Goal: Task Accomplishment & Management: Complete application form

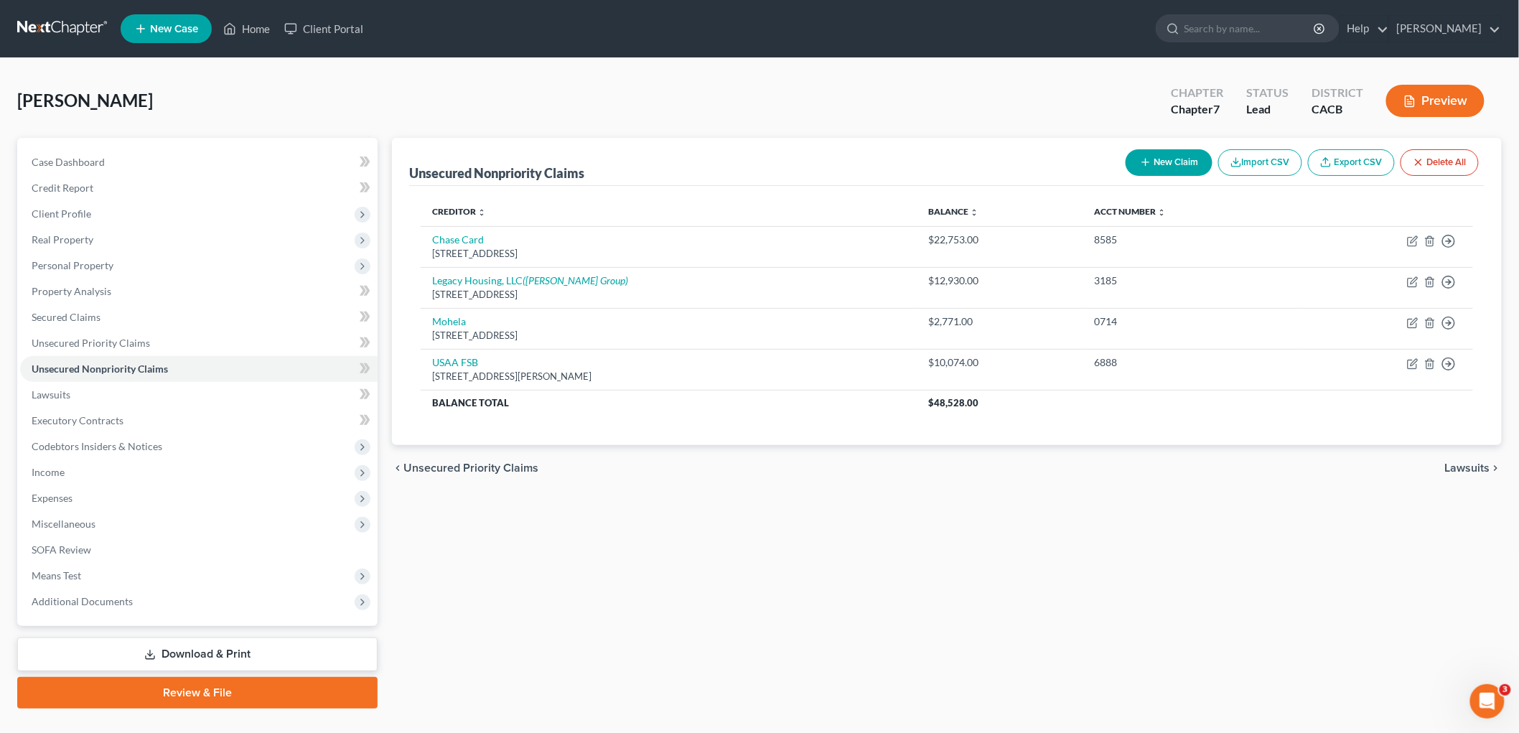
click at [83, 19] on link at bounding box center [63, 29] width 92 height 26
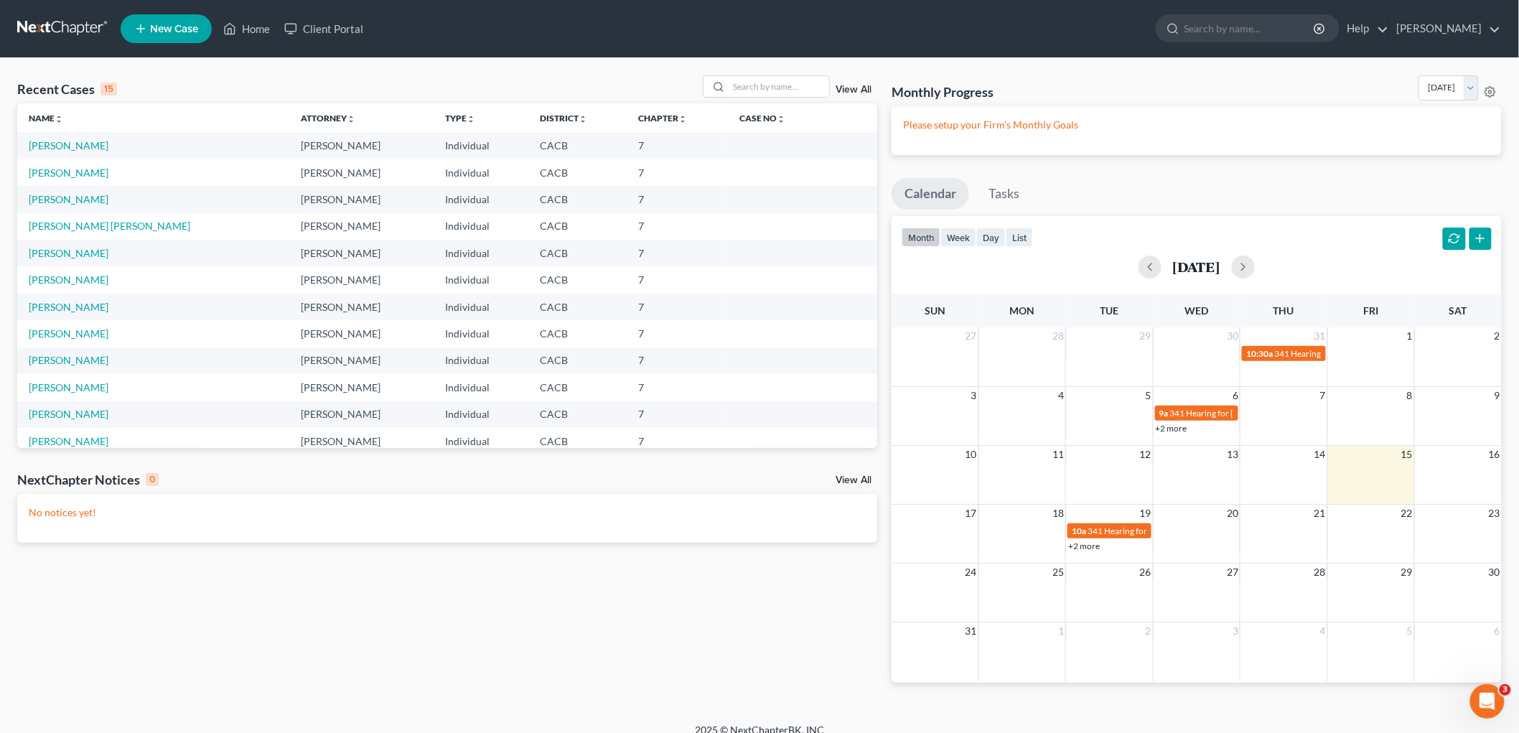
click at [63, 208] on td "[PERSON_NAME]" at bounding box center [153, 199] width 272 height 27
click at [55, 202] on link "[PERSON_NAME]" at bounding box center [69, 199] width 80 height 12
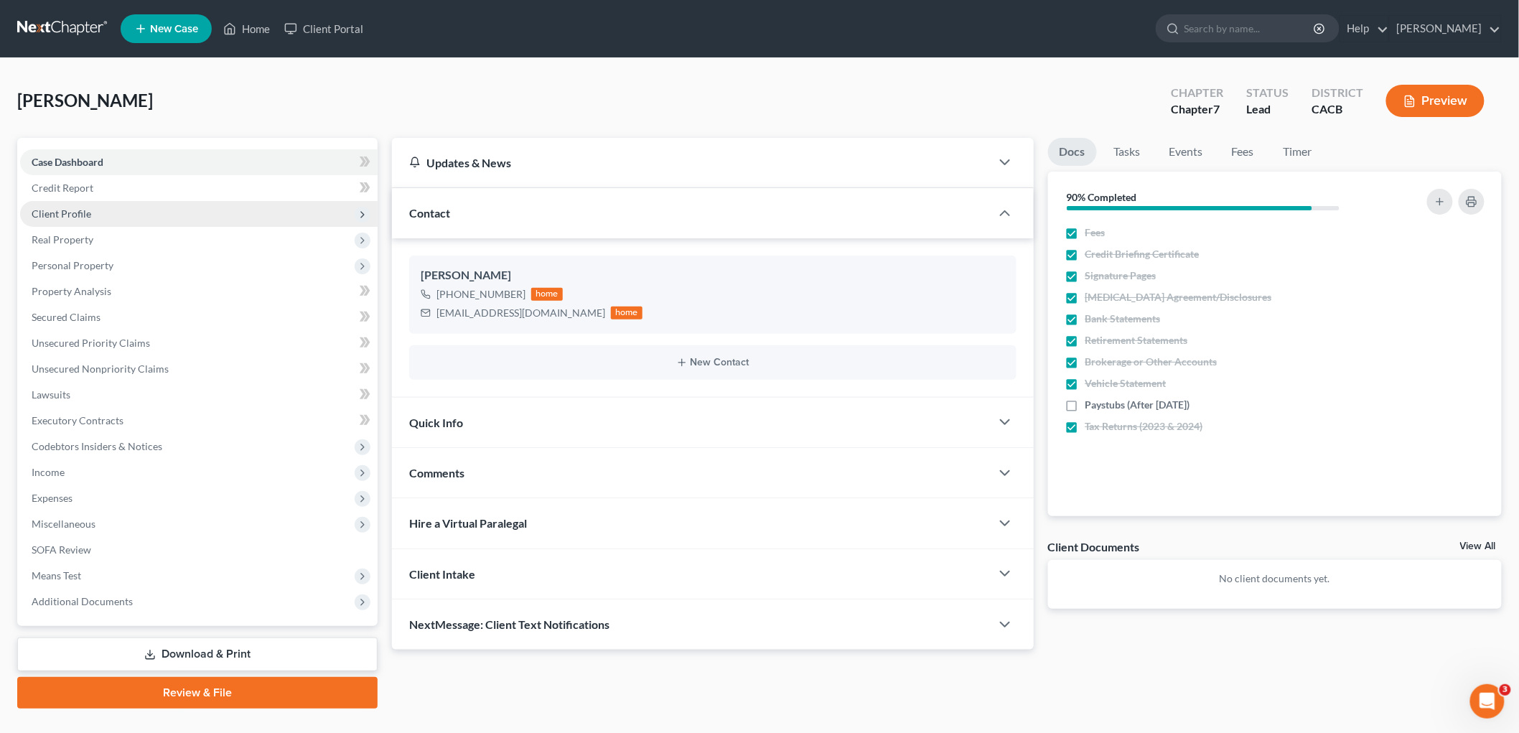
click at [134, 210] on span "Client Profile" at bounding box center [199, 214] width 358 height 26
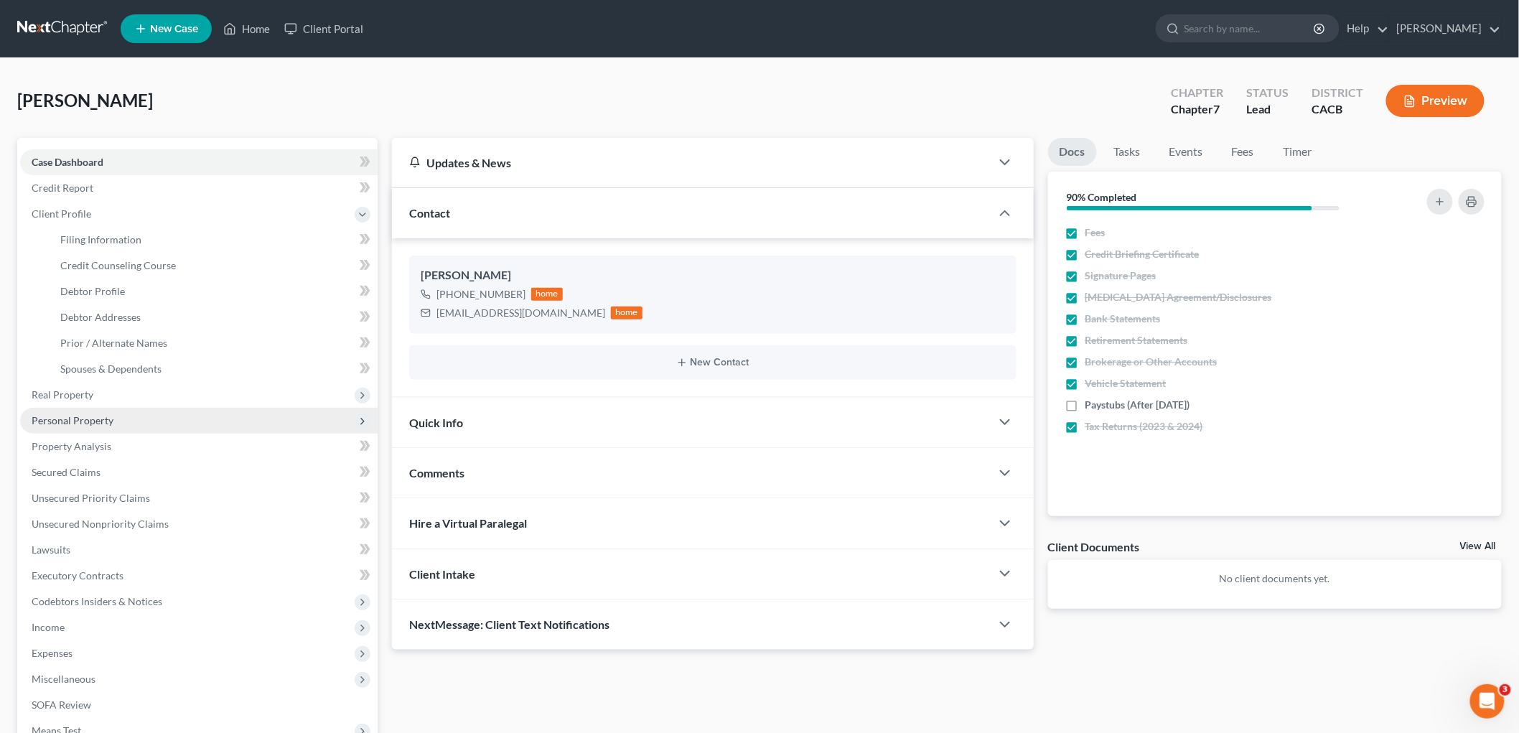
click at [126, 426] on span "Personal Property" at bounding box center [199, 421] width 358 height 26
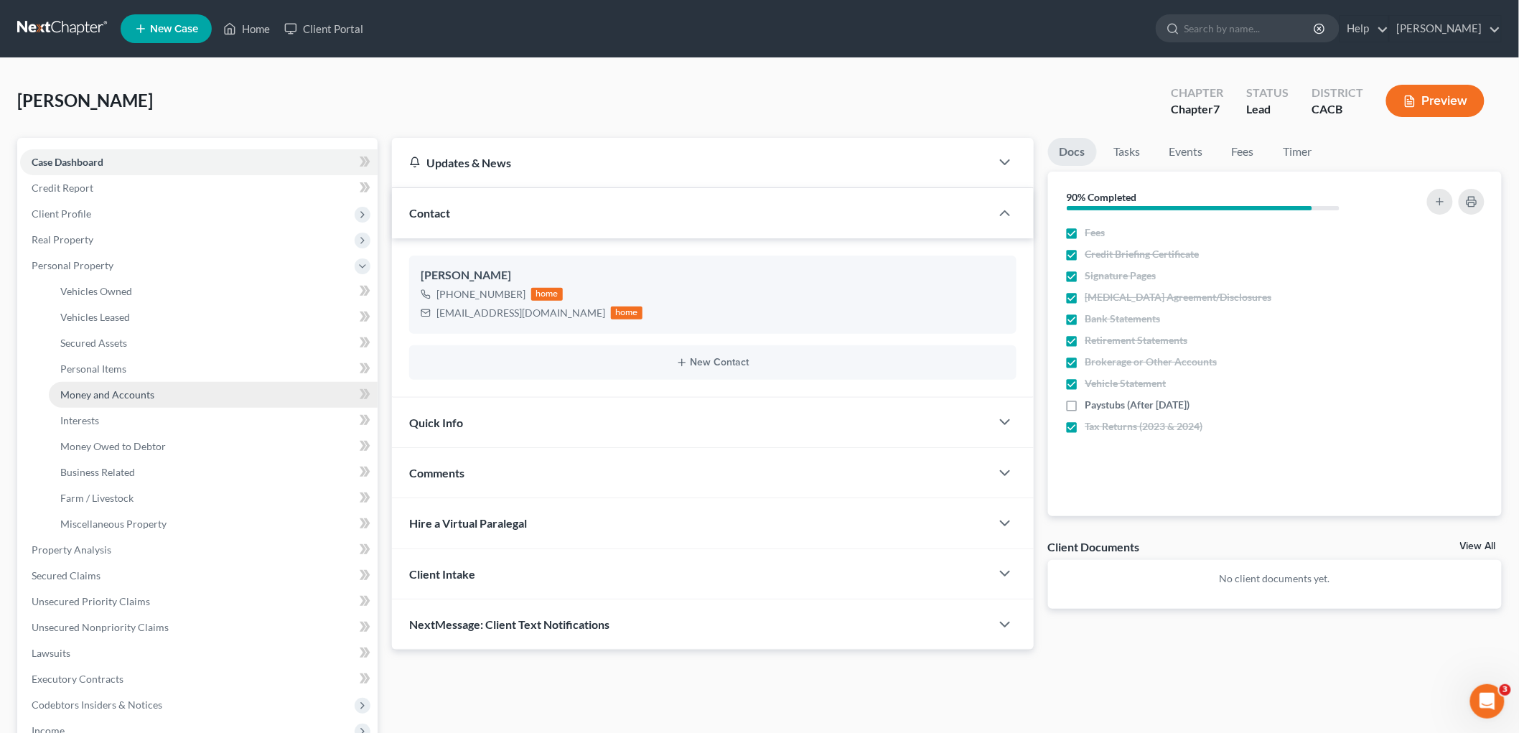
click at [131, 395] on span "Money and Accounts" at bounding box center [107, 394] width 94 height 12
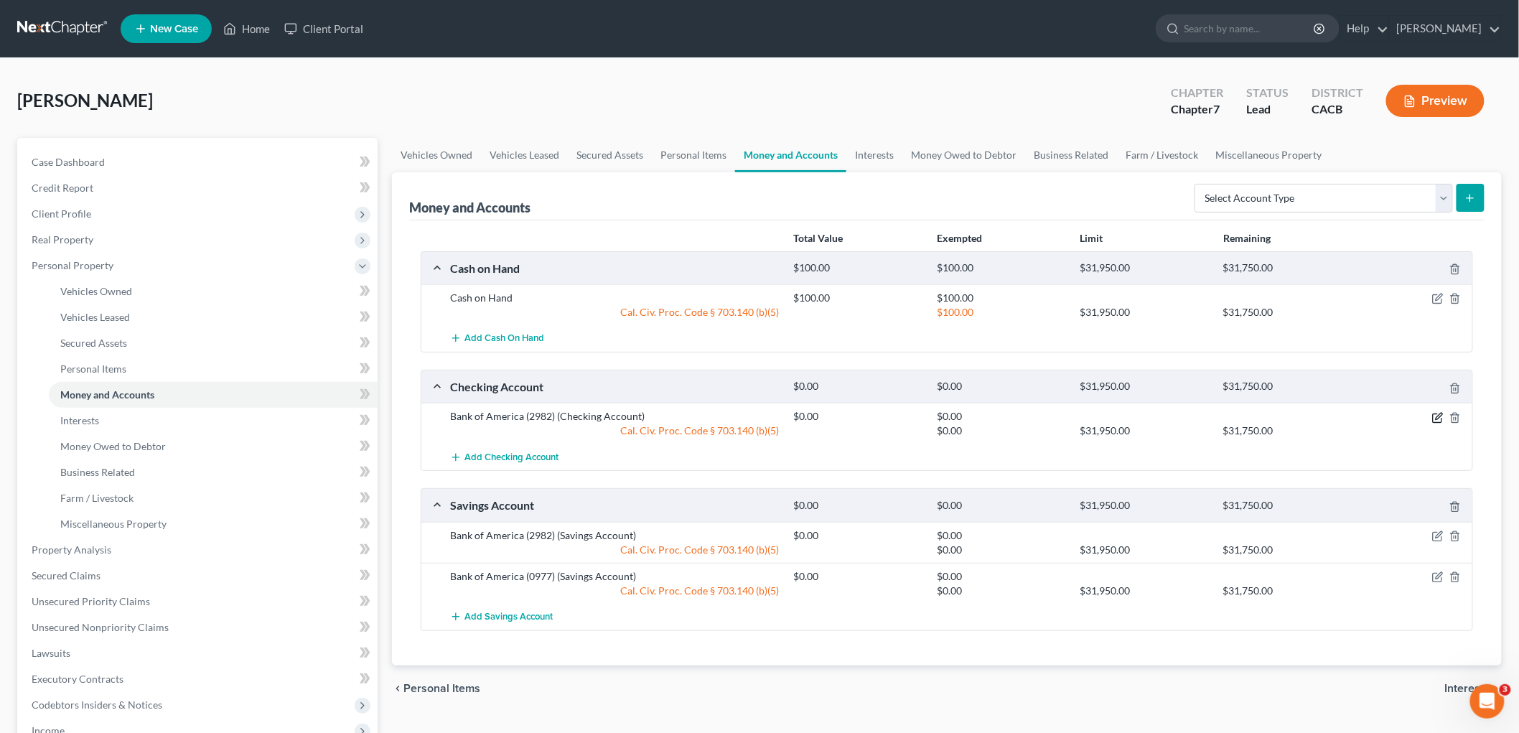
click at [1439, 419] on icon "button" at bounding box center [1437, 417] width 11 height 11
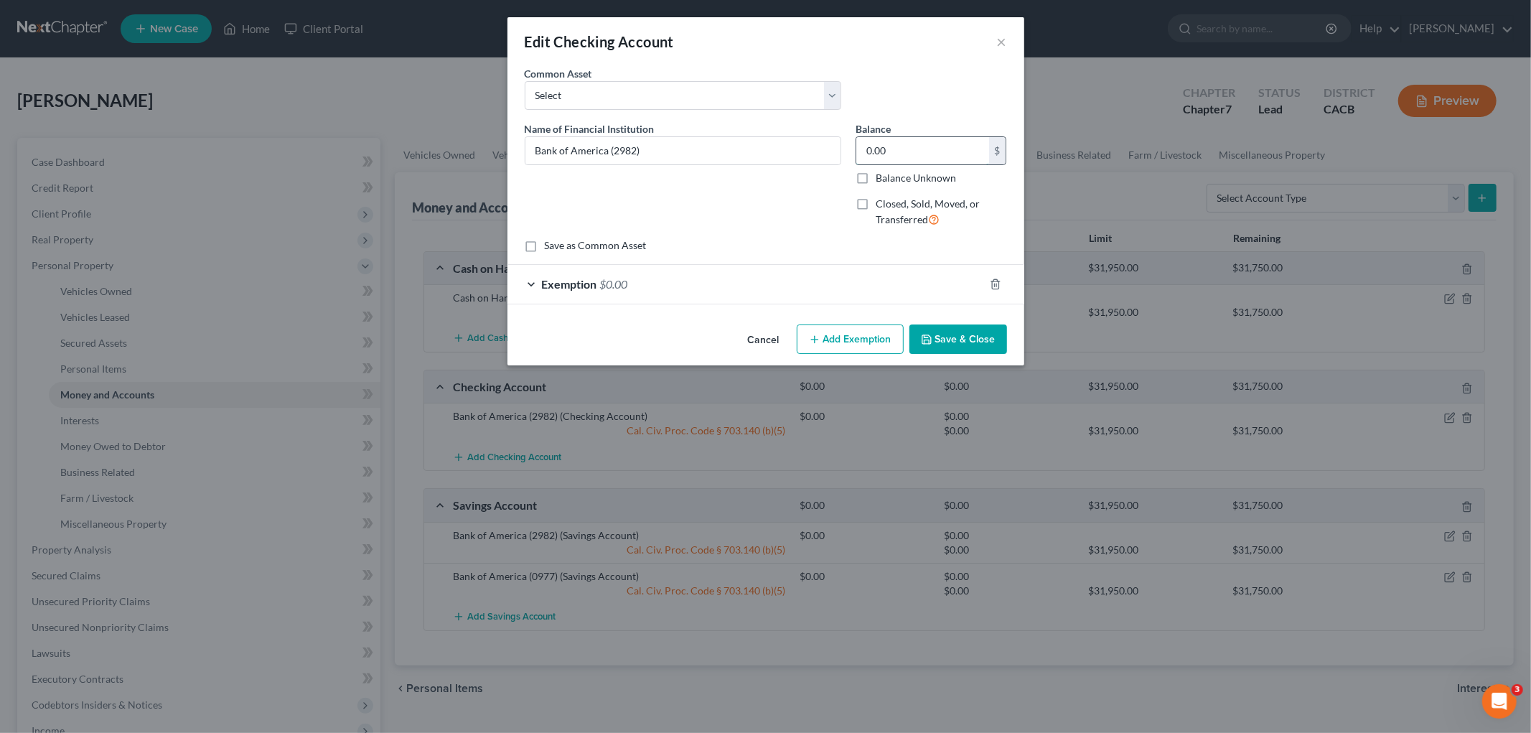
click at [907, 145] on input "0.00" at bounding box center [923, 150] width 133 height 27
drag, startPoint x: 826, startPoint y: 145, endPoint x: 778, endPoint y: 185, distance: 63.2
click at [790, 147] on div "Name of Financial Institution * Bank of America (2982) Balance 2,182.34 $ Balan…" at bounding box center [766, 180] width 497 height 118
type input "2,182.34"
click at [685, 280] on div "Exemption $0.00" at bounding box center [746, 284] width 477 height 38
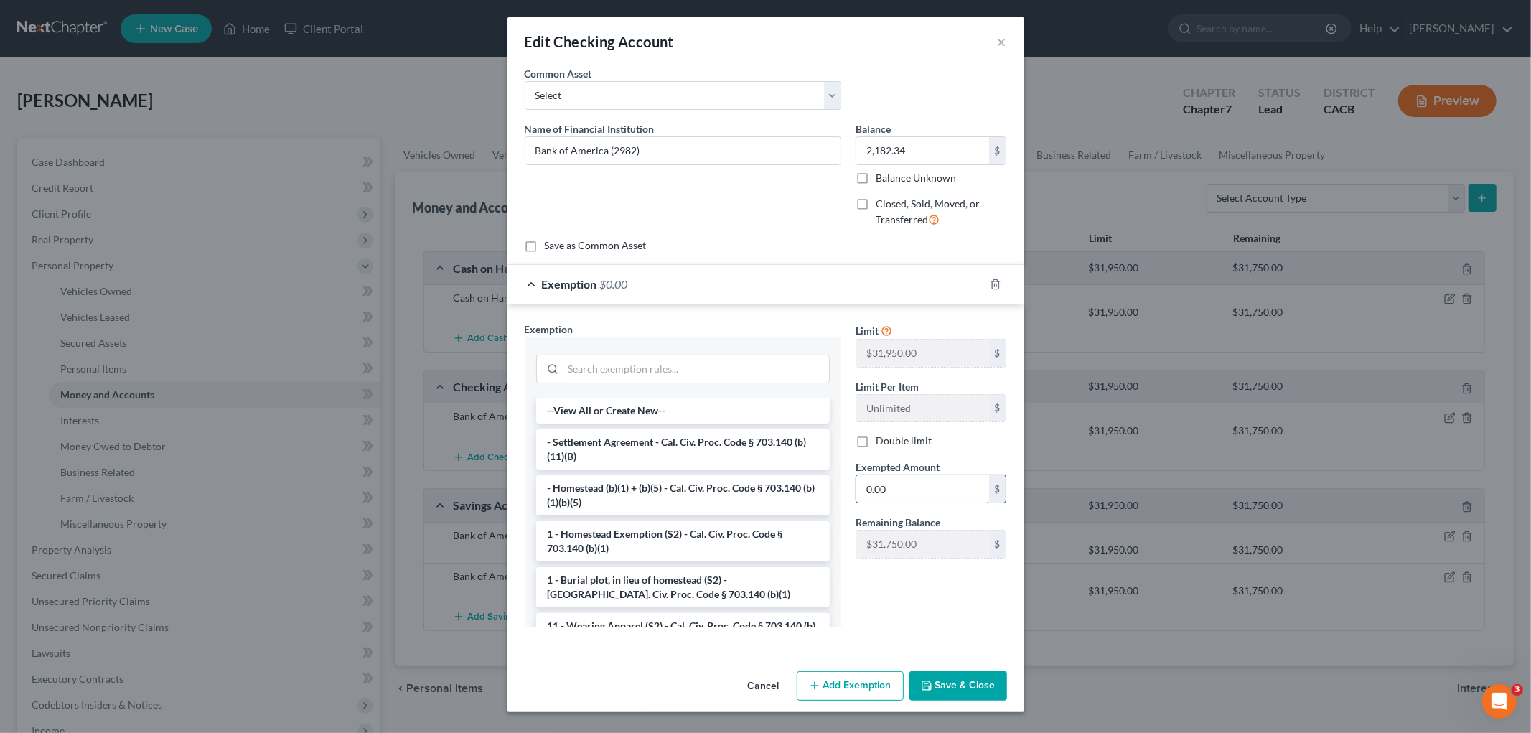
click at [944, 497] on input "0.00" at bounding box center [923, 488] width 133 height 27
paste input "2,182.34"
type input "2,182.34"
click at [975, 655] on div "An exemption set must first be selected from the Filing Information section. Co…" at bounding box center [766, 365] width 517 height 599
drag, startPoint x: 991, startPoint y: 678, endPoint x: 1025, endPoint y: 670, distance: 34.1
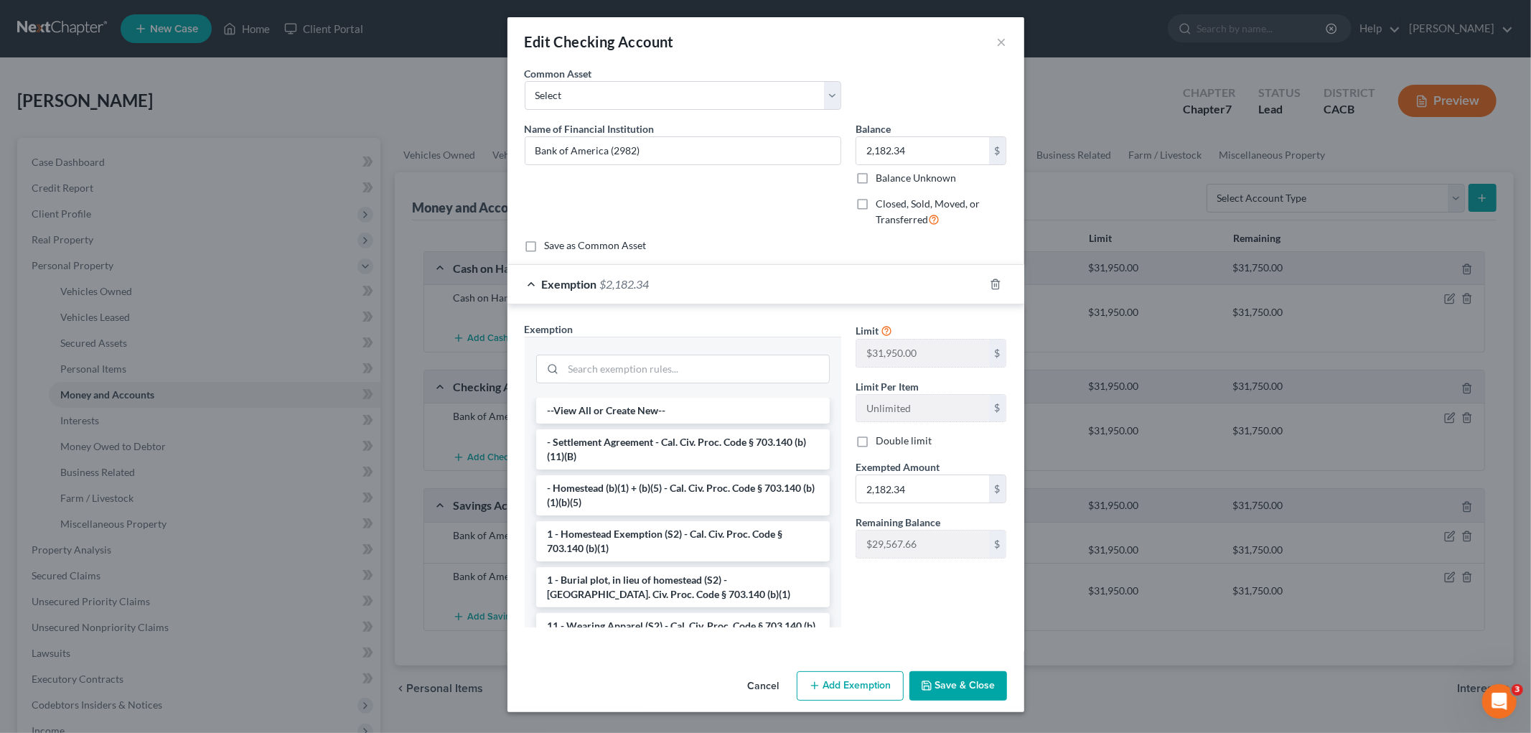
click at [992, 678] on button "Save & Close" at bounding box center [959, 686] width 98 height 30
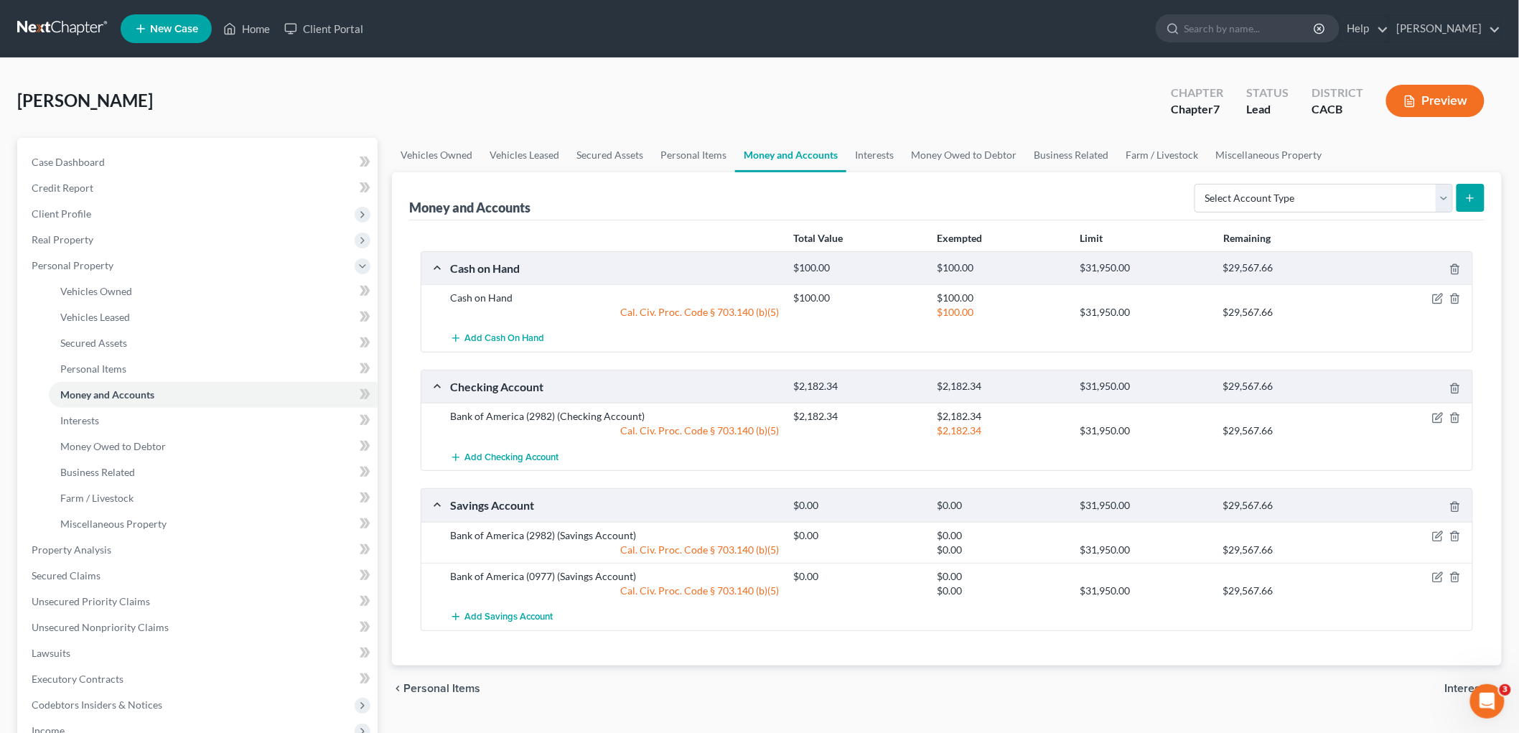
click at [1446, 293] on div at bounding box center [1416, 298] width 115 height 14
click at [1439, 297] on icon "button" at bounding box center [1439, 297] width 6 height 6
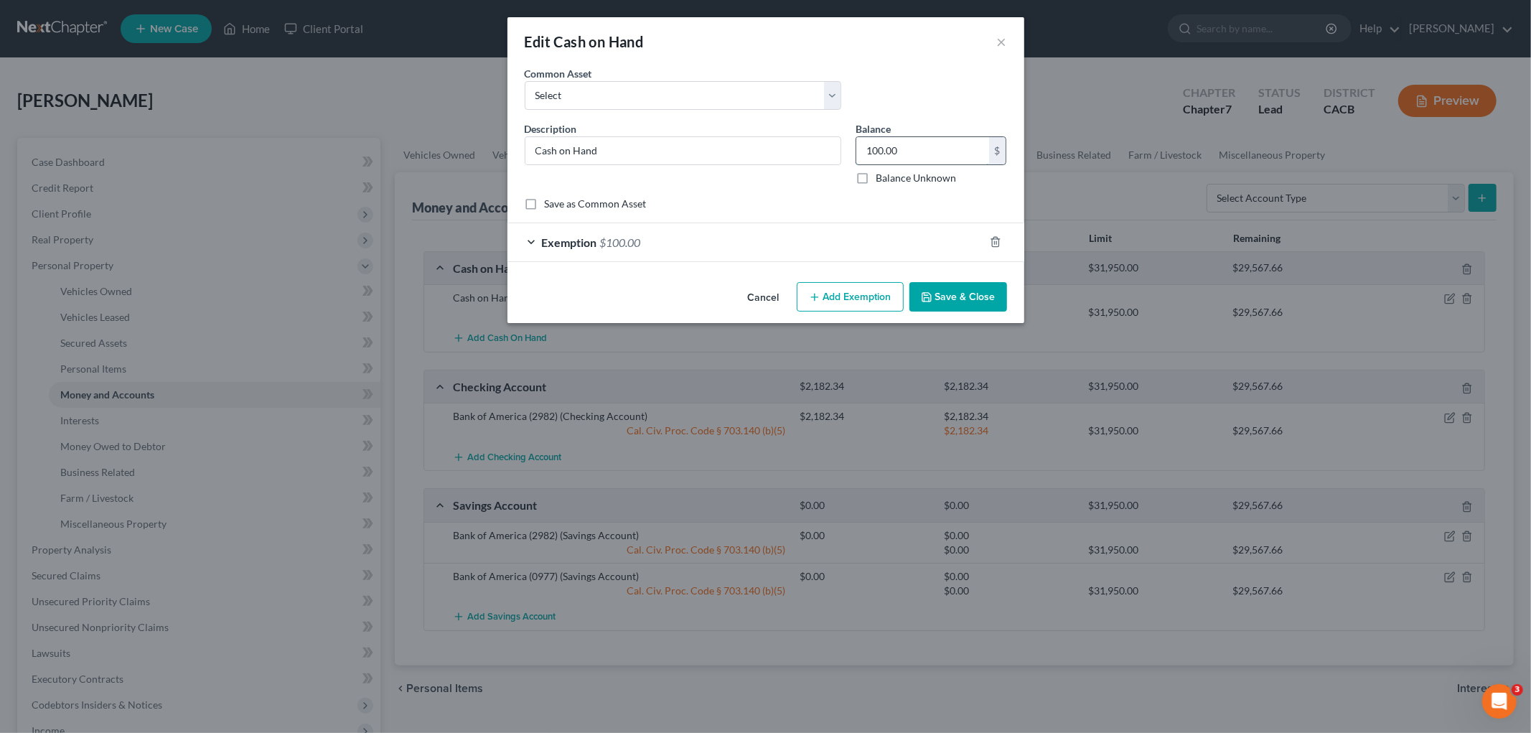
click at [933, 161] on input "100.00" at bounding box center [923, 150] width 133 height 27
drag, startPoint x: 906, startPoint y: 153, endPoint x: 806, endPoint y: 156, distance: 99.8
click at [824, 158] on div "Description * Cash on Hand Balance 7,000.00 $ Balance Unknown Balance Undetermi…" at bounding box center [766, 158] width 497 height 75
type input "7,000"
click at [688, 247] on div "Exemption $100.00" at bounding box center [746, 242] width 477 height 38
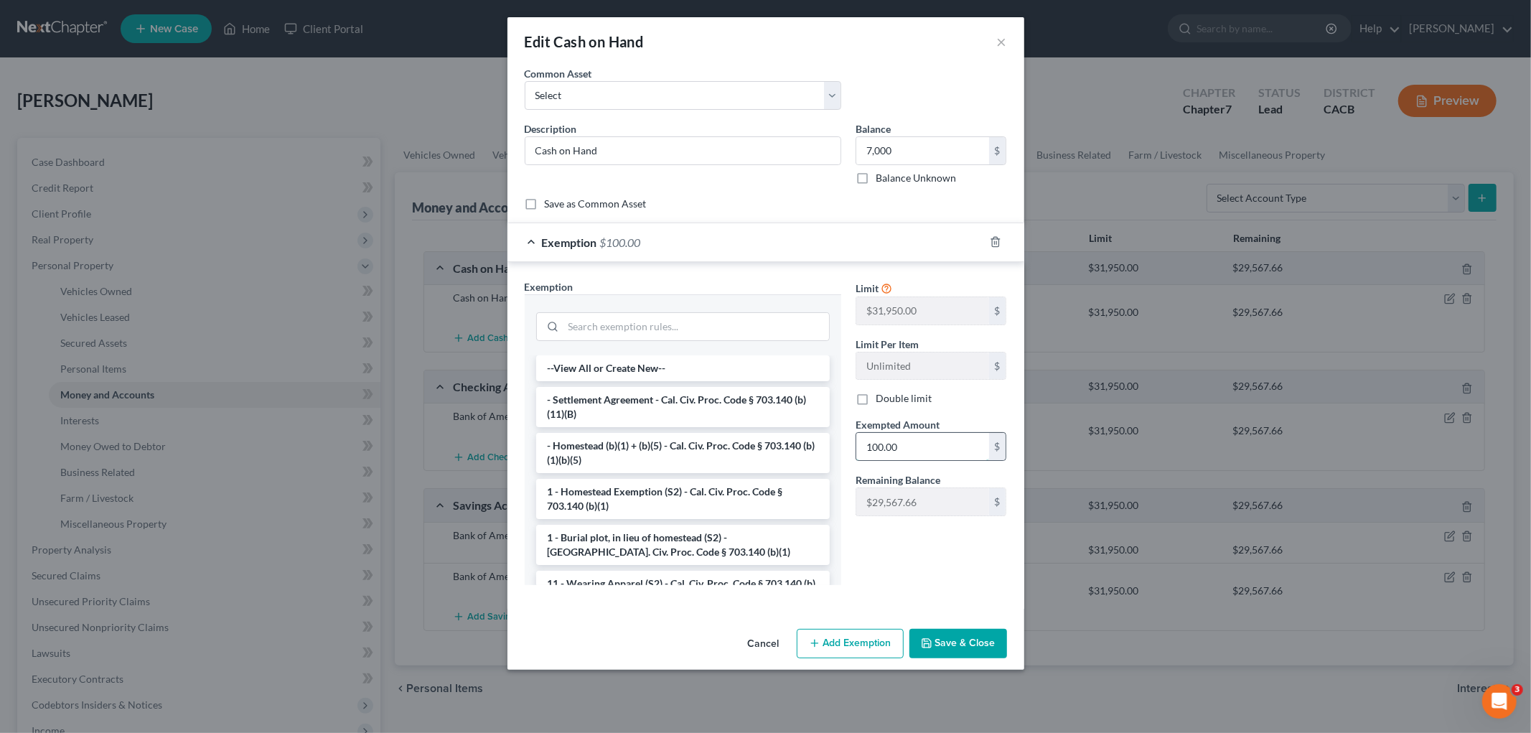
click at [938, 456] on input "100.00" at bounding box center [923, 446] width 133 height 27
paste input "7,0"
type input "7,000"
drag, startPoint x: 997, startPoint y: 604, endPoint x: 989, endPoint y: 649, distance: 45.8
click at [996, 606] on div "Exemption Set must be selected for CA. Exemption * --View All or Create New-- -…" at bounding box center [766, 435] width 517 height 347
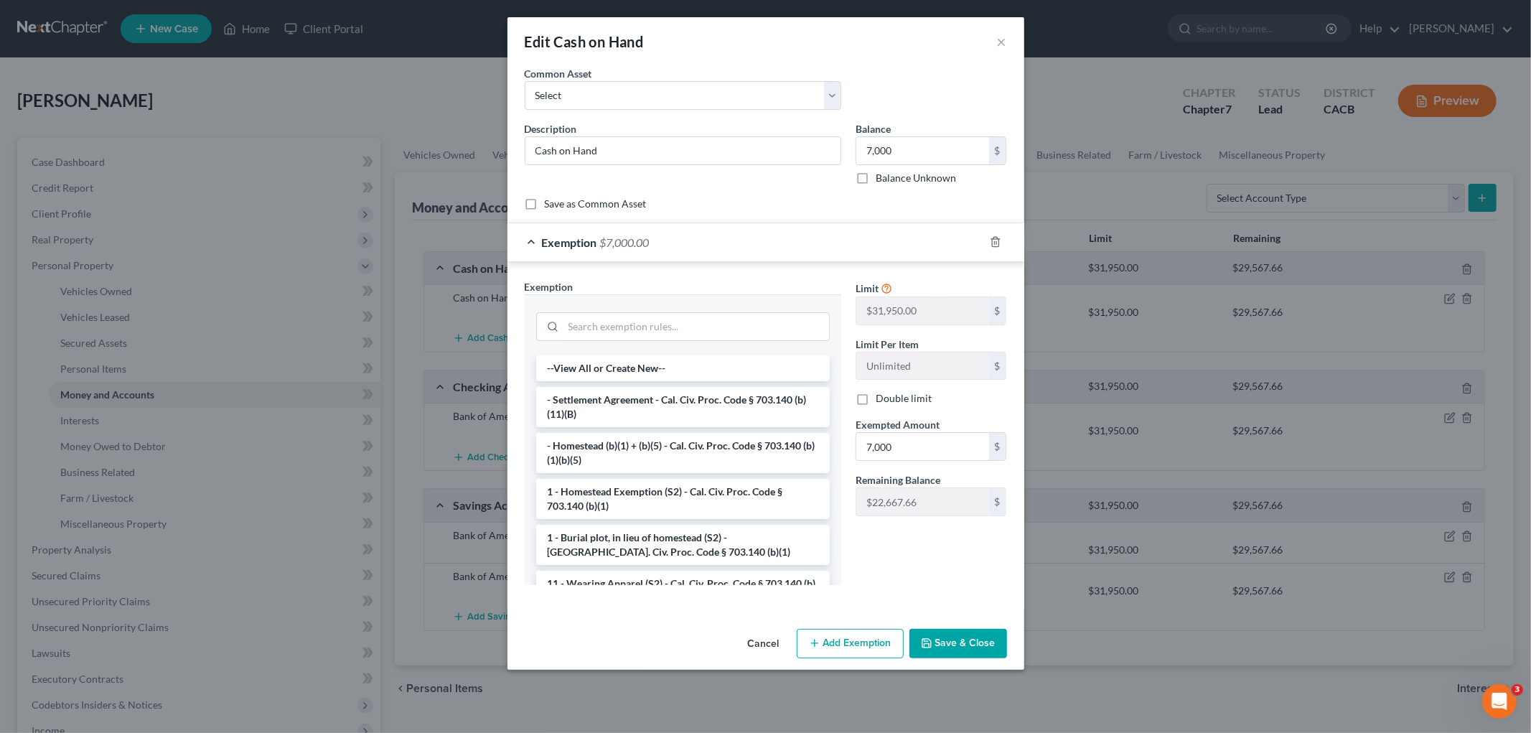
click at [989, 649] on button "Save & Close" at bounding box center [959, 644] width 98 height 30
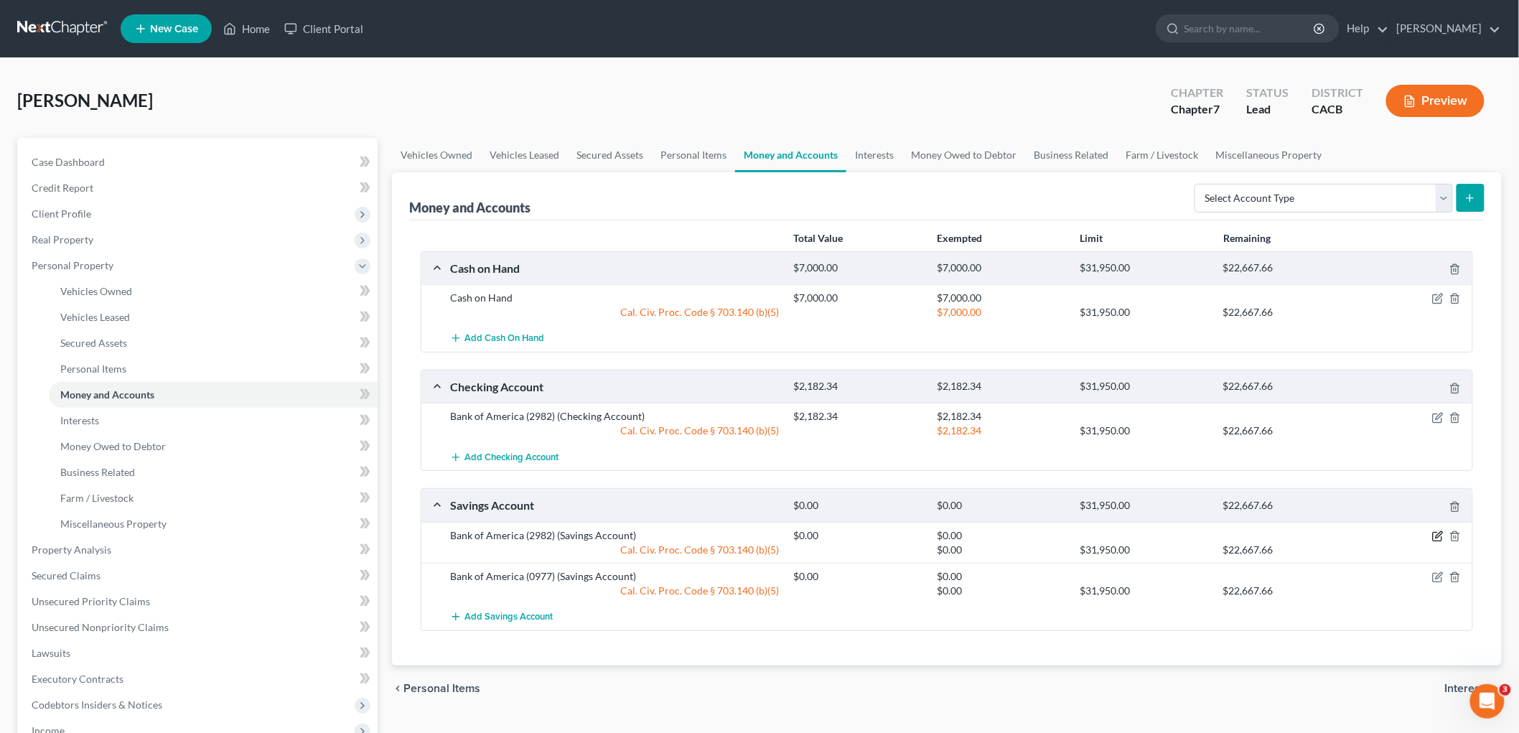
click at [1438, 531] on icon "button" at bounding box center [1437, 536] width 11 height 11
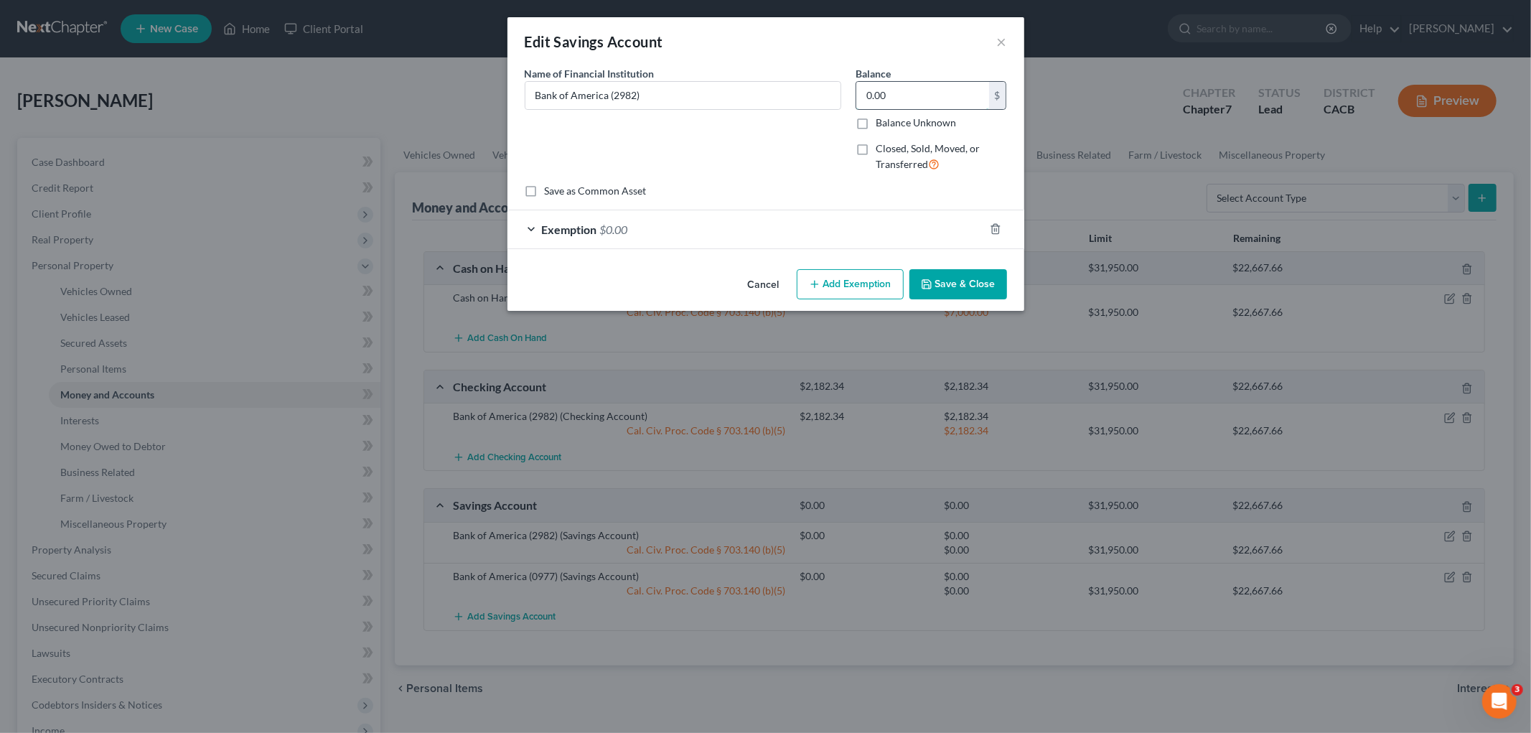
click at [941, 95] on input "0.00" at bounding box center [923, 95] width 133 height 27
drag, startPoint x: 941, startPoint y: 95, endPoint x: 860, endPoint y: 95, distance: 81.1
click at [860, 96] on input "31.25" at bounding box center [923, 95] width 133 height 27
type input "31.25"
click at [659, 242] on div "Exemption $0.00" at bounding box center [746, 229] width 477 height 38
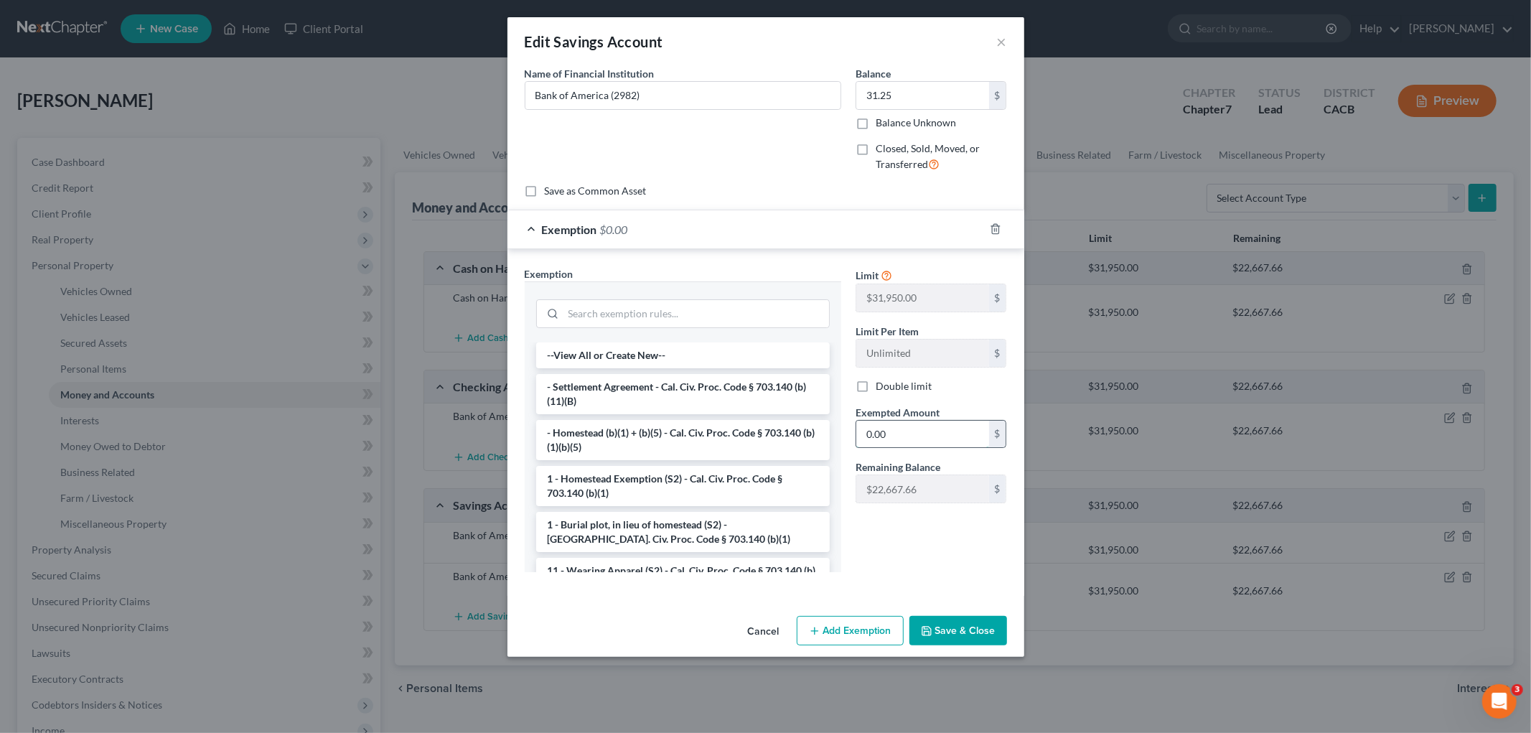
click at [930, 424] on input "0.00" at bounding box center [923, 434] width 133 height 27
paste input "31.25"
type input "31.25"
click at [995, 630] on button "Save & Close" at bounding box center [959, 631] width 98 height 30
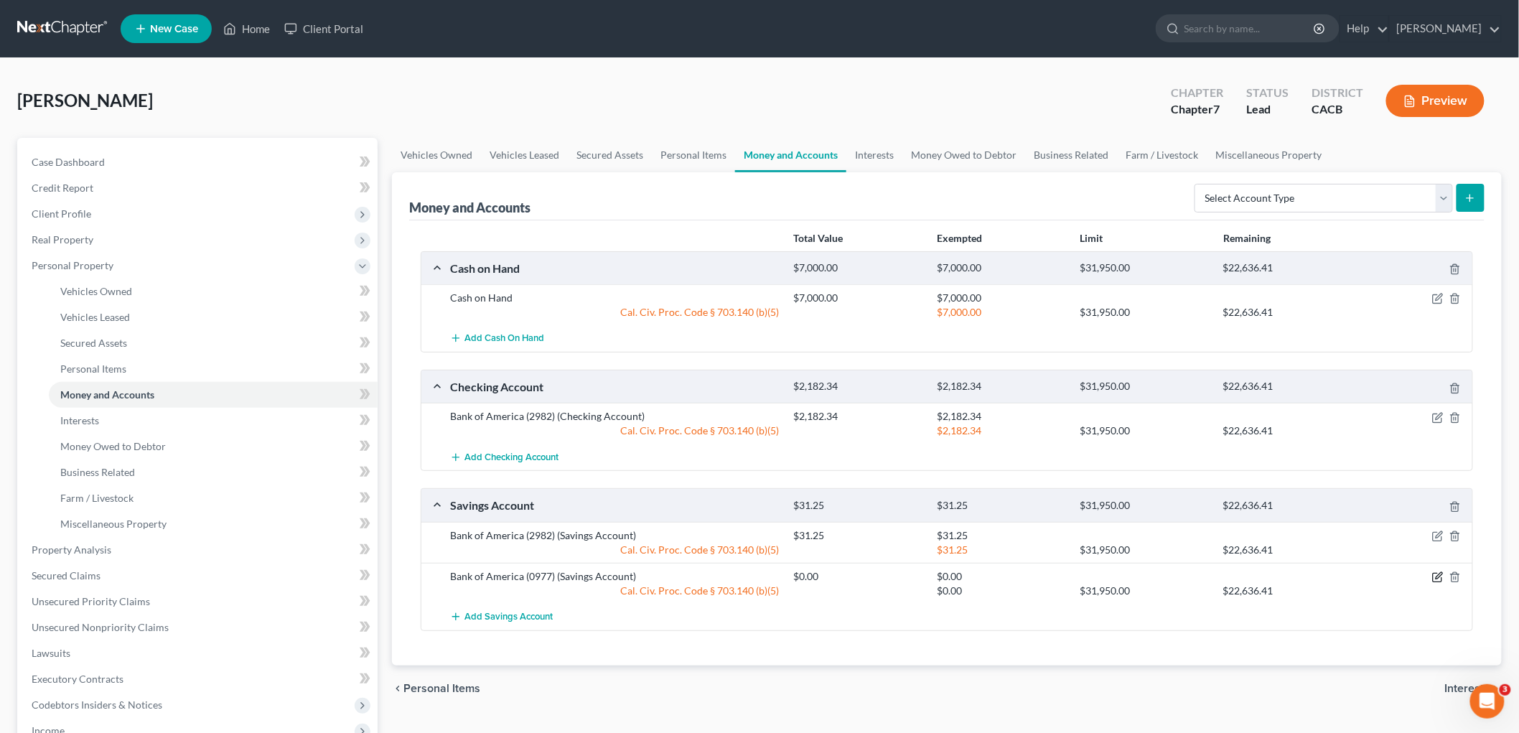
click at [1439, 577] on icon "button" at bounding box center [1439, 575] width 6 height 6
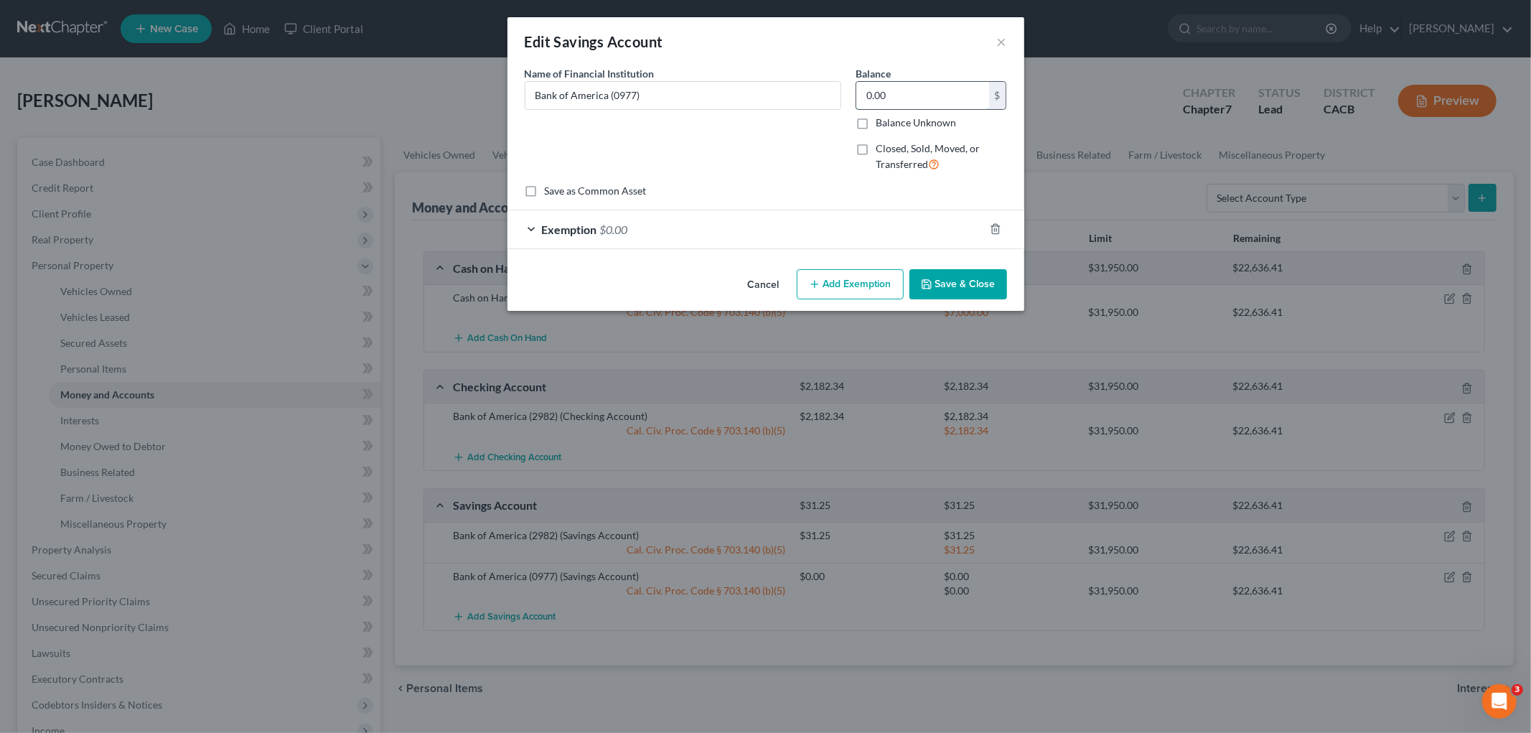
click at [894, 99] on input "0.00" at bounding box center [923, 95] width 133 height 27
drag, startPoint x: 905, startPoint y: 98, endPoint x: 844, endPoint y: 98, distance: 61.7
click at [845, 98] on div "Name of Financial Institution * Bank of America (0977) Balance 27.92 $ Balance …" at bounding box center [766, 125] width 497 height 118
type input "27.92"
click at [690, 223] on div "Exemption $0.00" at bounding box center [746, 229] width 477 height 38
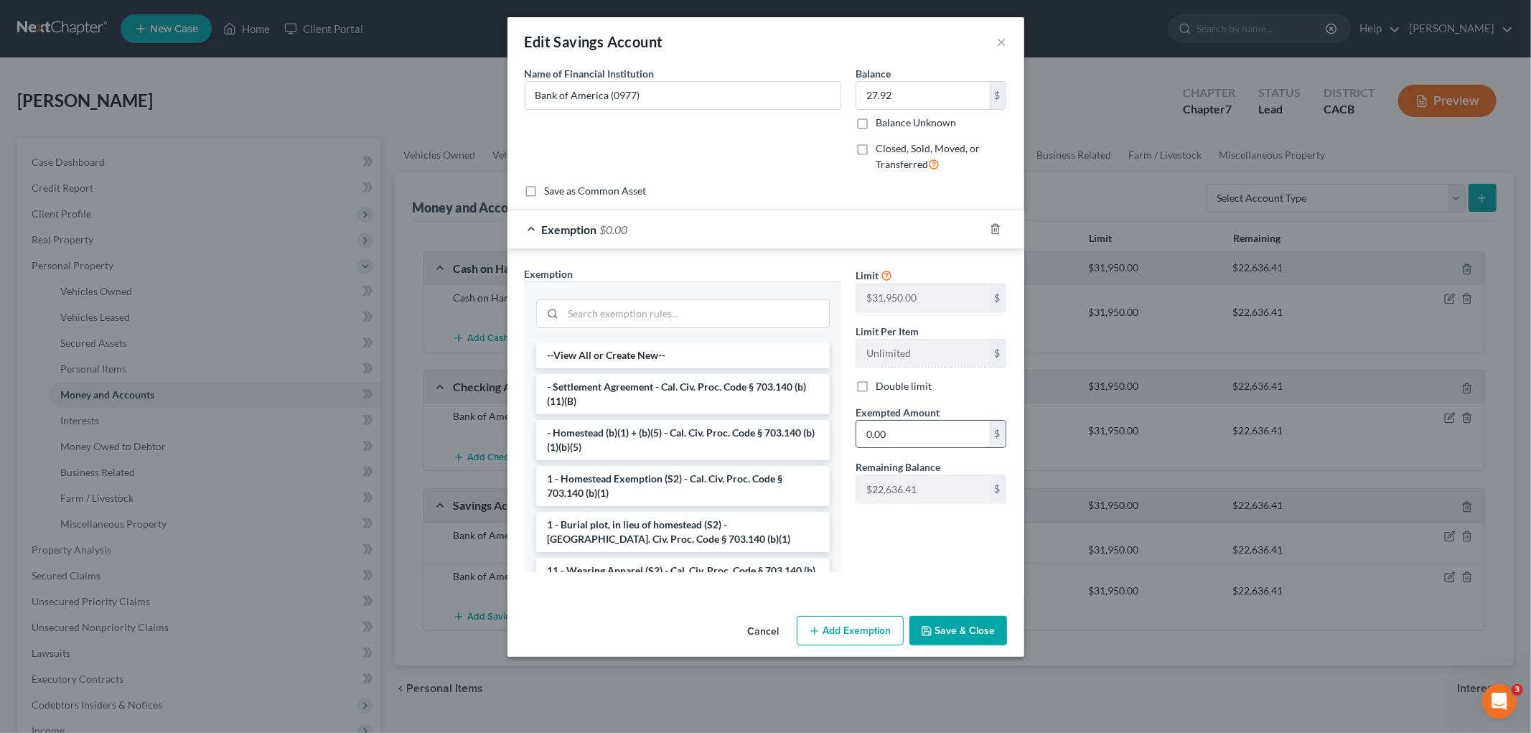
drag, startPoint x: 928, startPoint y: 413, endPoint x: 917, endPoint y: 427, distance: 17.9
click at [926, 413] on span "Exempted Amount" at bounding box center [898, 412] width 84 height 12
click at [915, 428] on input "0.00" at bounding box center [923, 434] width 133 height 27
paste input "27.92"
type input "27.92"
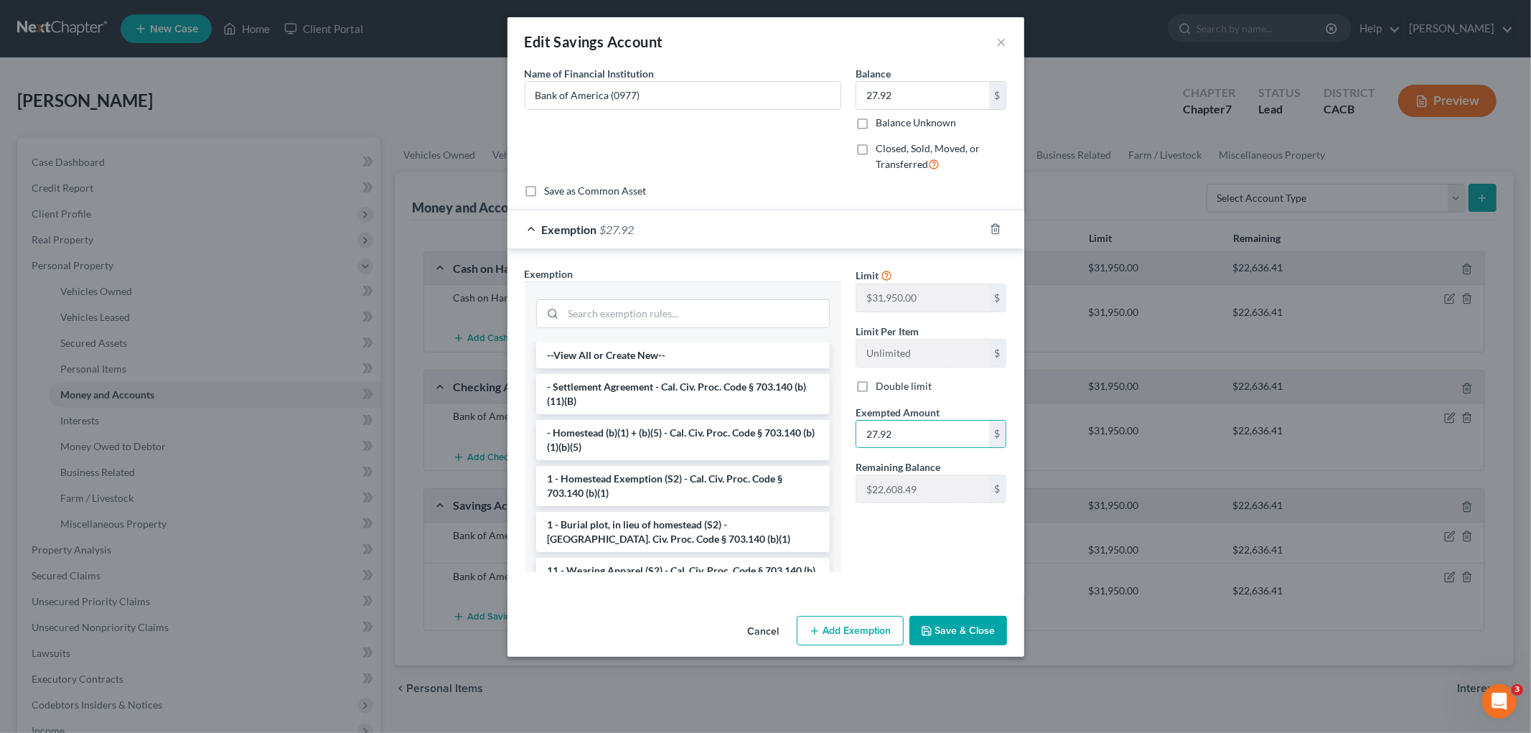
drag, startPoint x: 937, startPoint y: 616, endPoint x: 942, endPoint y: 622, distance: 8.2
click at [938, 619] on button "Save & Close" at bounding box center [959, 631] width 98 height 30
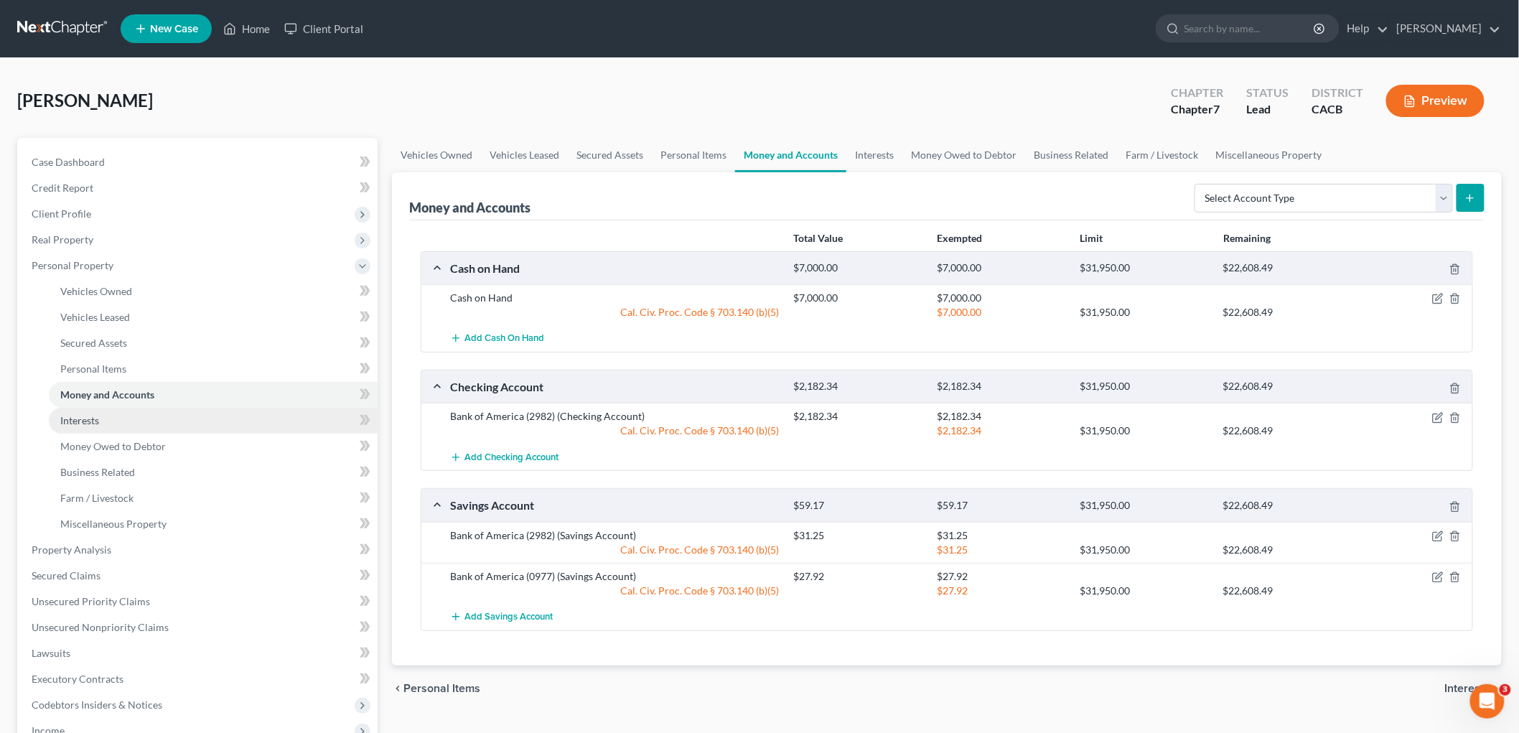
click at [101, 416] on link "Interests" at bounding box center [213, 421] width 329 height 26
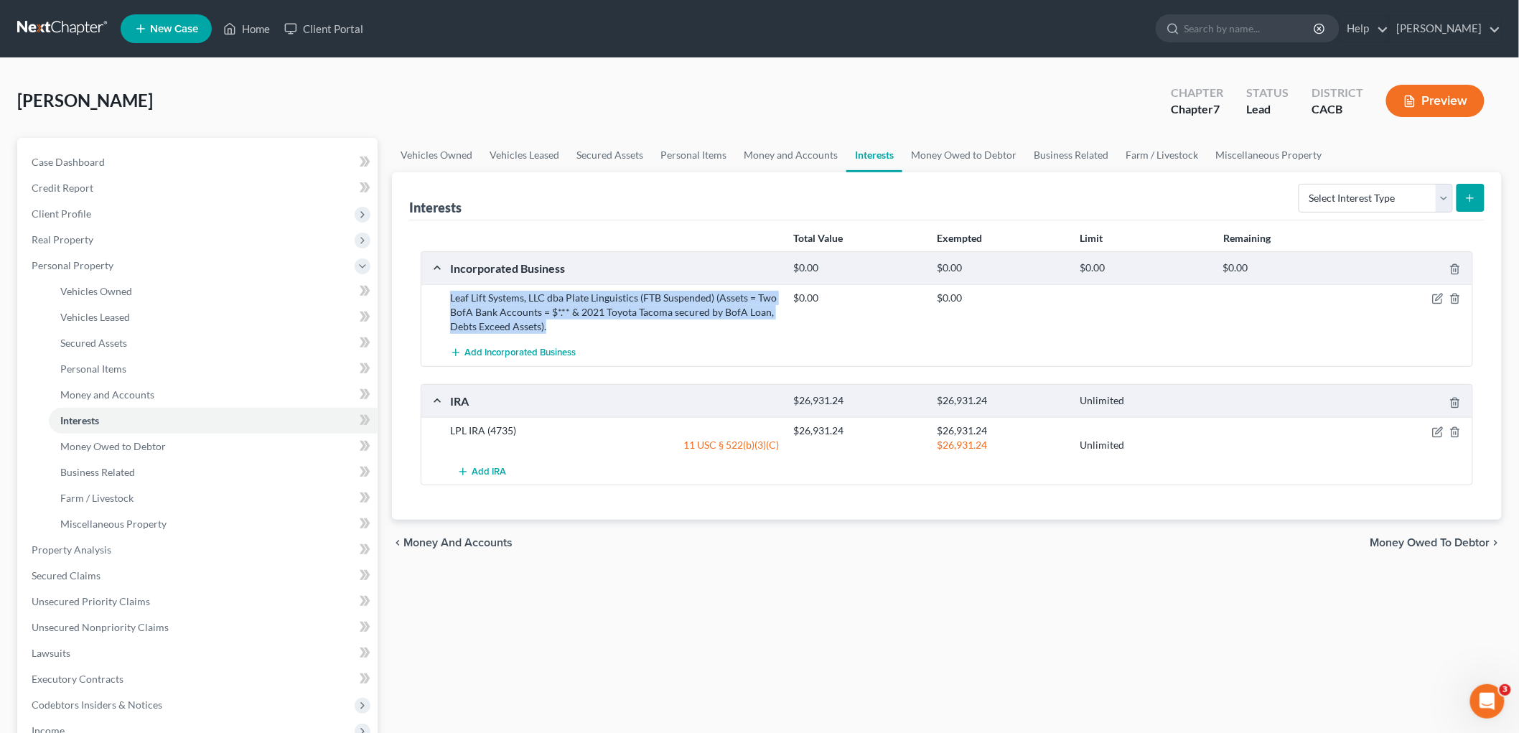
drag, startPoint x: 556, startPoint y: 325, endPoint x: 439, endPoint y: 299, distance: 120.4
click at [439, 299] on div "Leaf Lift Systems, LLC dba Plate Linguistics (FTB Suspended) (Assets = Two BofA…" at bounding box center [946, 311] width 1051 height 55
copy div "Leaf Lift Systems, LLC dba Plate Linguistics (FTB Suspended) (Assets = Two BofA…"
click at [65, 159] on span "Case Dashboard" at bounding box center [68, 162] width 73 height 12
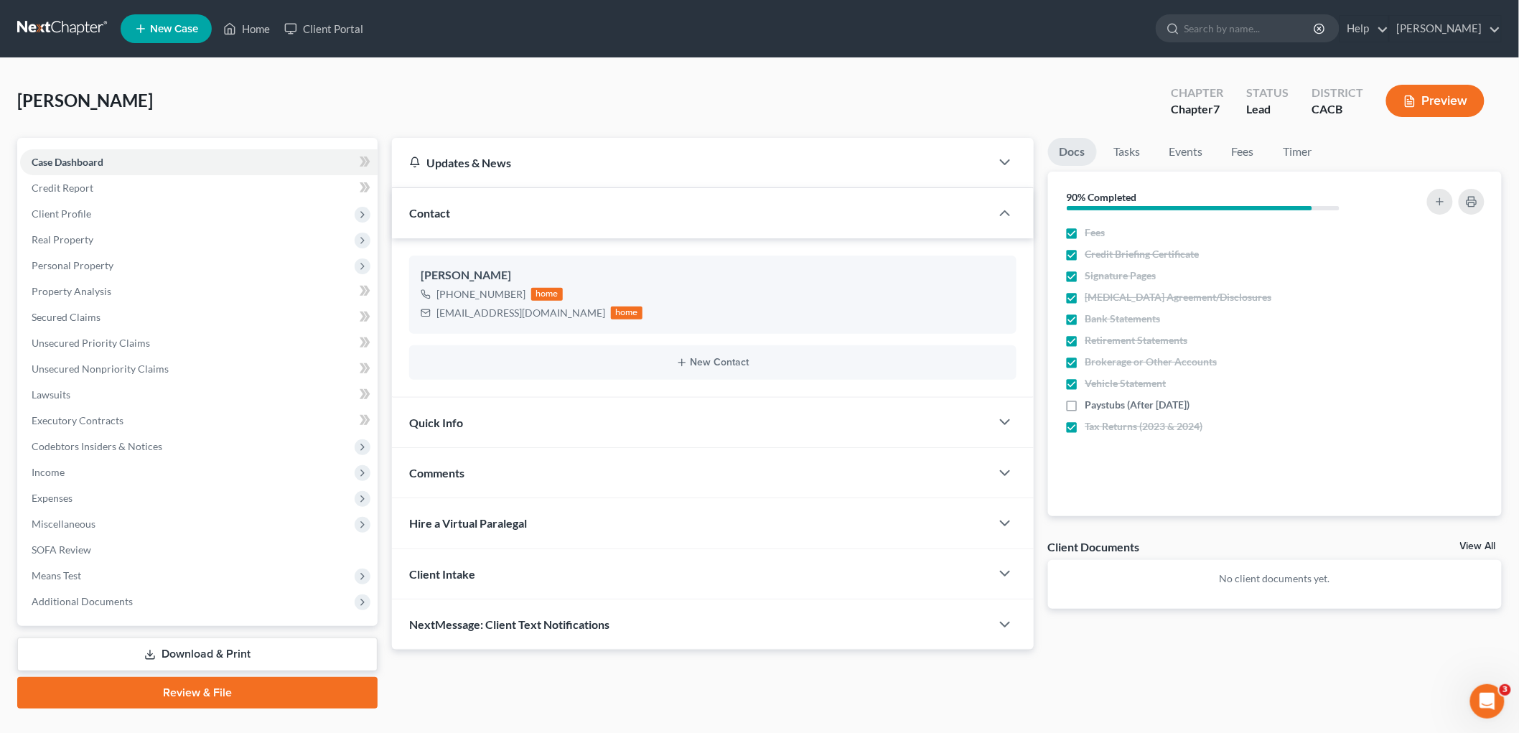
click at [1359, 119] on div "District CACB" at bounding box center [1337, 102] width 75 height 42
click at [1425, 98] on button "Preview" at bounding box center [1435, 101] width 98 height 32
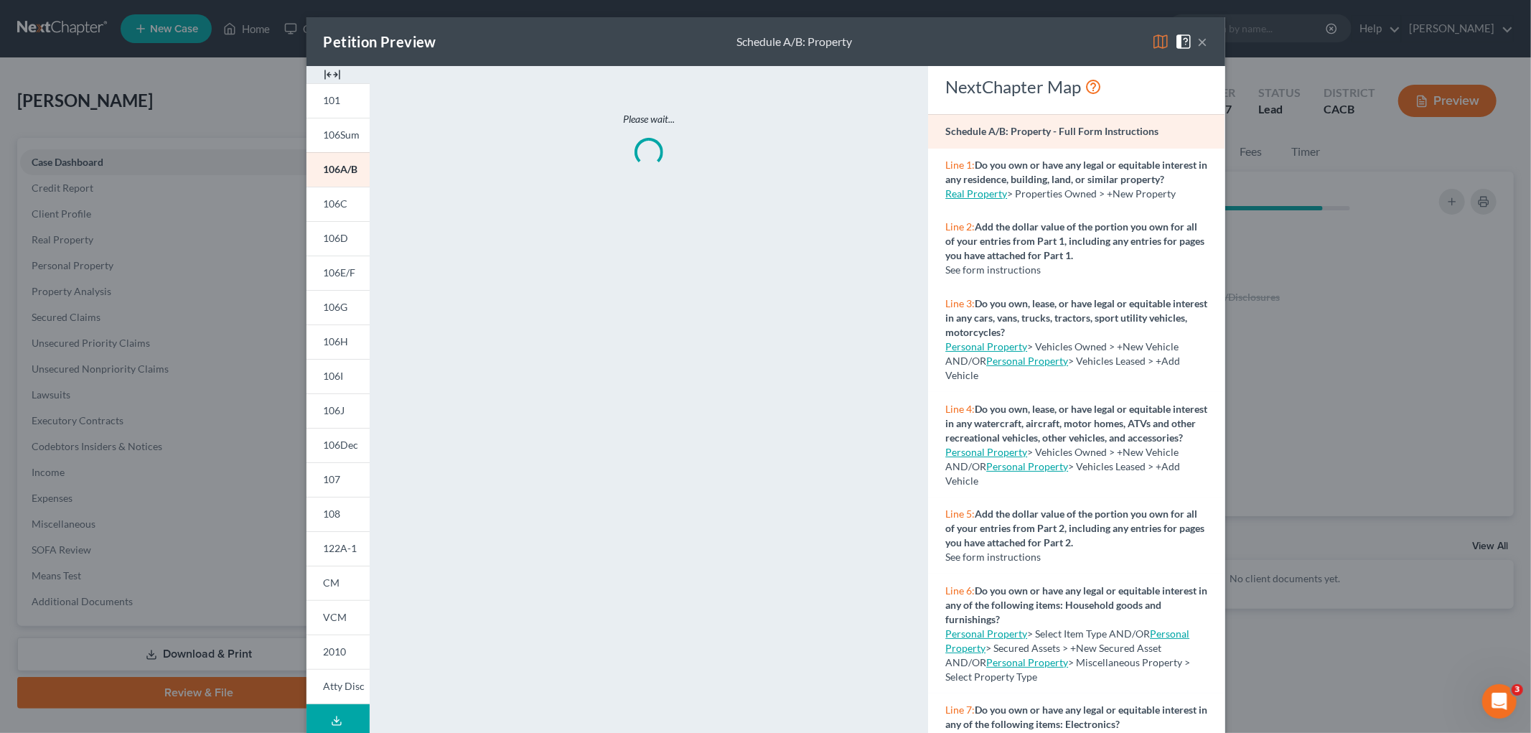
click at [1153, 37] on img at bounding box center [1160, 41] width 17 height 17
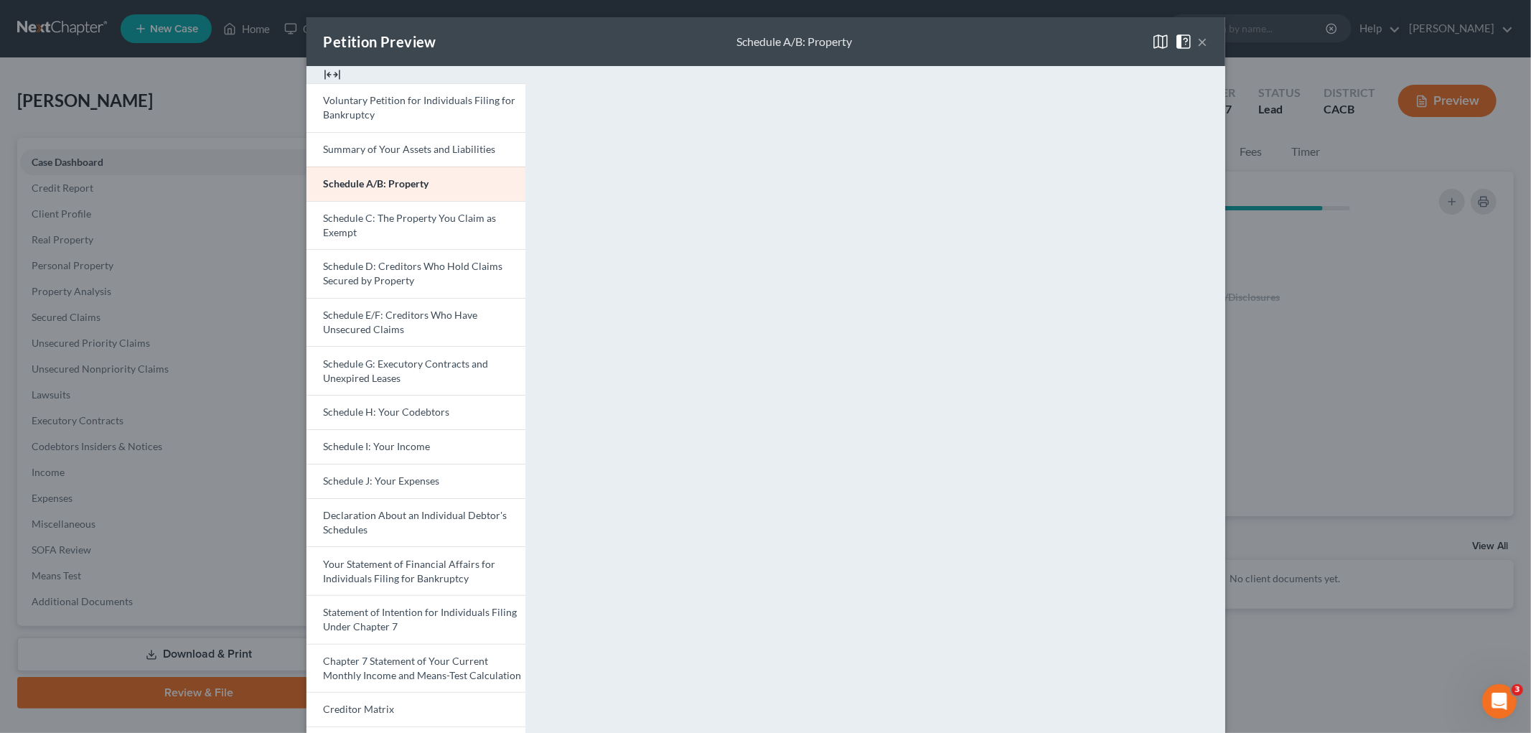
click at [1276, 454] on div "Petition Preview Schedule A/B: Property × Voluntary Petition for Individuals Fi…" at bounding box center [765, 366] width 1531 height 733
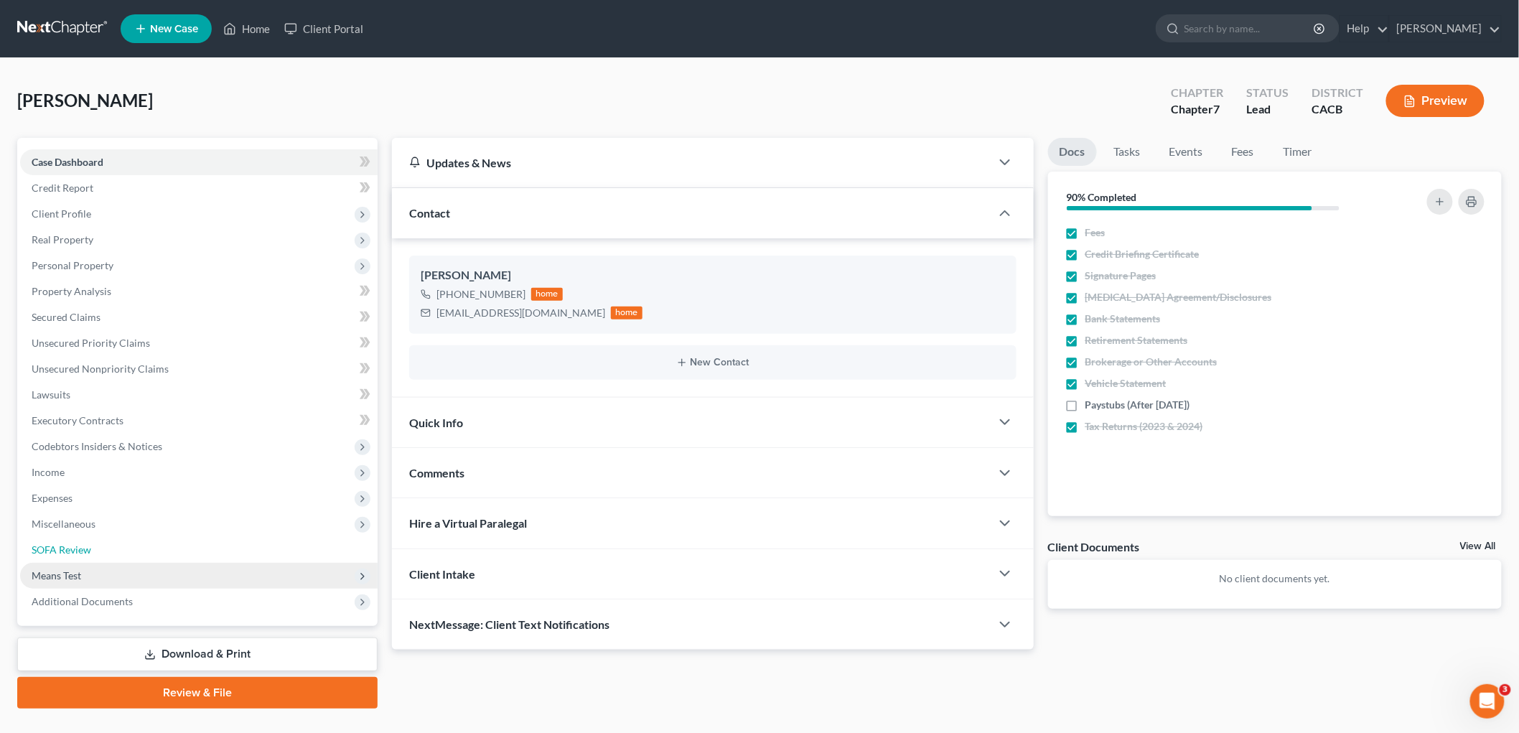
click at [99, 561] on link "SOFA Review" at bounding box center [199, 550] width 358 height 26
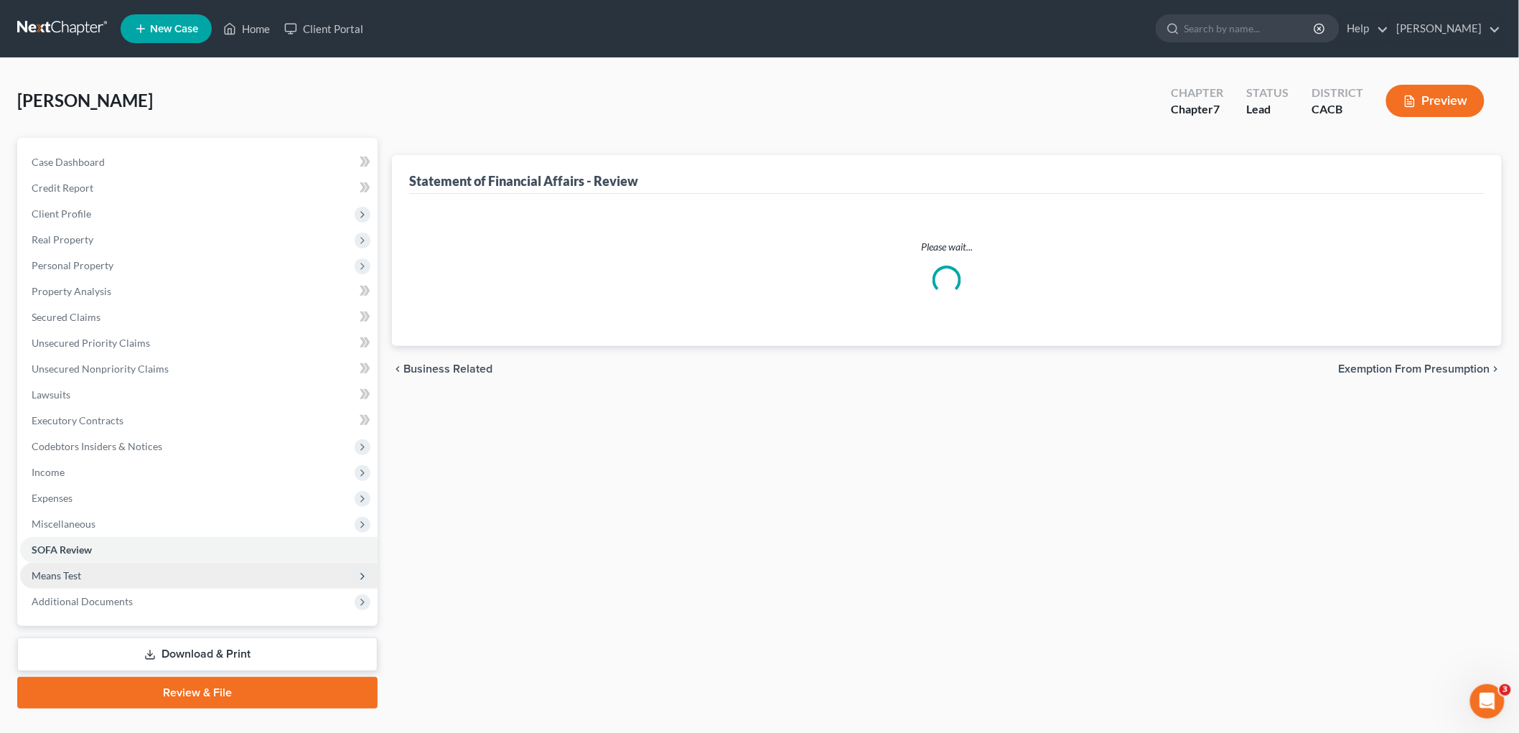
click at [96, 572] on span "Means Test" at bounding box center [199, 576] width 358 height 26
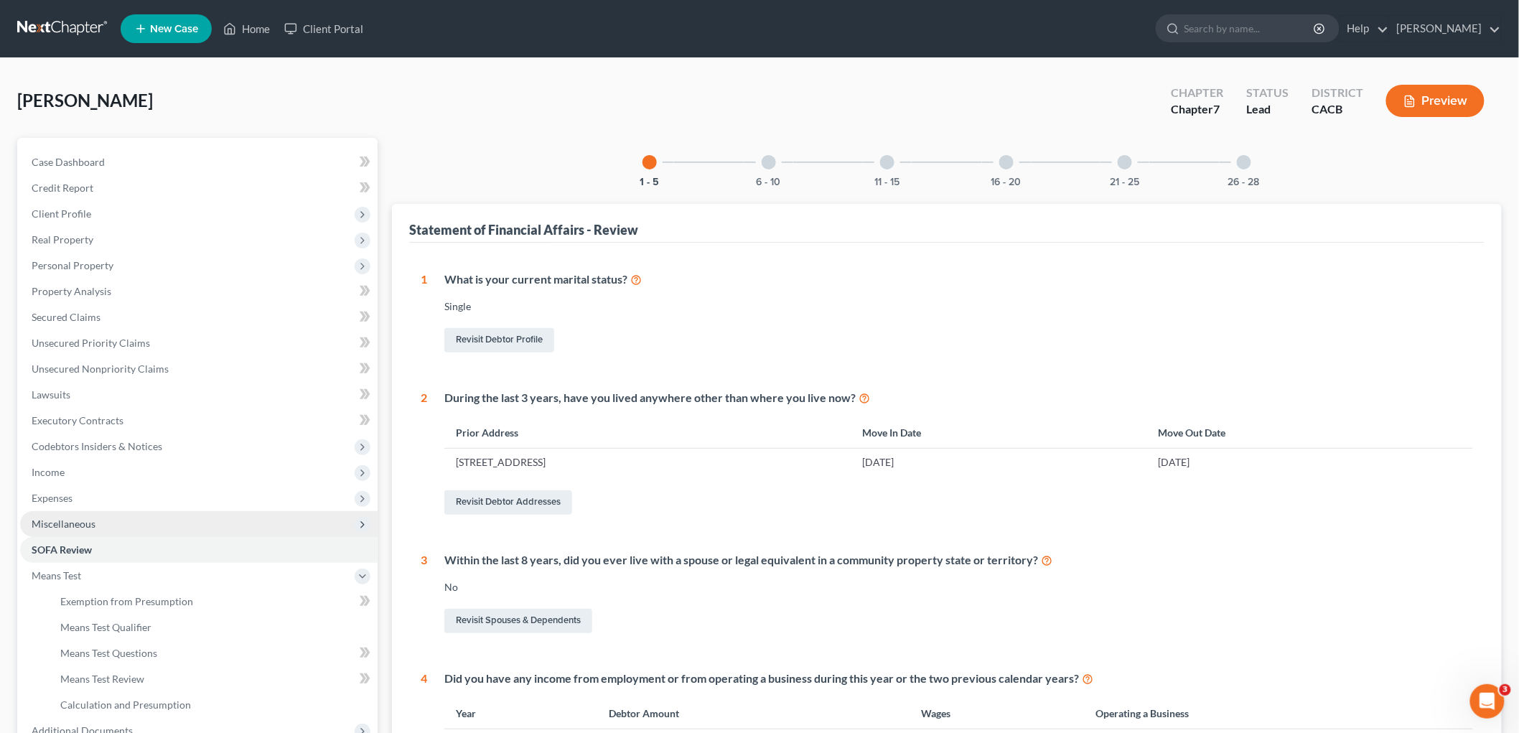
click at [82, 521] on span "Miscellaneous" at bounding box center [64, 524] width 64 height 12
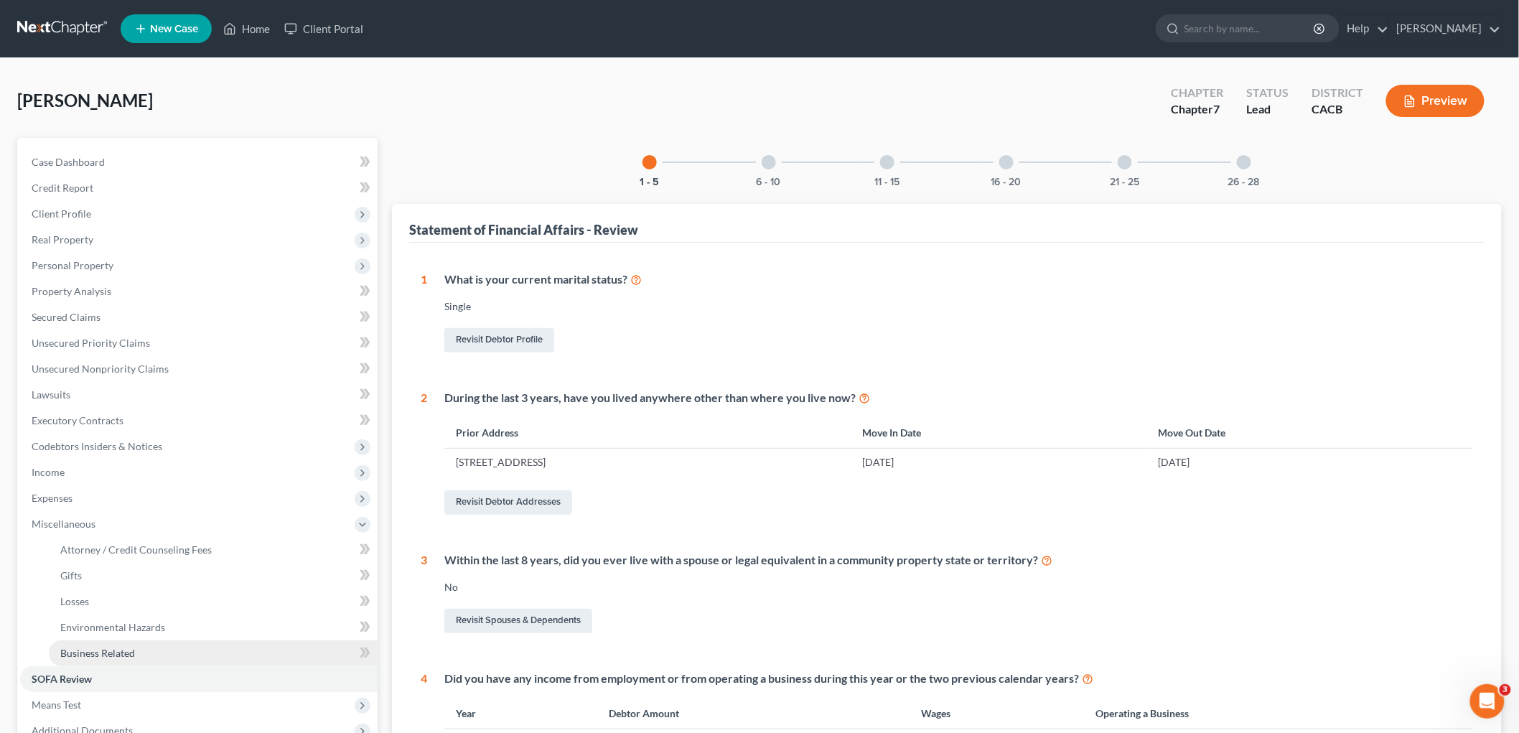
click at [115, 655] on span "Business Related" at bounding box center [97, 653] width 75 height 12
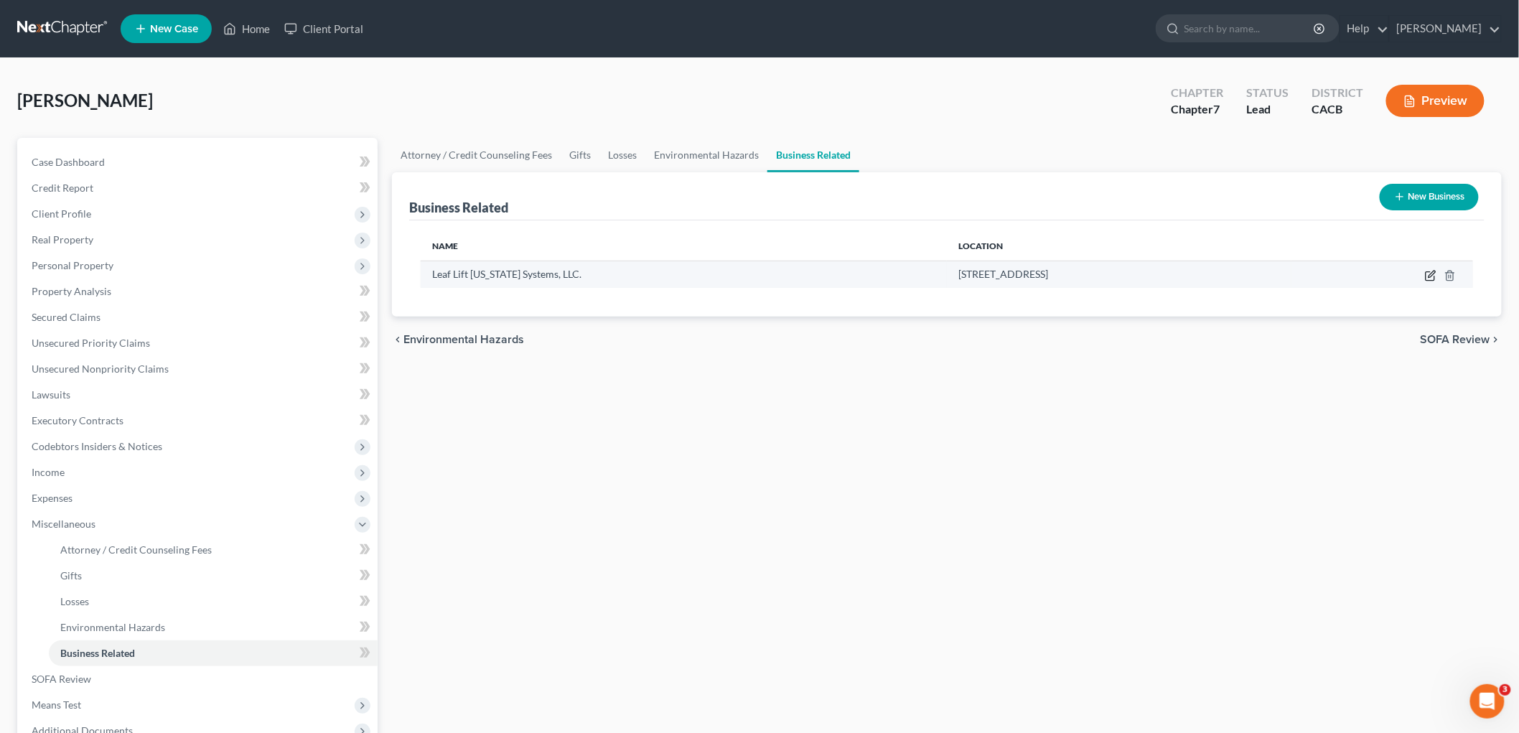
click at [1432, 274] on icon "button" at bounding box center [1430, 275] width 11 height 11
select select "sole_proprietor"
select select "4"
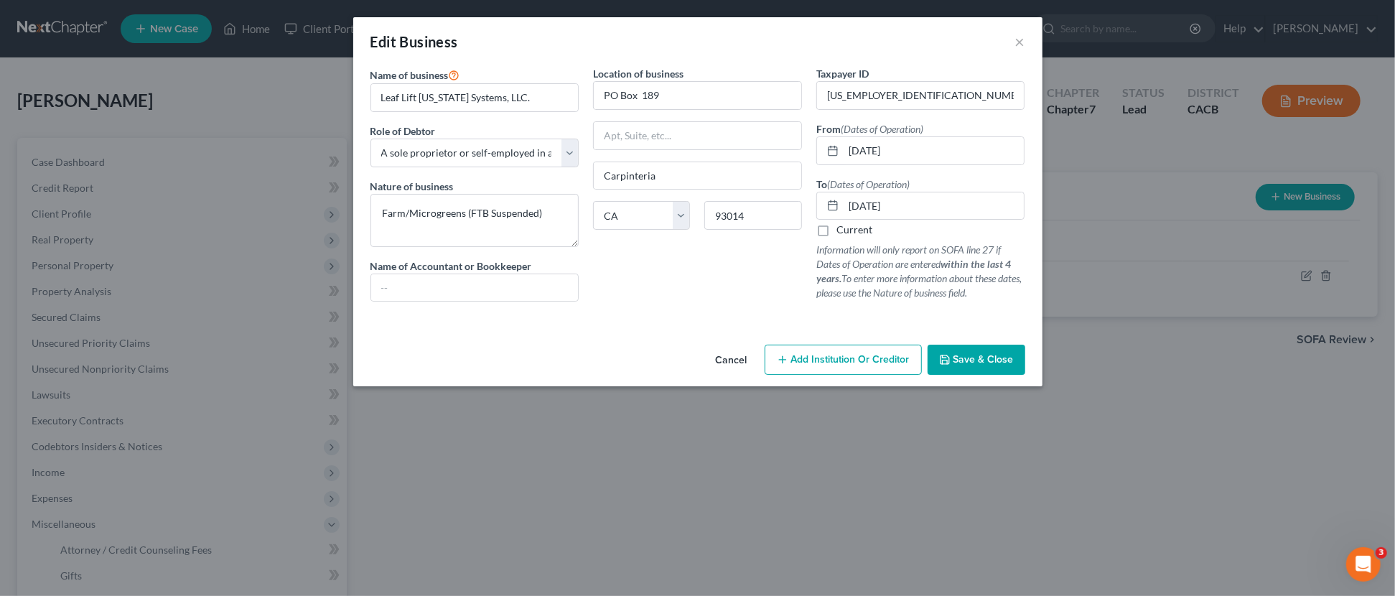
click at [1025, 45] on div "Edit Business ×" at bounding box center [697, 41] width 689 height 49
click at [1025, 40] on div "Edit Business ×" at bounding box center [697, 41] width 689 height 49
click at [1017, 45] on button "×" at bounding box center [1020, 41] width 10 height 17
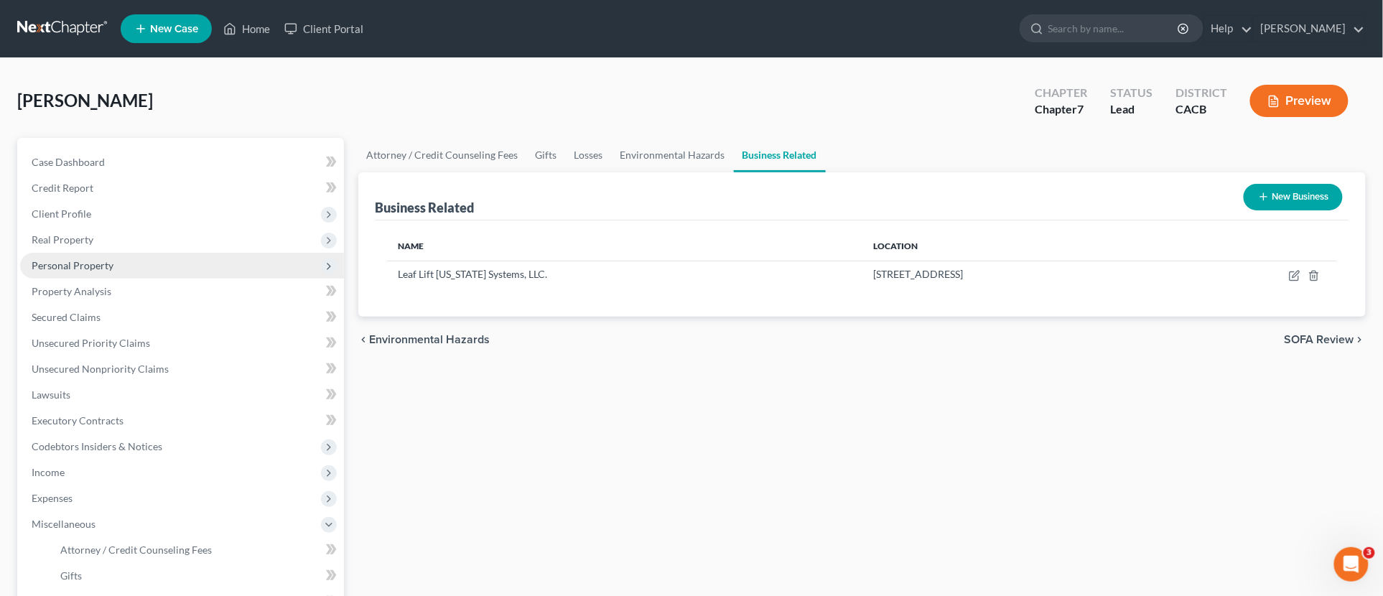
click at [92, 274] on span "Personal Property" at bounding box center [182, 266] width 324 height 26
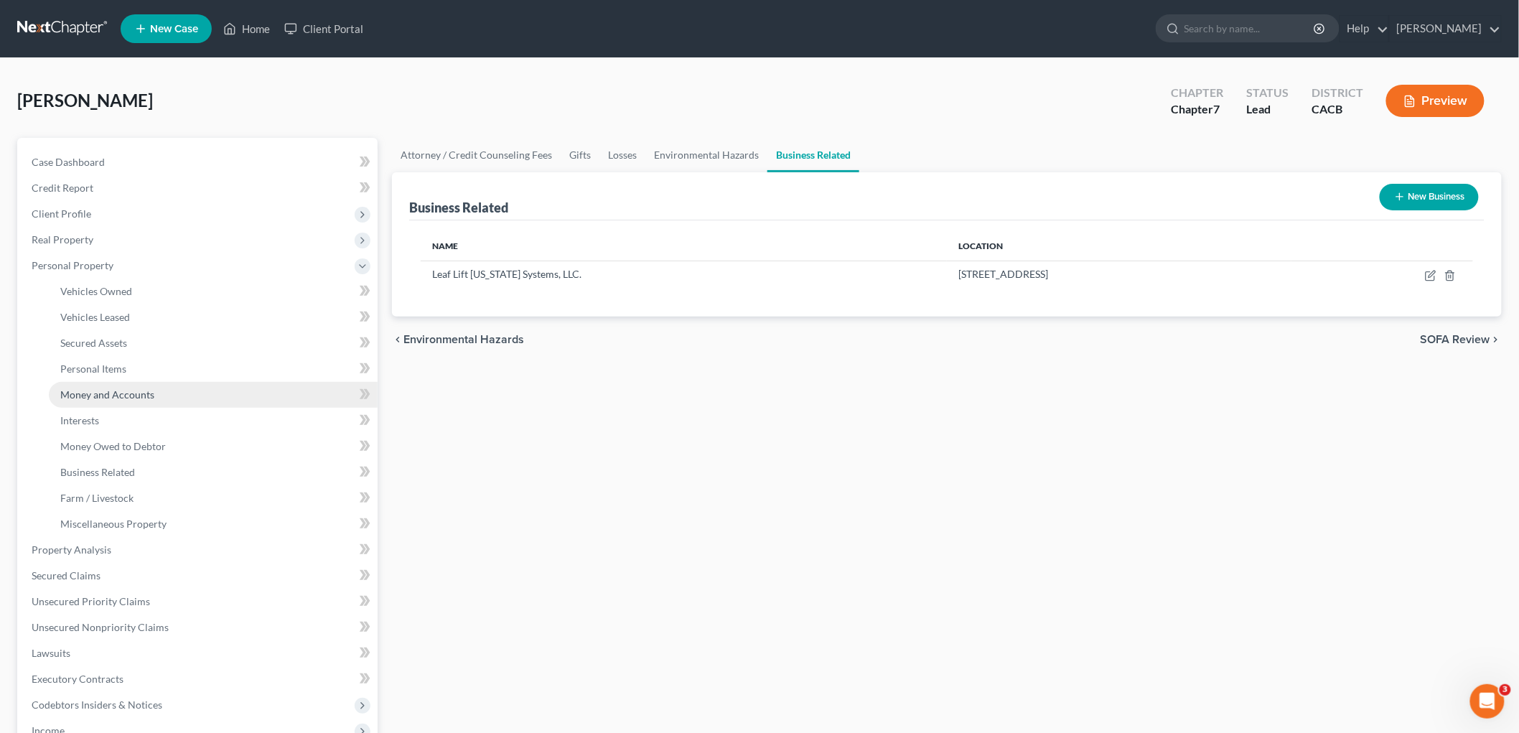
click at [139, 396] on span "Money and Accounts" at bounding box center [107, 394] width 94 height 12
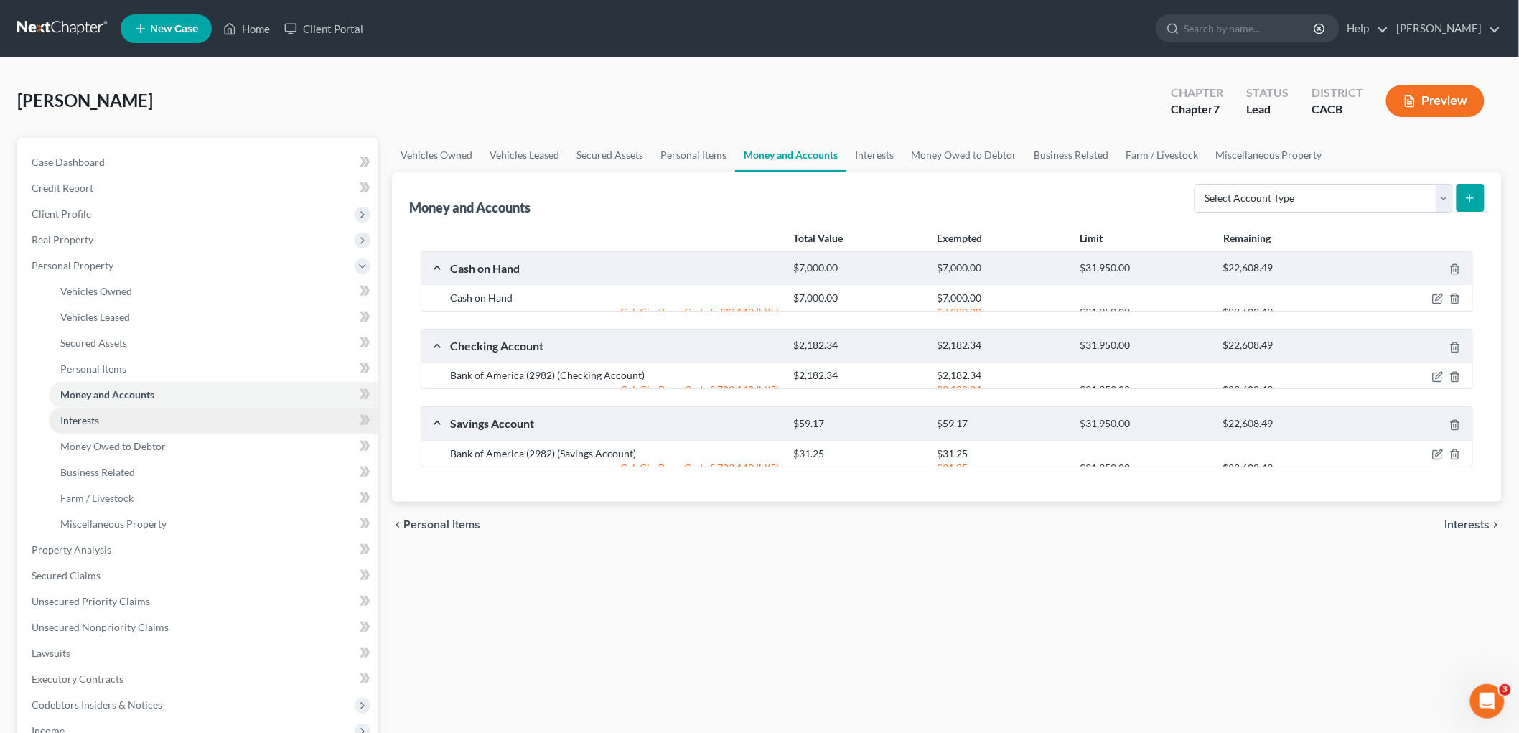
click at [129, 416] on link "Interests" at bounding box center [213, 421] width 329 height 26
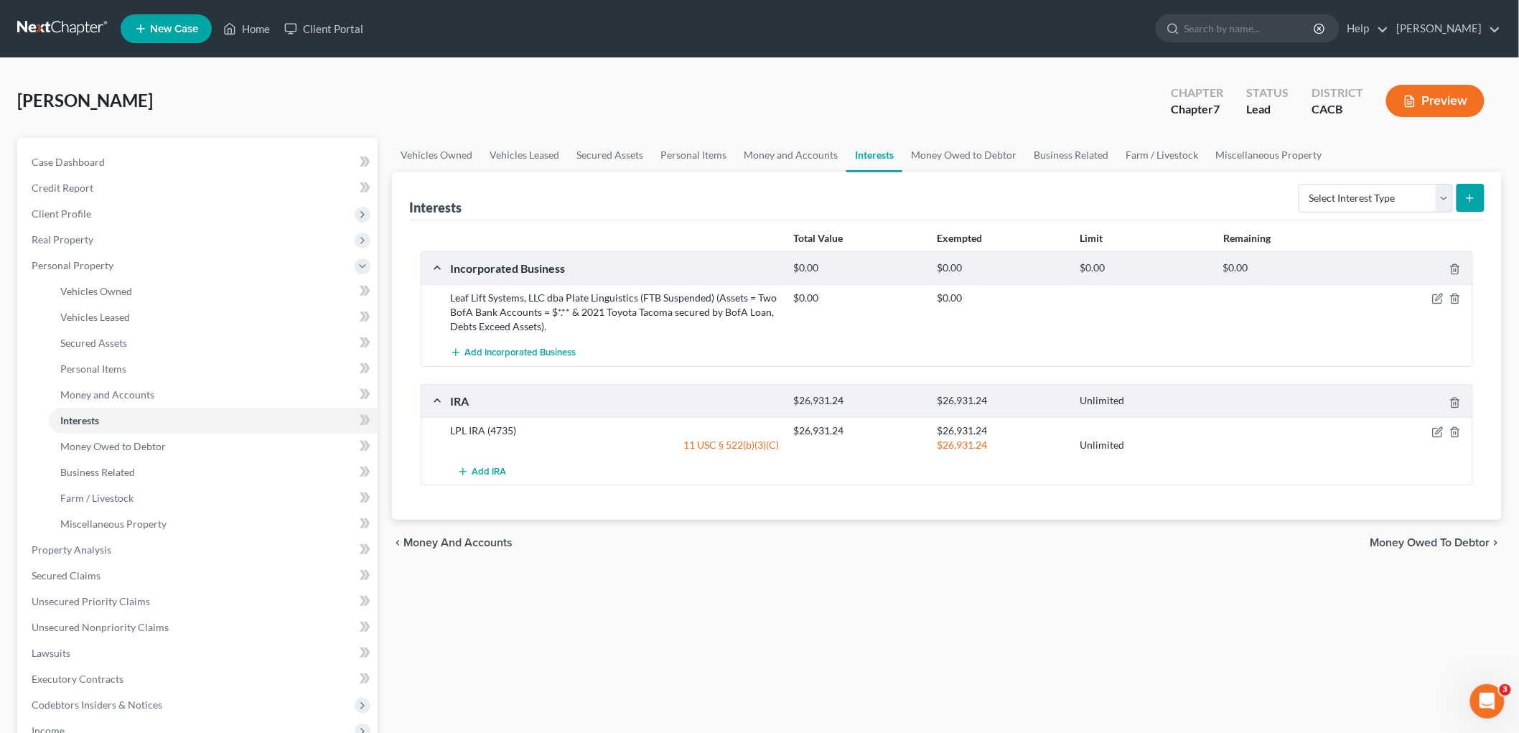
click at [1447, 307] on div "$0.00 $0.00" at bounding box center [1130, 312] width 687 height 43
click at [1433, 299] on icon "button" at bounding box center [1437, 299] width 9 height 9
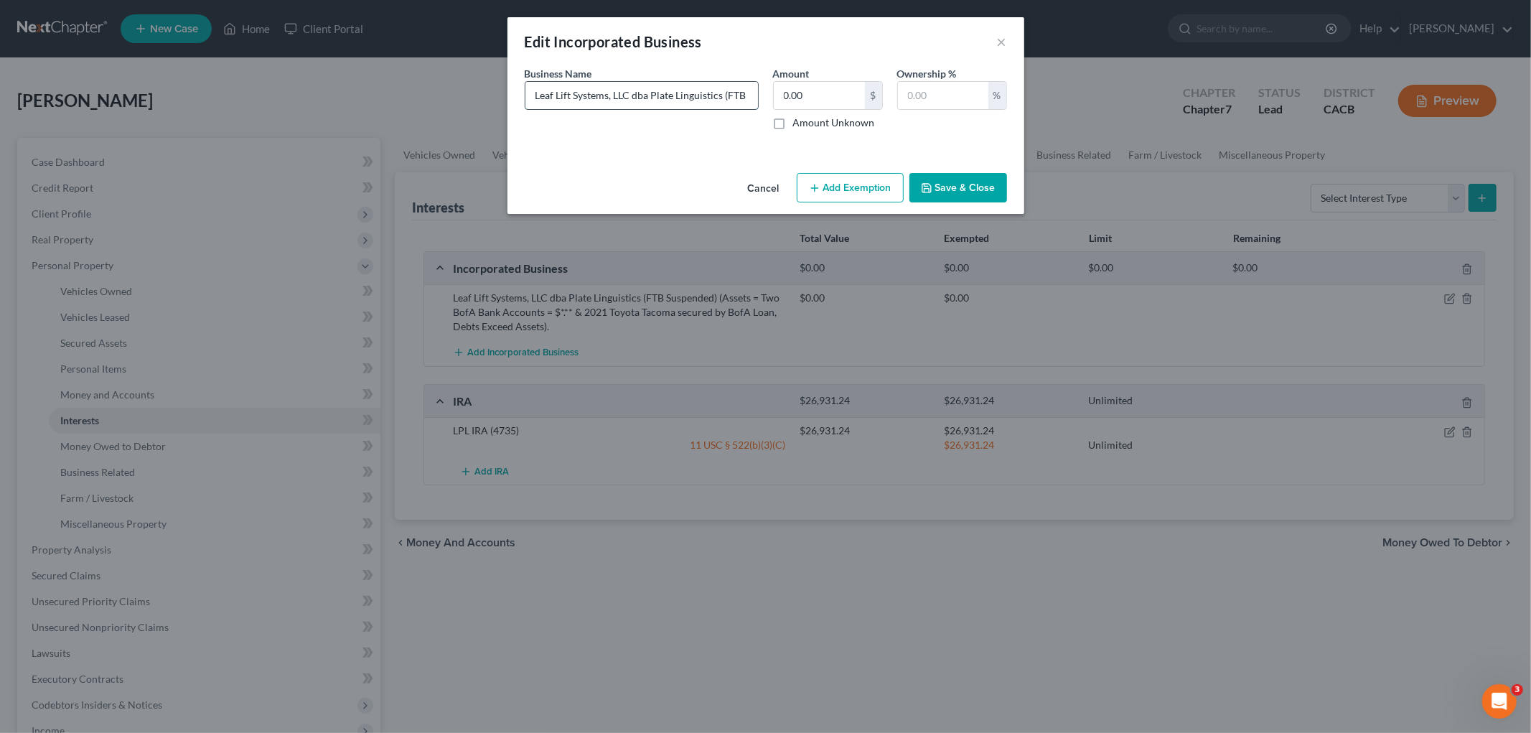
click at [697, 102] on input "Leaf Lift Systems, LLC dba Plate Linguistics (FTB Suspended) (Assets = Two BofA…" at bounding box center [642, 95] width 233 height 27
drag, startPoint x: 704, startPoint y: 98, endPoint x: 793, endPoint y: 97, distance: 89.8
click at [793, 96] on div "Business Name * Leaf Lift Systems, LLC dba Plate Linguistics (FTB Suspended) (A…" at bounding box center [766, 103] width 497 height 75
click at [622, 88] on input "Leaf Lift Systems, LLC dba Plate Linguistics (FTB Suspended) (Assets = Two BofA…" at bounding box center [642, 95] width 233 height 27
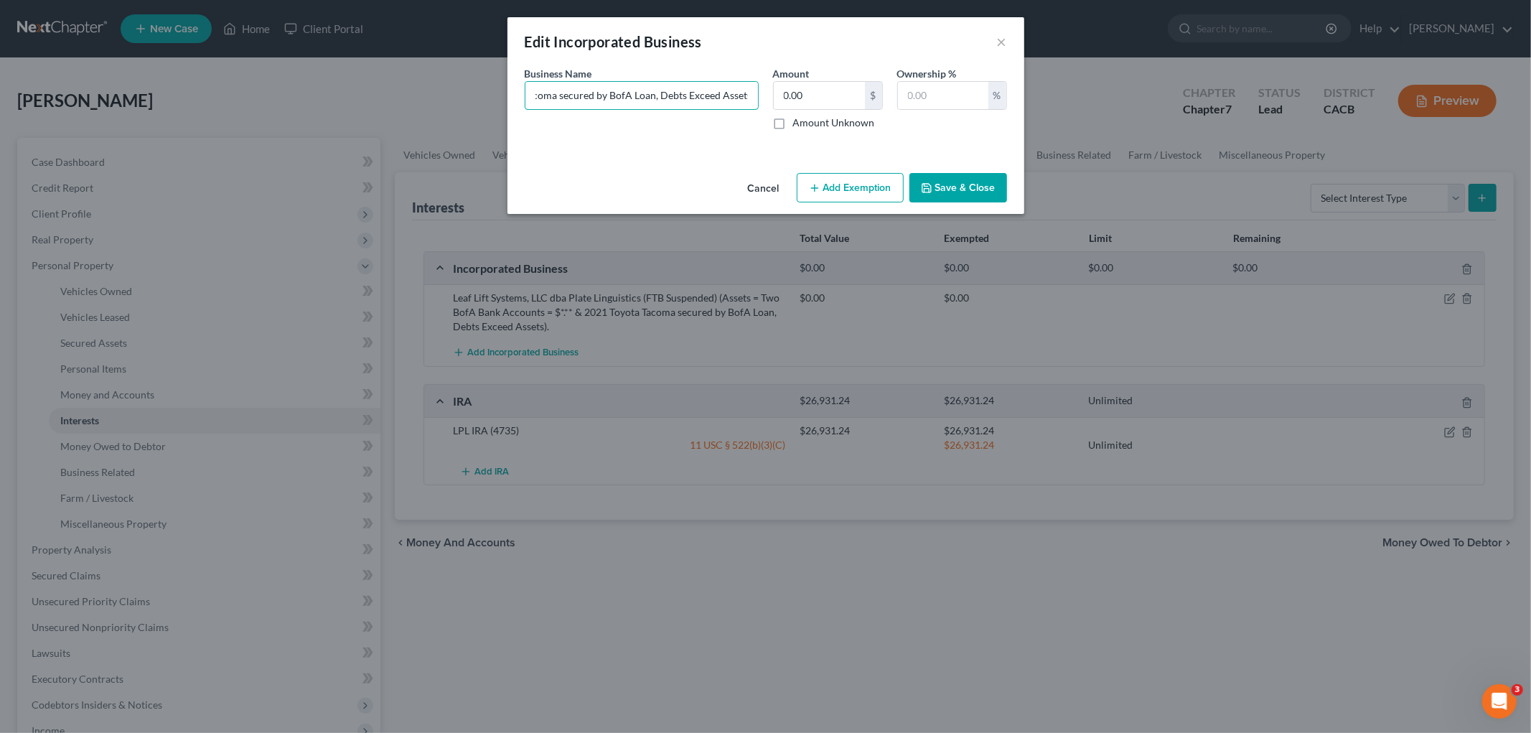
scroll to position [0, 0]
drag, startPoint x: 651, startPoint y: 95, endPoint x: 735, endPoint y: 90, distance: 84.1
click at [735, 90] on input "Leaf Lift Systems, LLC dba Plate Linguistics (FTB Suspended) (Assets = Two BofA…" at bounding box center [642, 95] width 233 height 27
drag, startPoint x: 731, startPoint y: 106, endPoint x: 808, endPoint y: 109, distance: 76.9
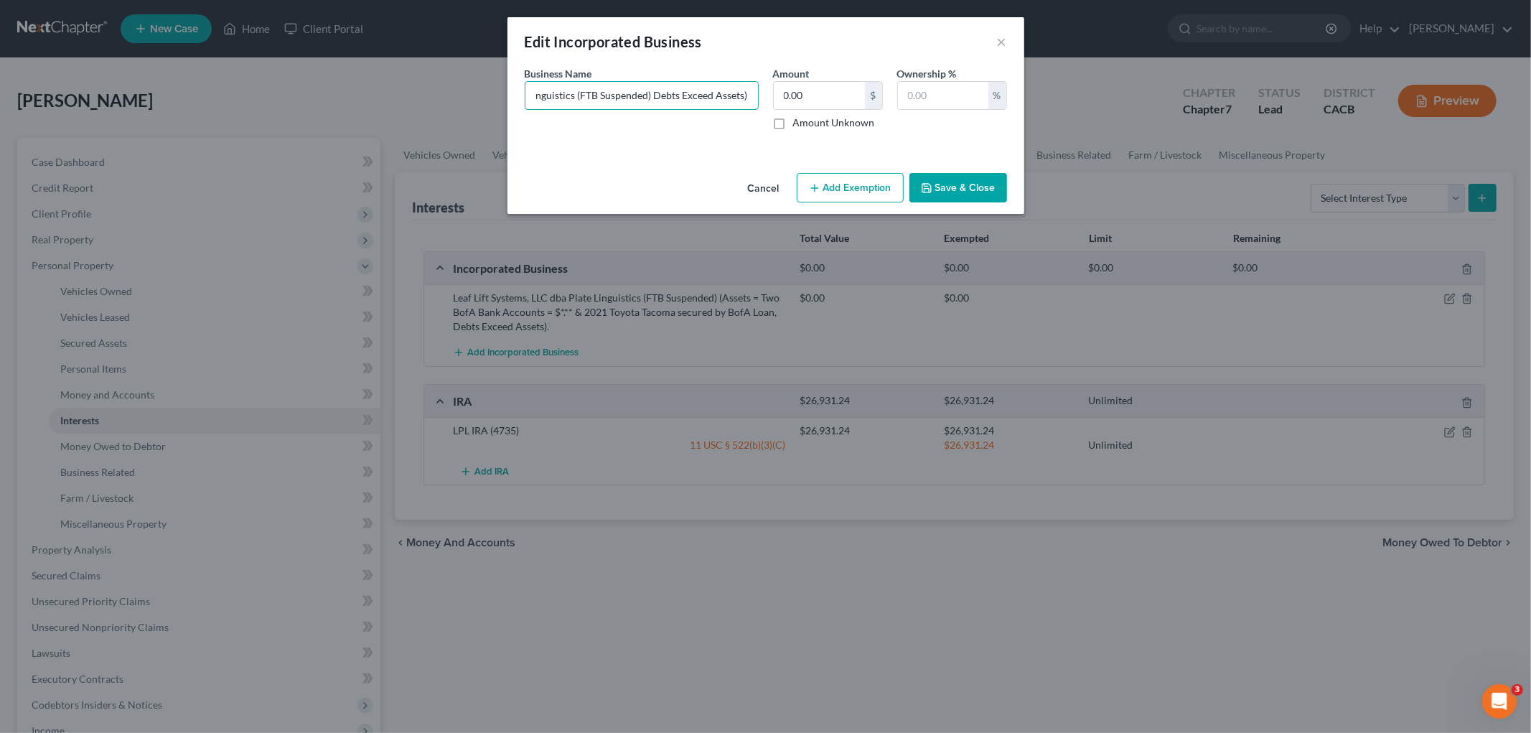
click at [819, 111] on div "Business Name * Leaf Lift Systems, LLC dba Plate Linguistics (FTB Suspended) De…" at bounding box center [766, 103] width 497 height 75
click at [692, 106] on input "Leaf Lift Systems, LLC dba Plate Linguistics (FTB Suspended) Debts Exceed Asset…" at bounding box center [642, 95] width 233 height 27
click at [648, 95] on input "Leaf Lift Systems, LLC dba Plate Linguistics (FTB Suspended) Debts Exceed Asset…" at bounding box center [642, 95] width 233 height 27
type input "Leaf Lift Systems, LLC dba Plate Linguistics (FTB Suspended, Debts Exceed Asset…"
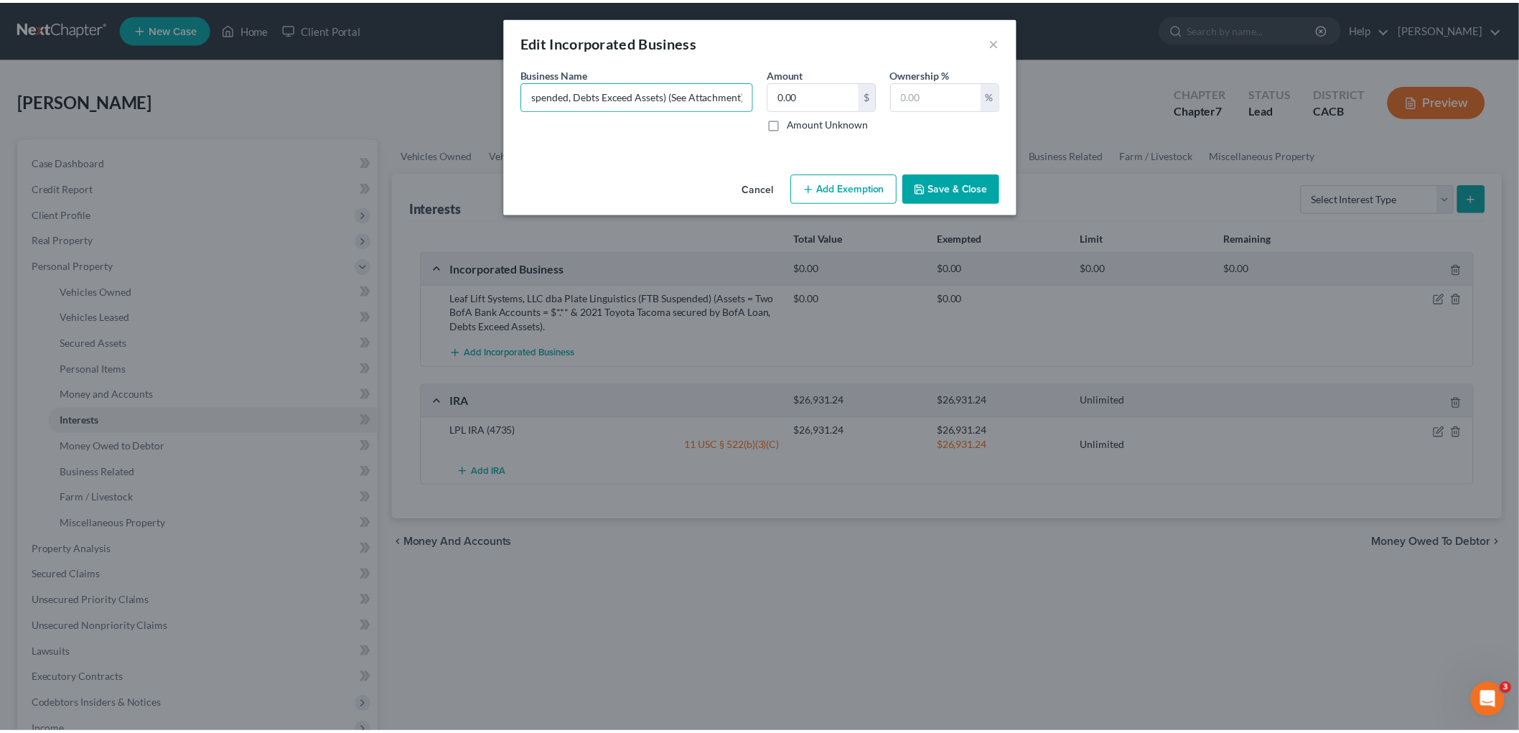
scroll to position [0, 0]
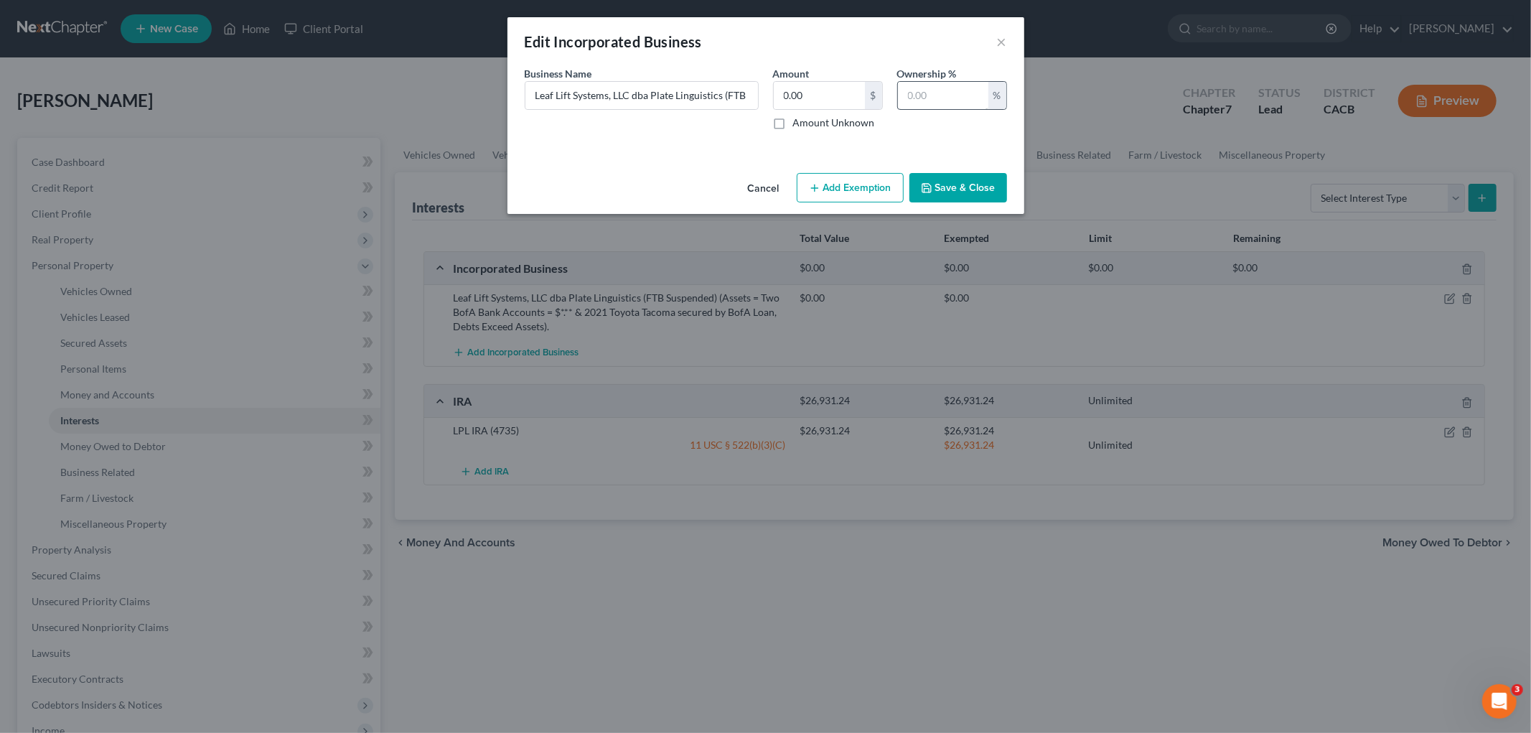
drag, startPoint x: 936, startPoint y: 184, endPoint x: 948, endPoint y: 88, distance: 96.3
click at [952, 83] on div "Edit Incorporated Business × An exemption set must first be selected from the F…" at bounding box center [766, 115] width 517 height 197
drag, startPoint x: 944, startPoint y: 98, endPoint x: 902, endPoint y: 91, distance: 42.1
click at [943, 98] on input "text" at bounding box center [943, 95] width 90 height 27
type input "100"
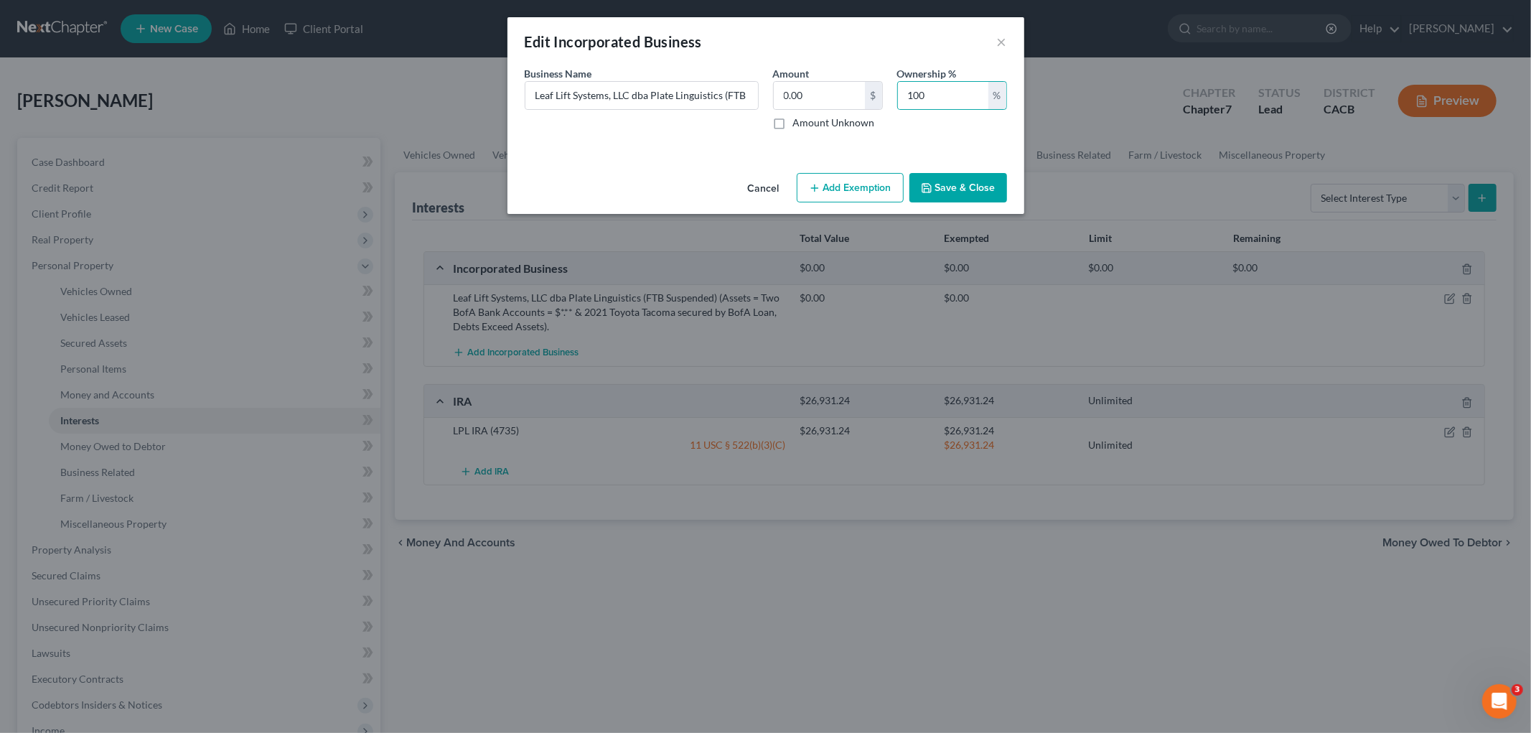
click at [957, 192] on button "Save & Close" at bounding box center [959, 188] width 98 height 30
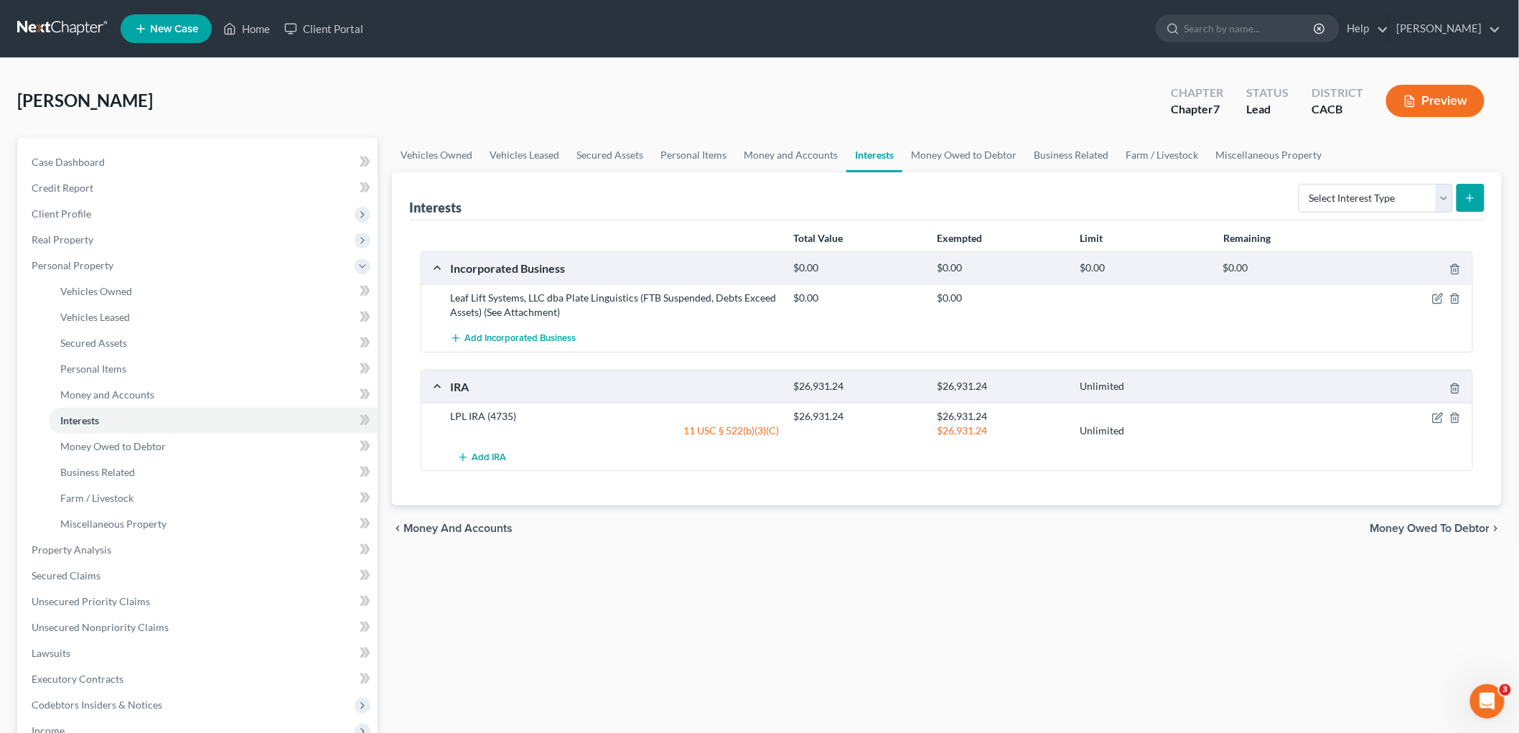
click at [1430, 104] on button "Preview" at bounding box center [1435, 101] width 98 height 32
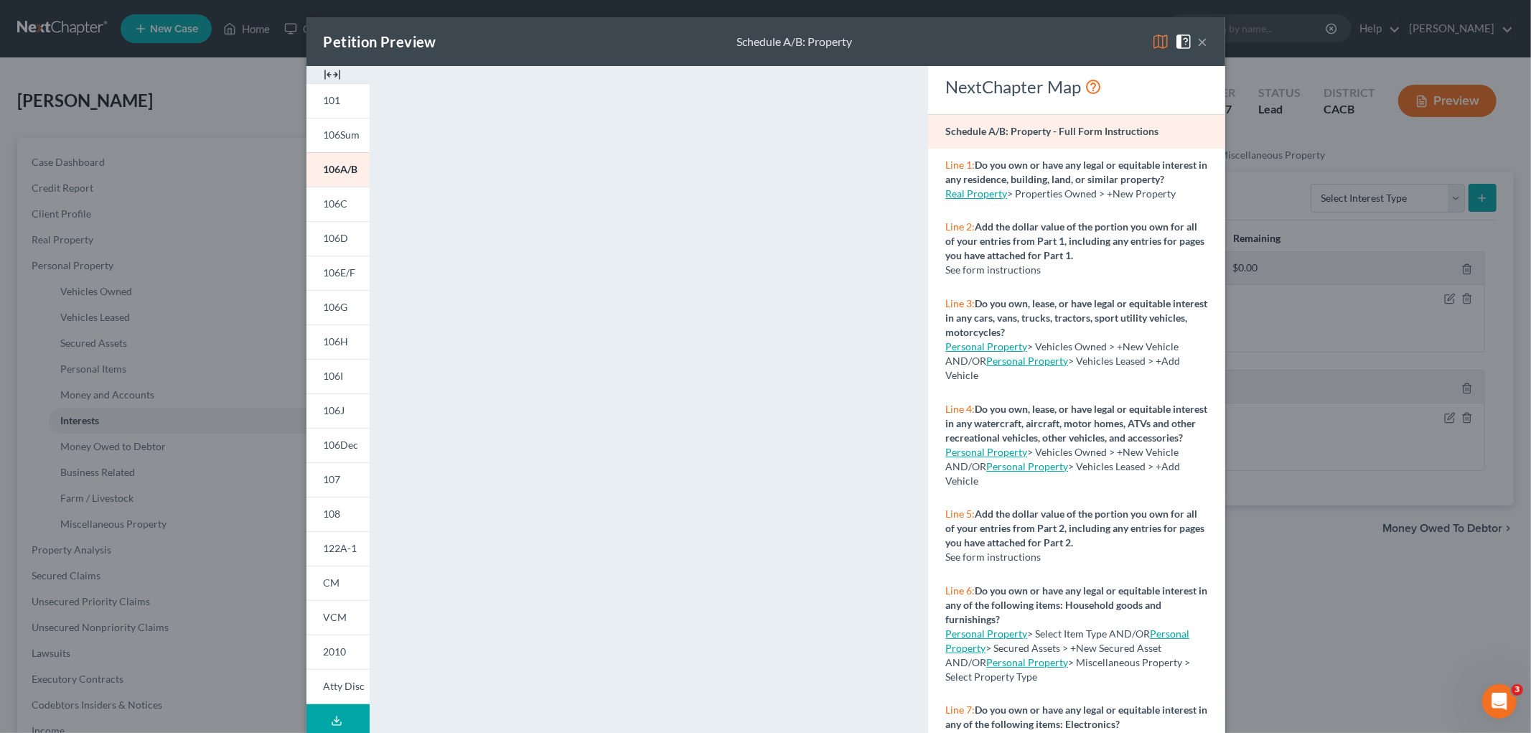
click at [1152, 41] on img at bounding box center [1160, 41] width 17 height 17
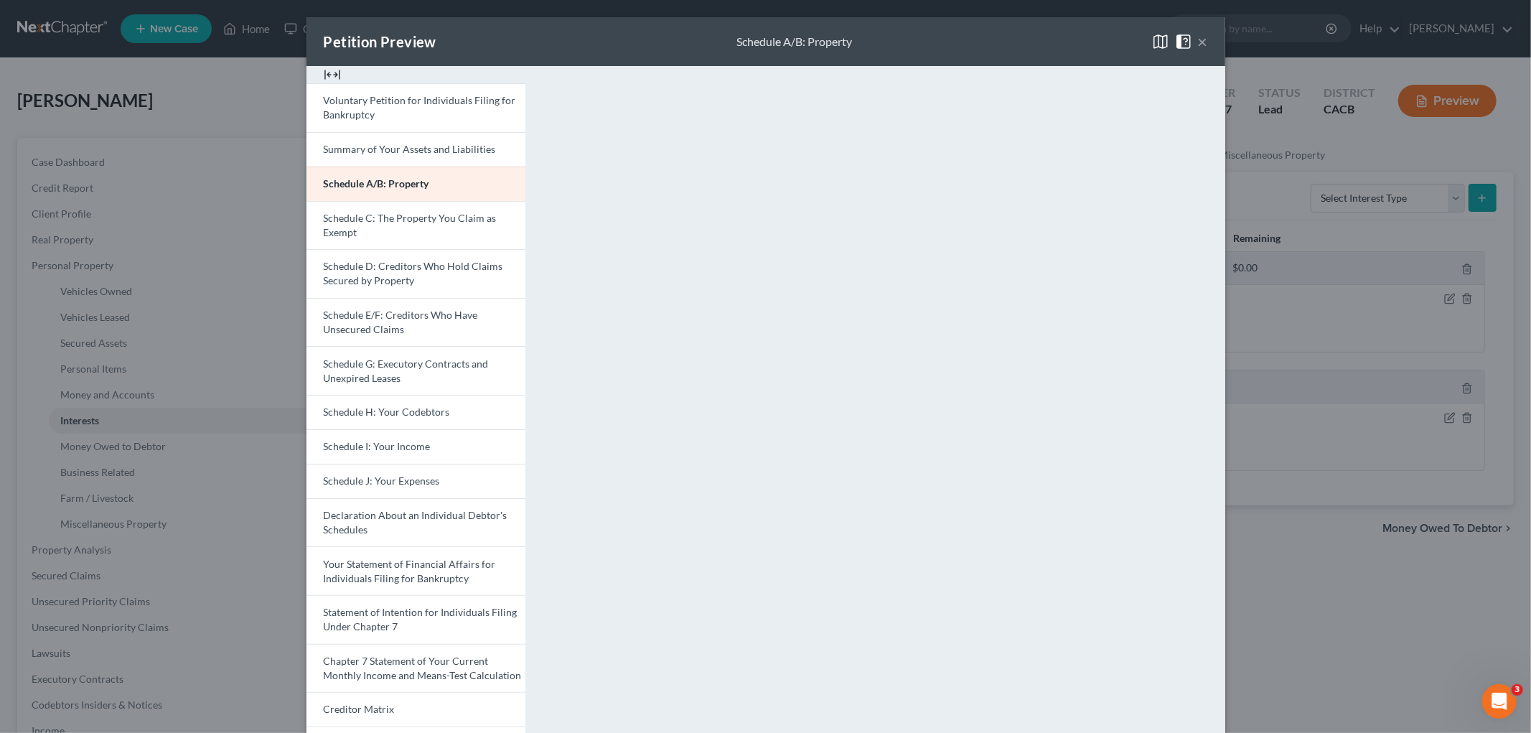
drag, startPoint x: 1210, startPoint y: 152, endPoint x: 1208, endPoint y: 201, distance: 48.9
click at [1208, 201] on div "<object ng-attr-data='[URL][DOMAIN_NAME]' type='application/pdf' width='100%' h…" at bounding box center [883, 429] width 686 height 727
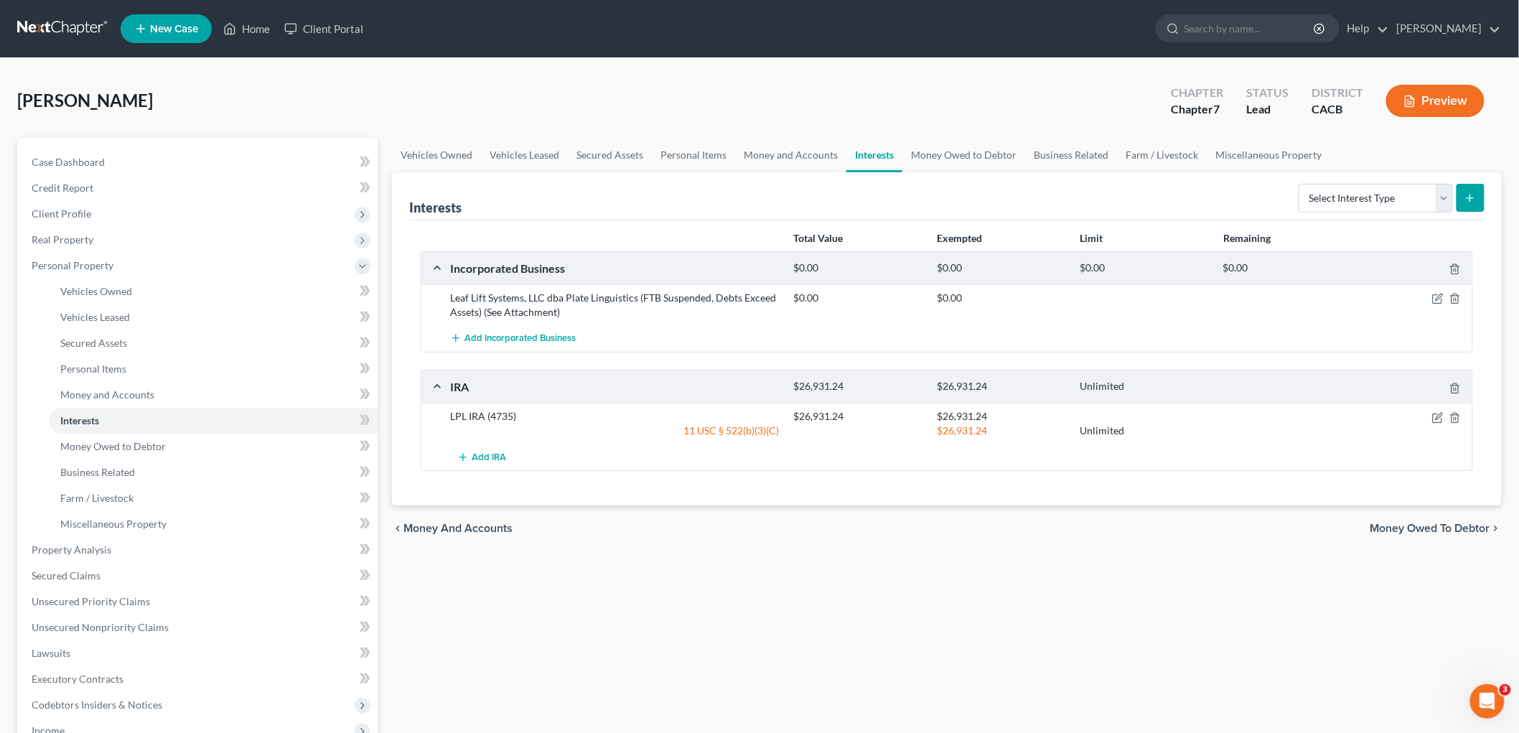
drag, startPoint x: 1353, startPoint y: 532, endPoint x: 1215, endPoint y: 447, distance: 162.2
click at [198, 331] on link "Secured Assets" at bounding box center [213, 343] width 329 height 26
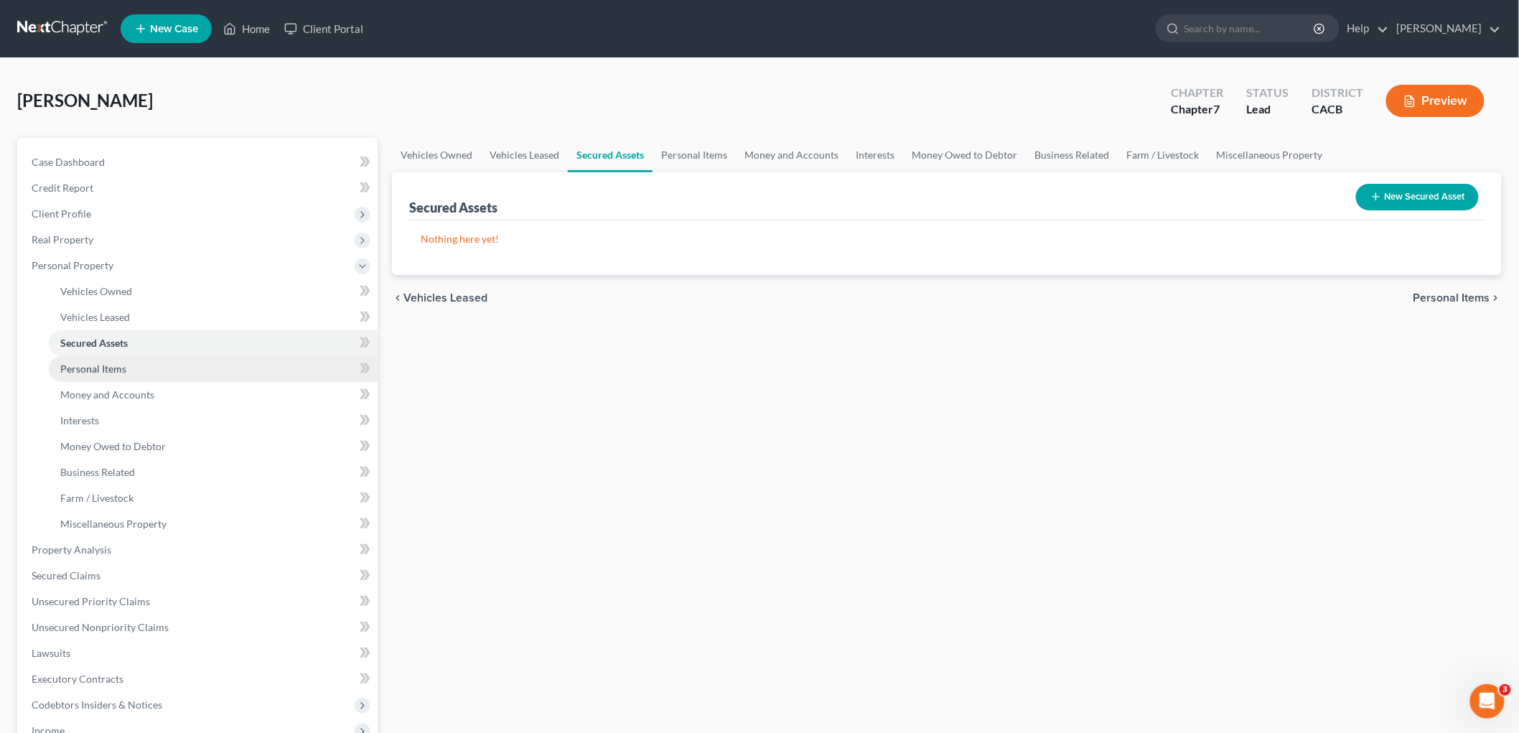
click at [227, 375] on link "Personal Items" at bounding box center [213, 369] width 329 height 26
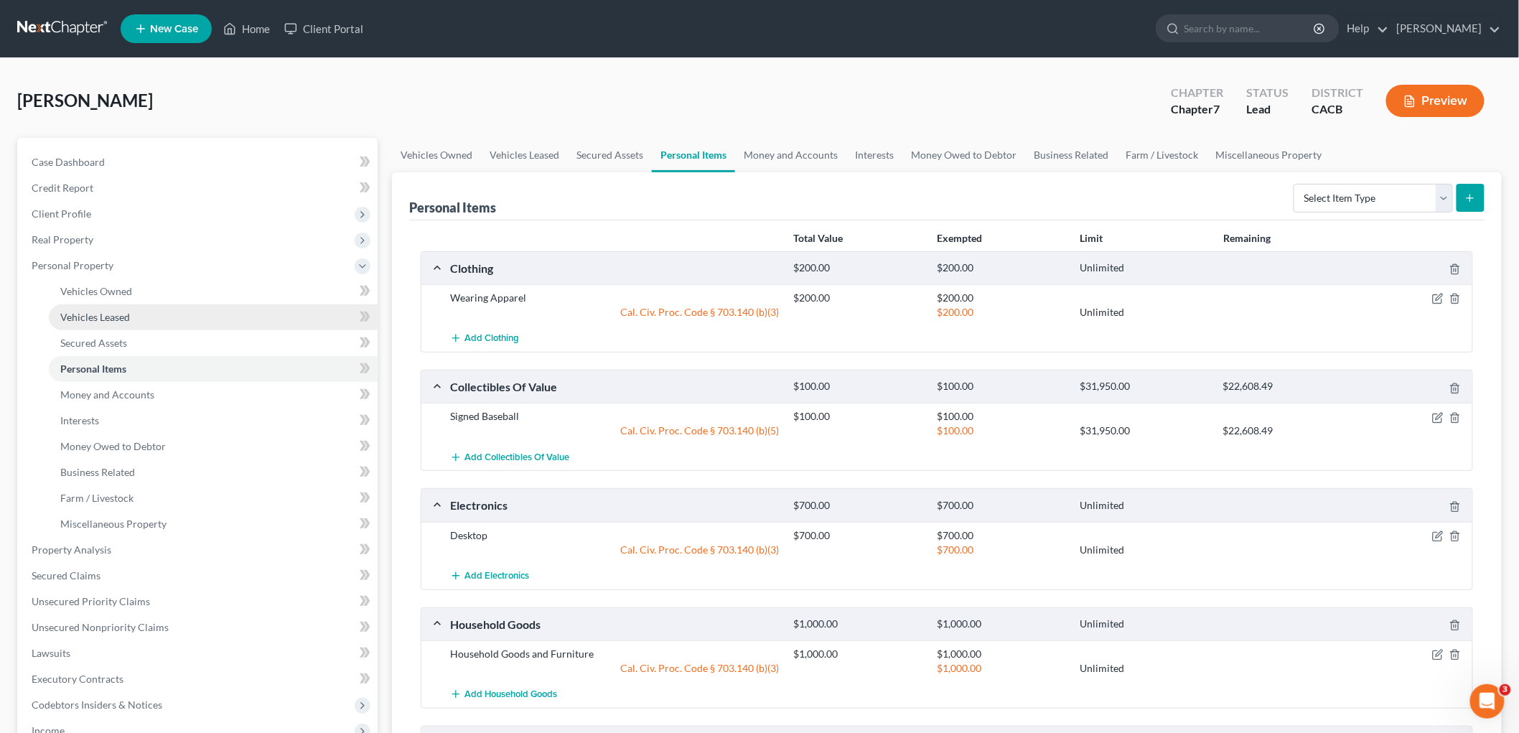
click at [209, 312] on link "Vehicles Leased" at bounding box center [213, 317] width 329 height 26
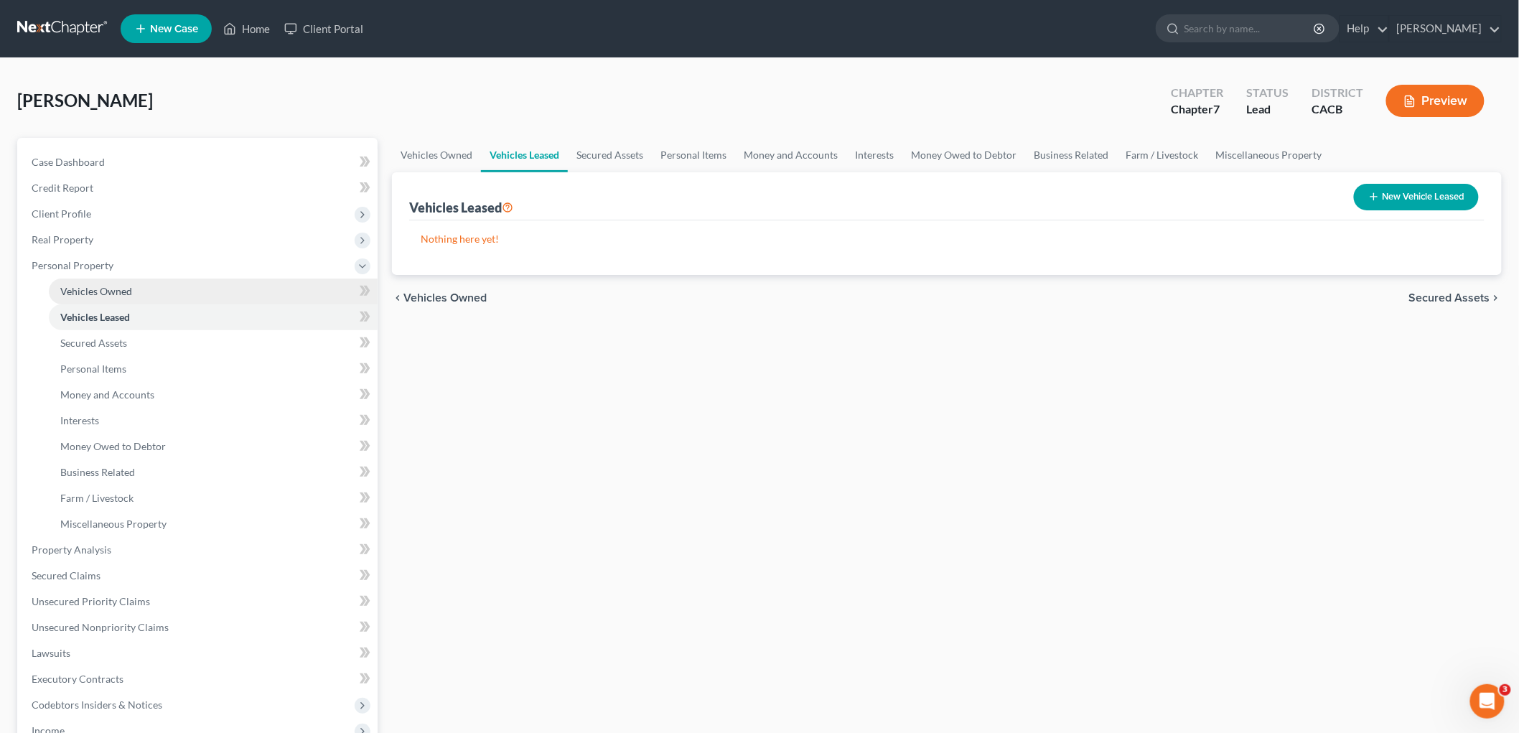
click at [210, 290] on link "Vehicles Owned" at bounding box center [213, 292] width 329 height 26
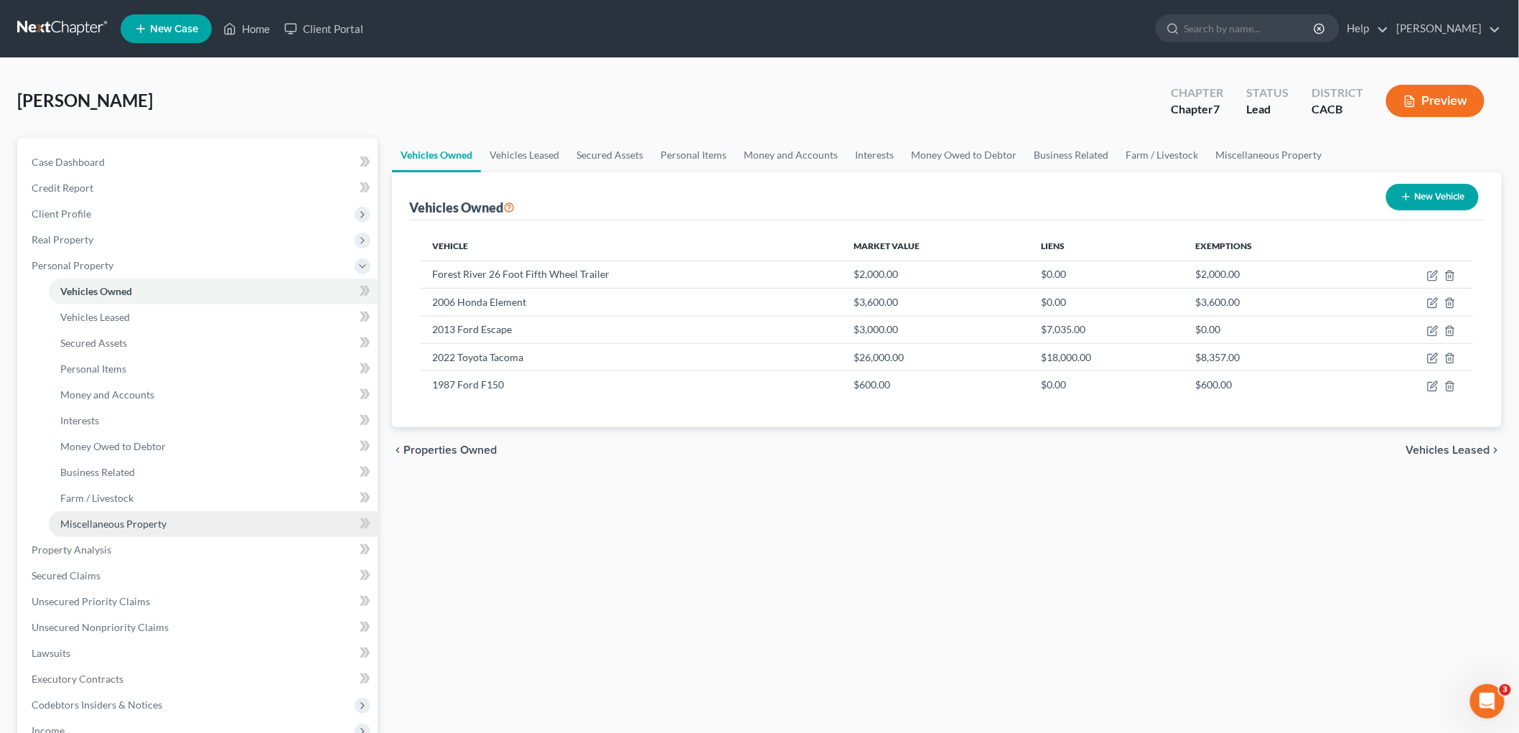
click at [139, 530] on link "Miscellaneous Property" at bounding box center [213, 524] width 329 height 26
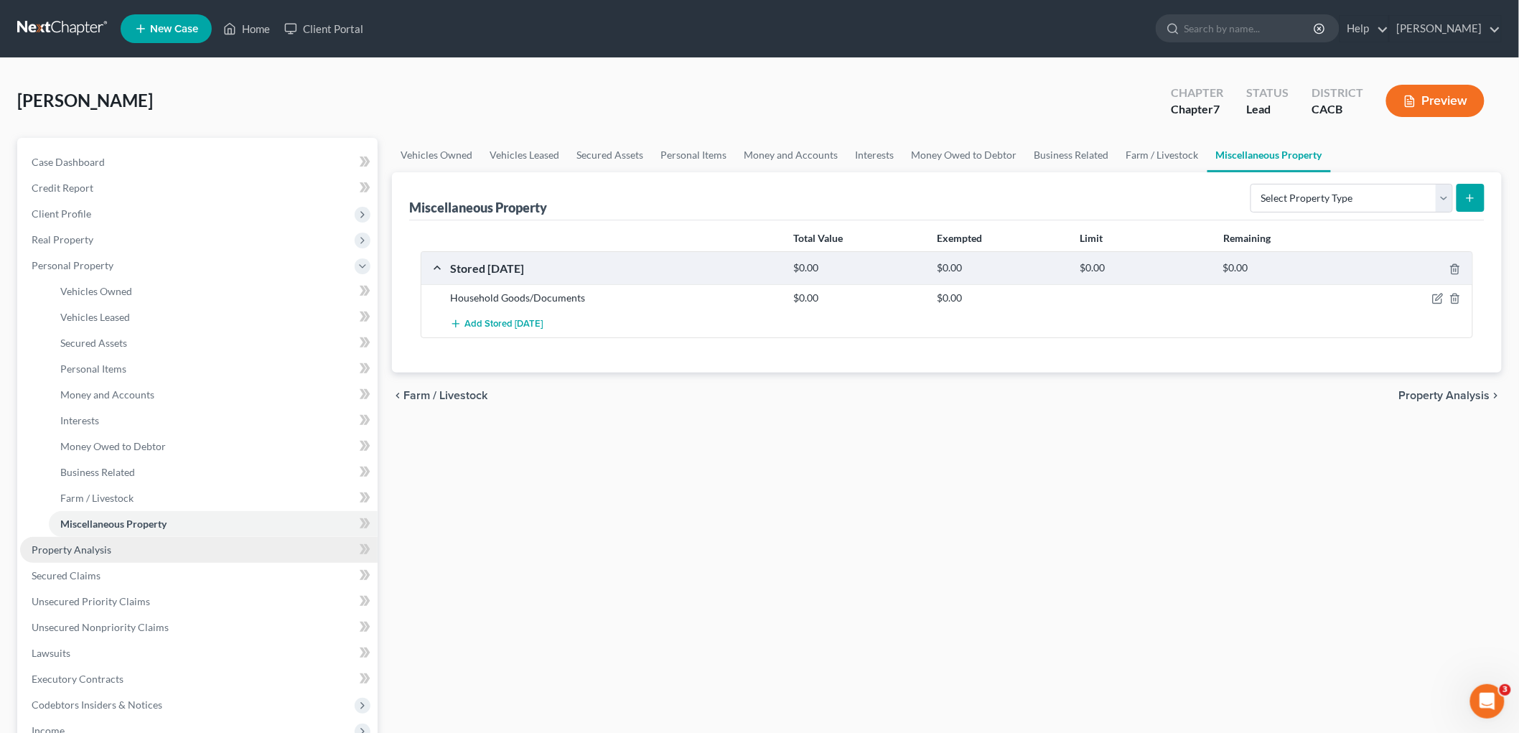
click at [98, 549] on span "Property Analysis" at bounding box center [72, 549] width 80 height 12
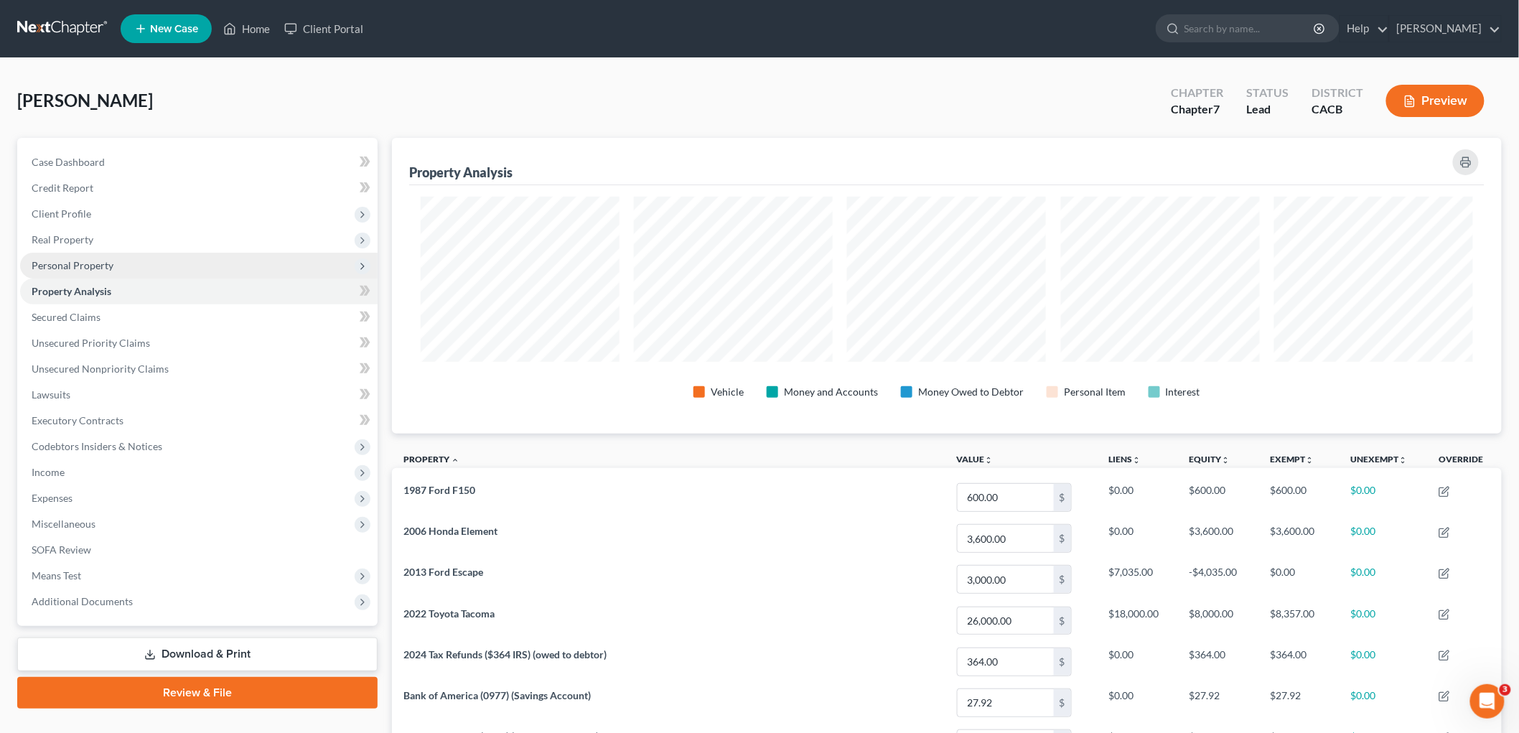
click at [91, 266] on span "Personal Property" at bounding box center [73, 265] width 82 height 12
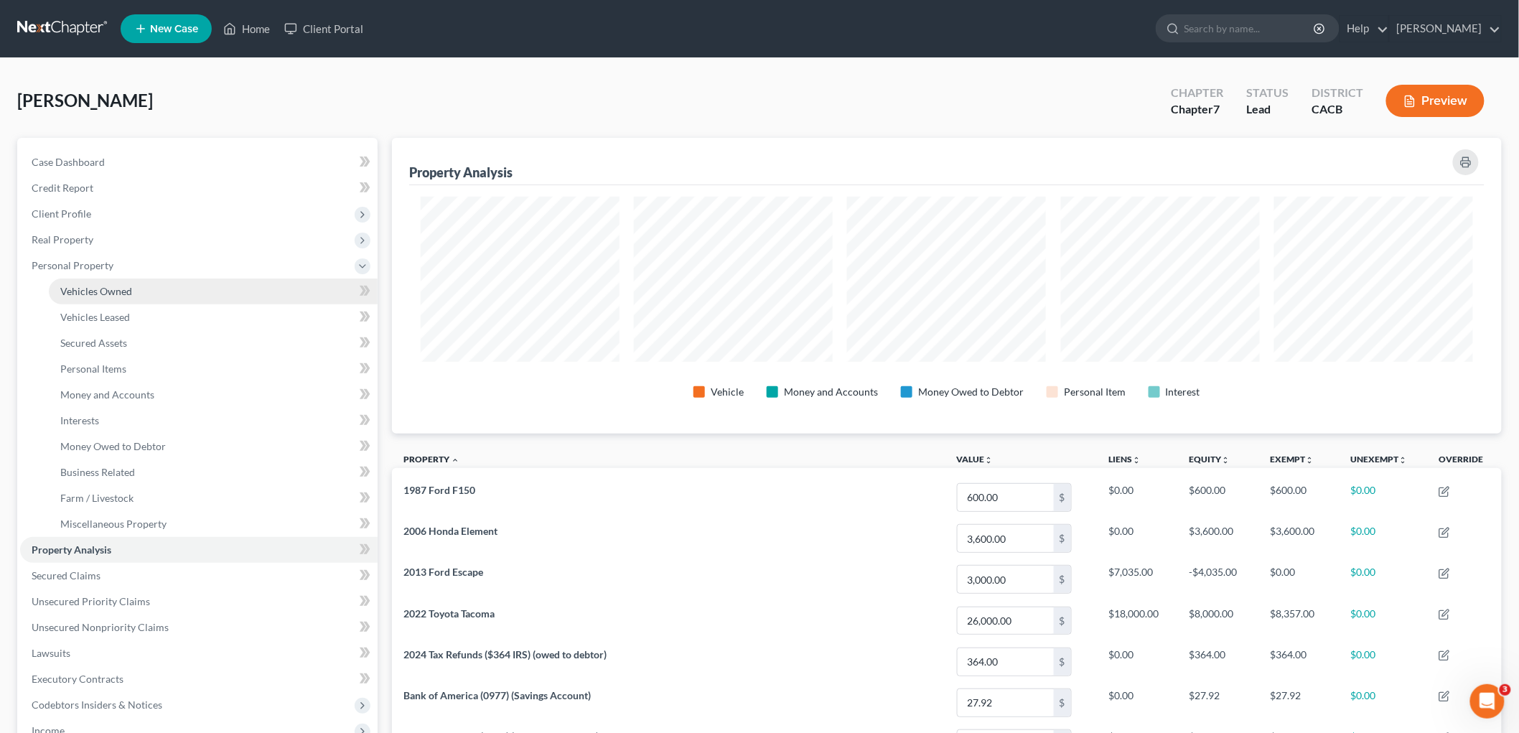
click at [111, 292] on span "Vehicles Owned" at bounding box center [96, 291] width 72 height 12
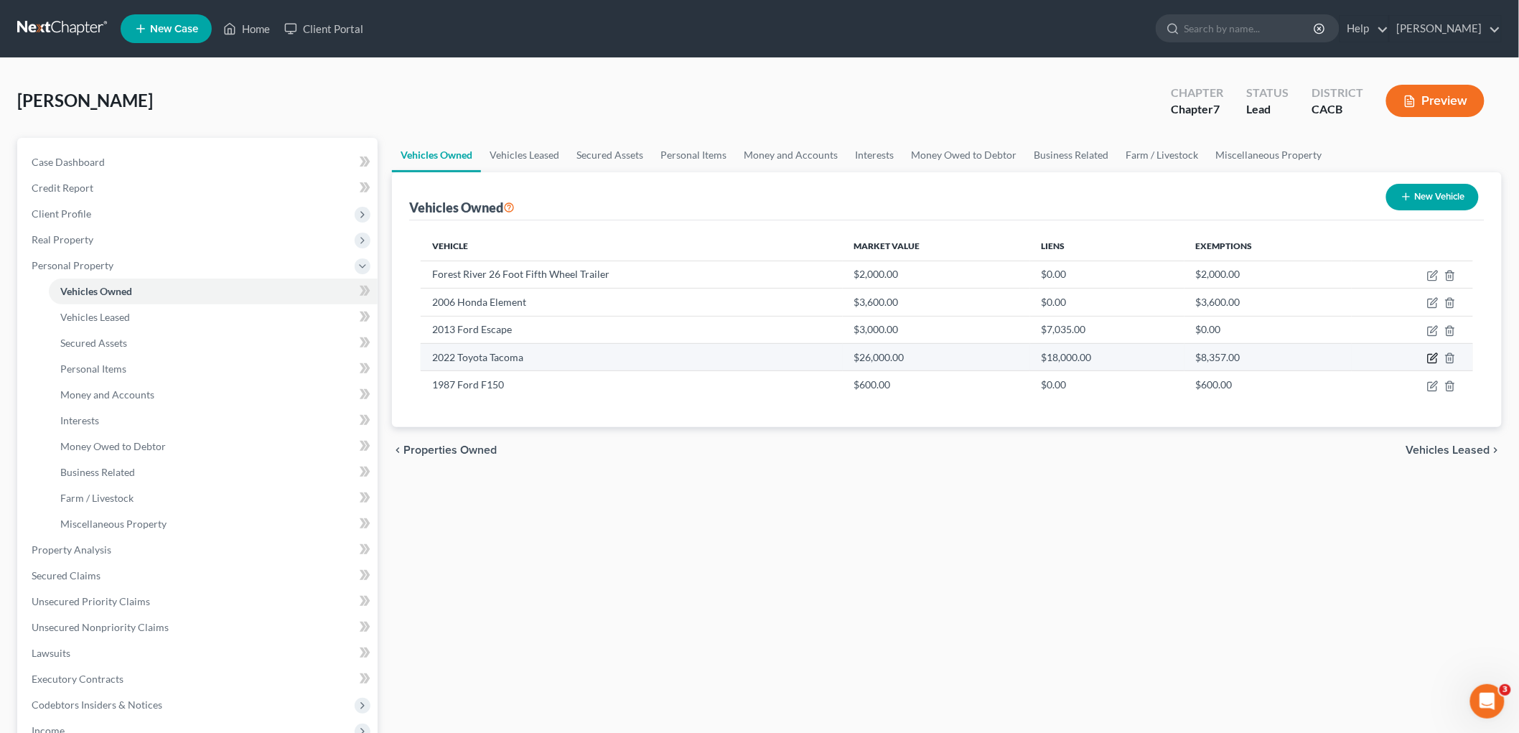
click at [1427, 356] on icon "button" at bounding box center [1432, 358] width 11 height 11
select select "0"
select select "4"
select select "3"
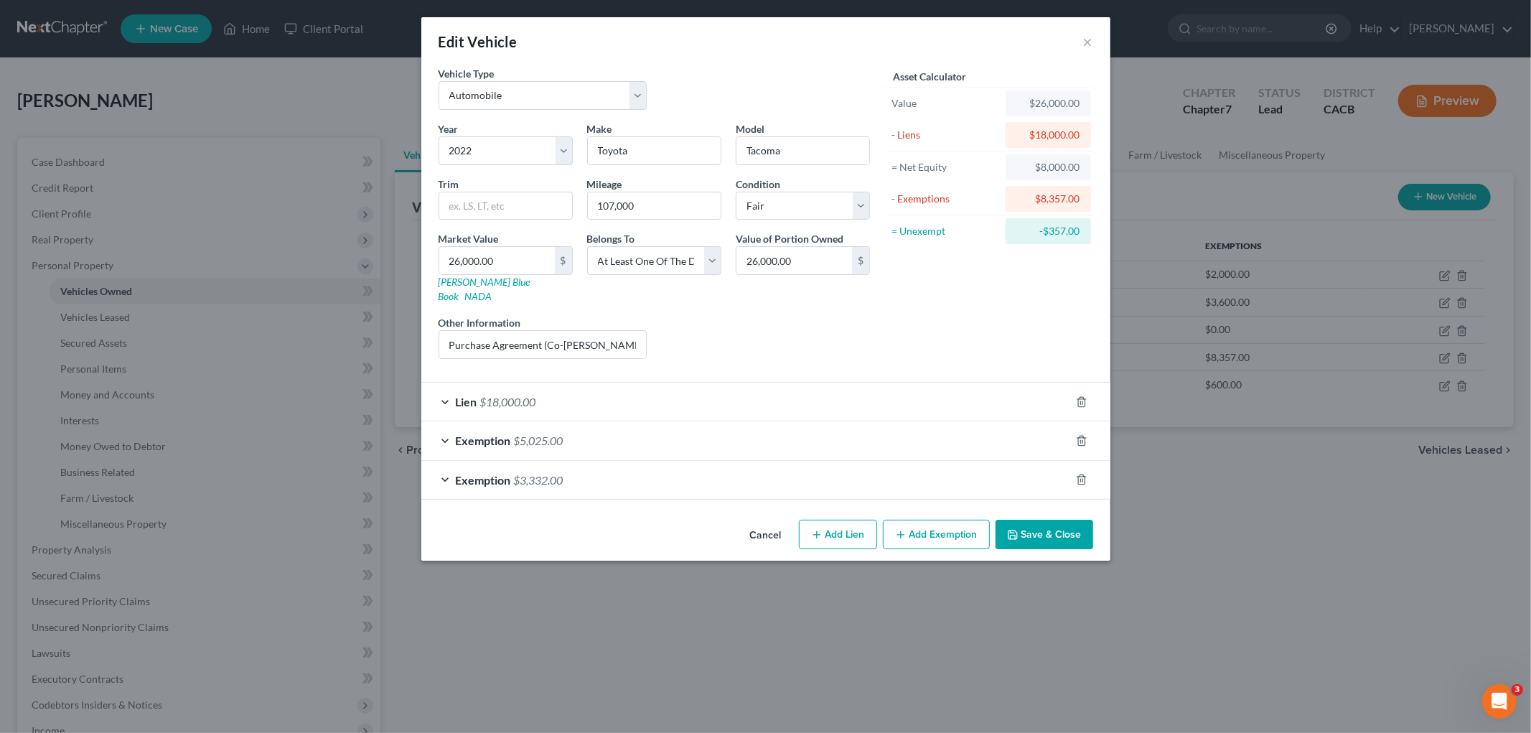
click at [1032, 522] on button "Save & Close" at bounding box center [1045, 535] width 98 height 30
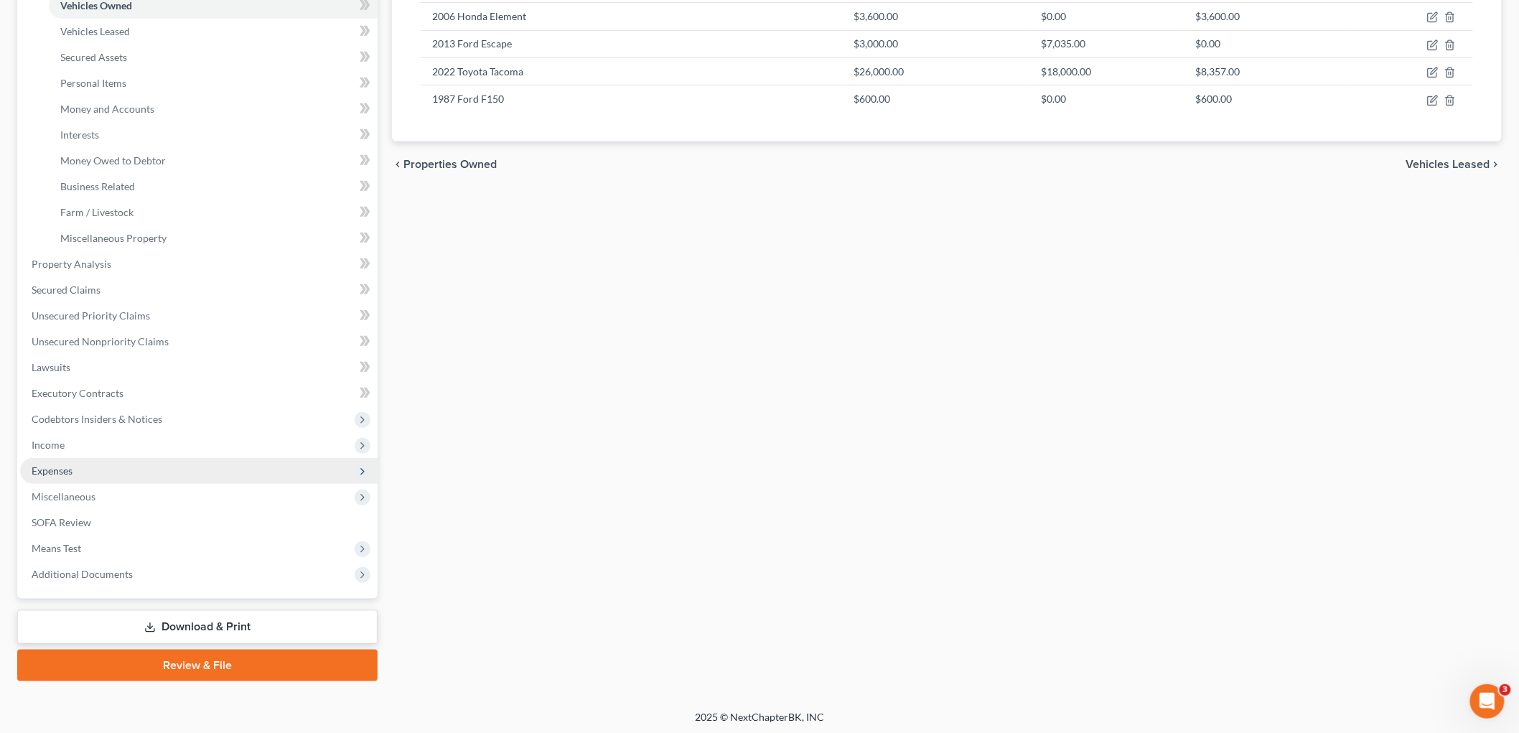
scroll to position [287, 0]
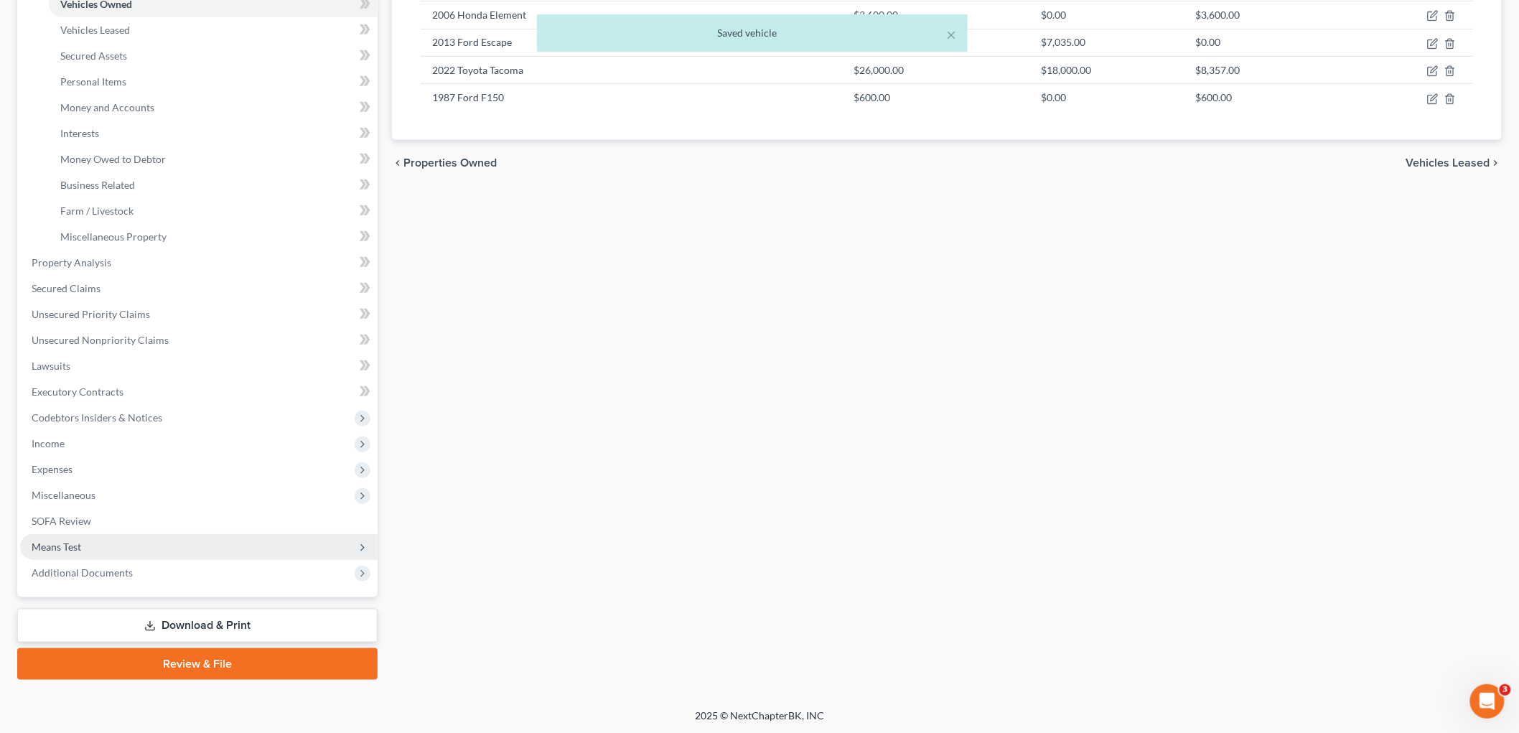
click at [113, 542] on span "Means Test" at bounding box center [199, 547] width 358 height 26
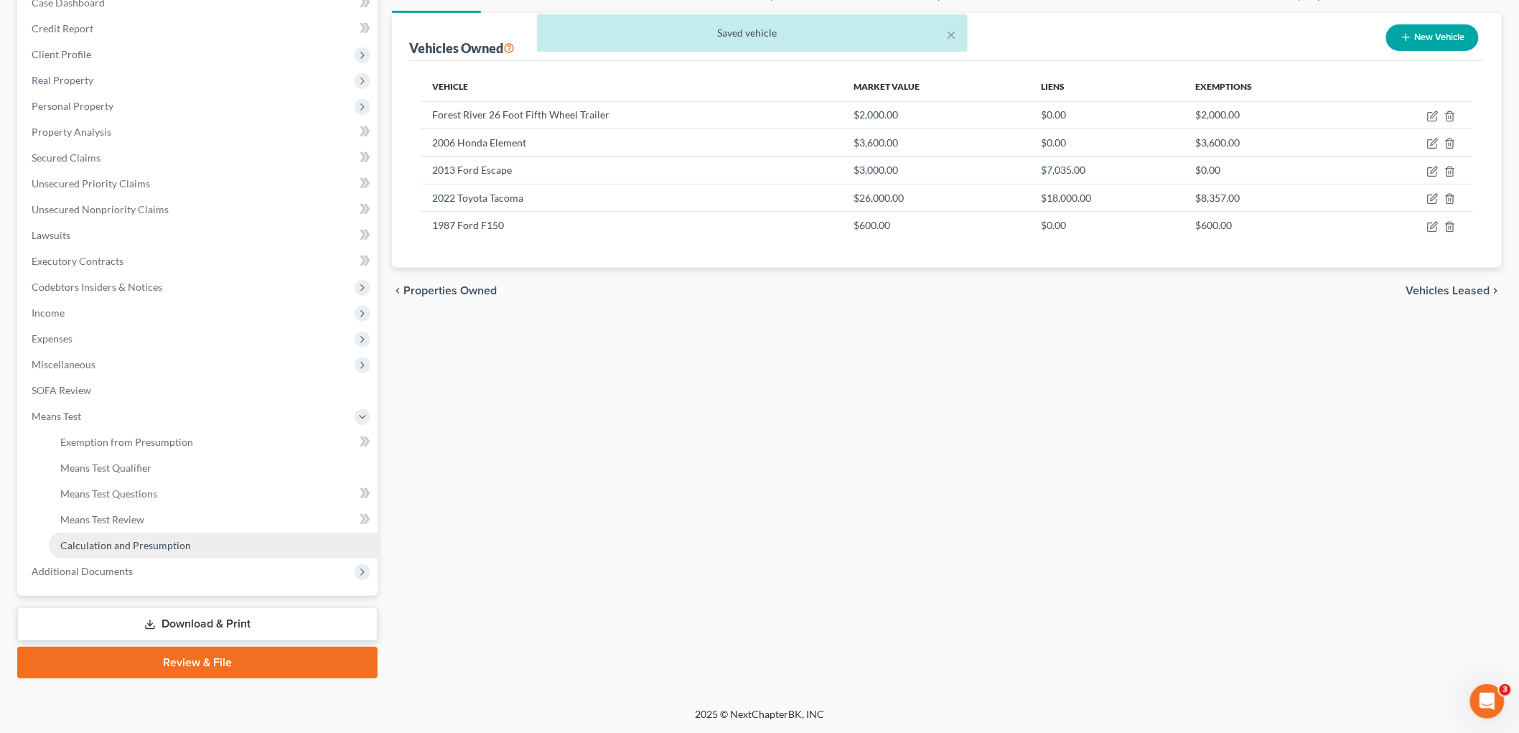
scroll to position [158, 0]
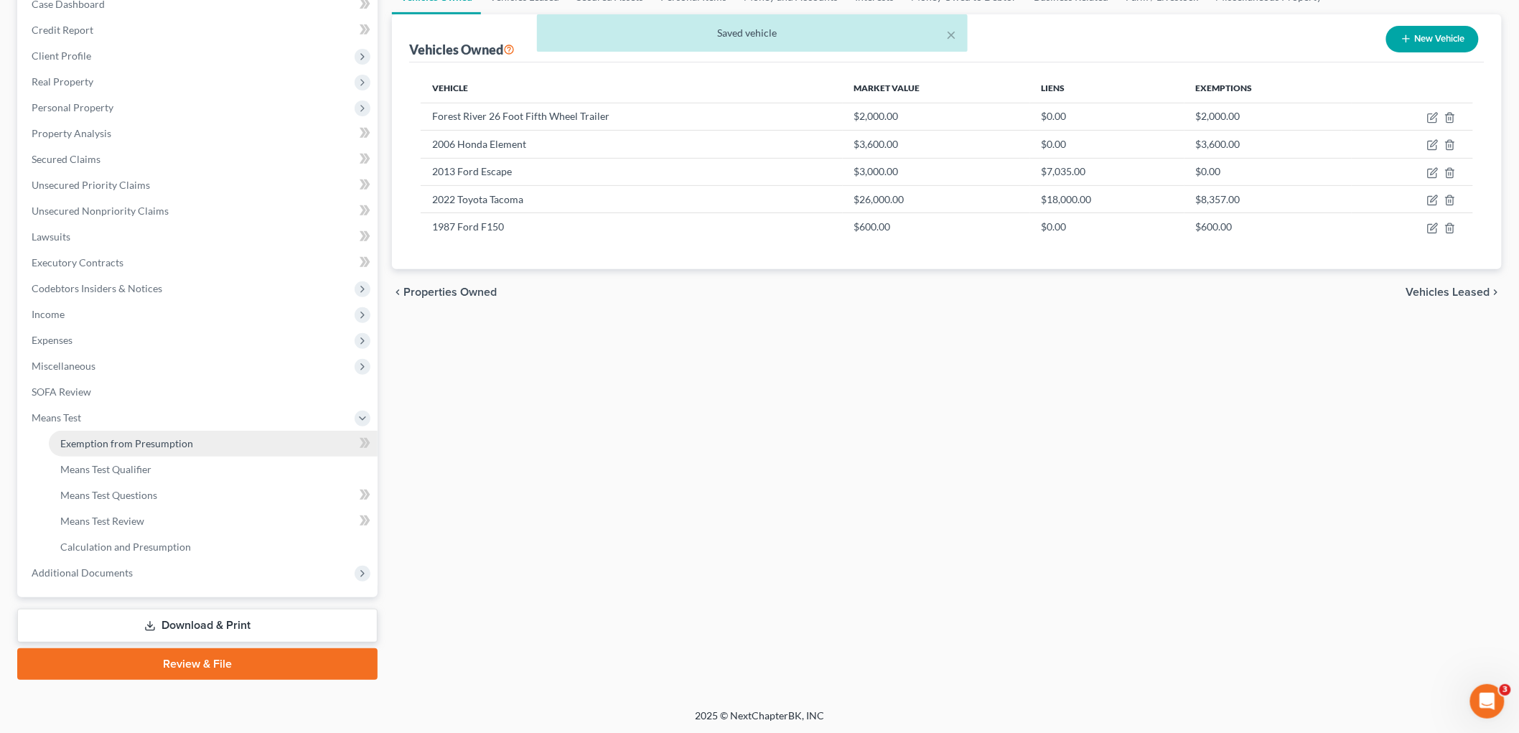
click at [159, 448] on link "Exemption from Presumption" at bounding box center [213, 444] width 329 height 26
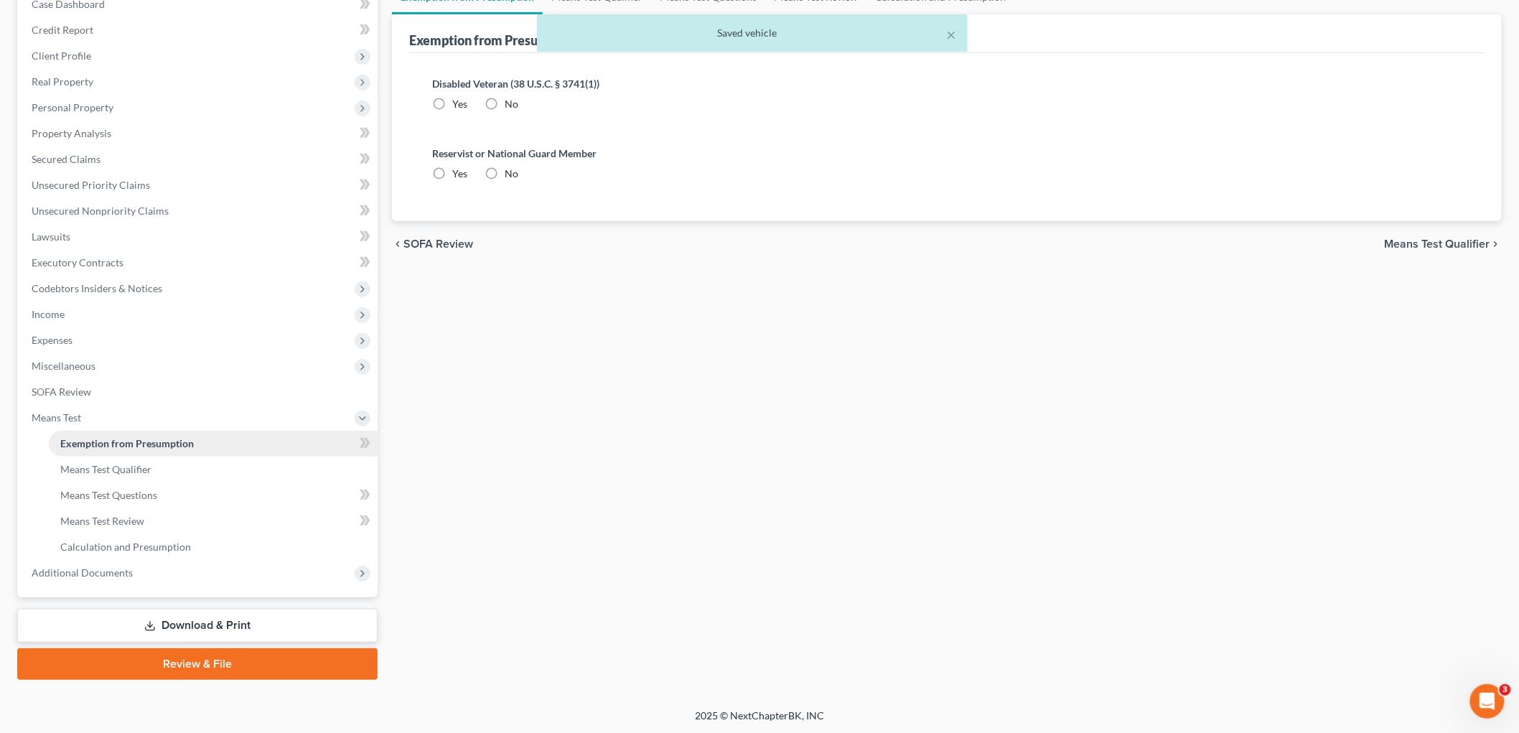
radio input "true"
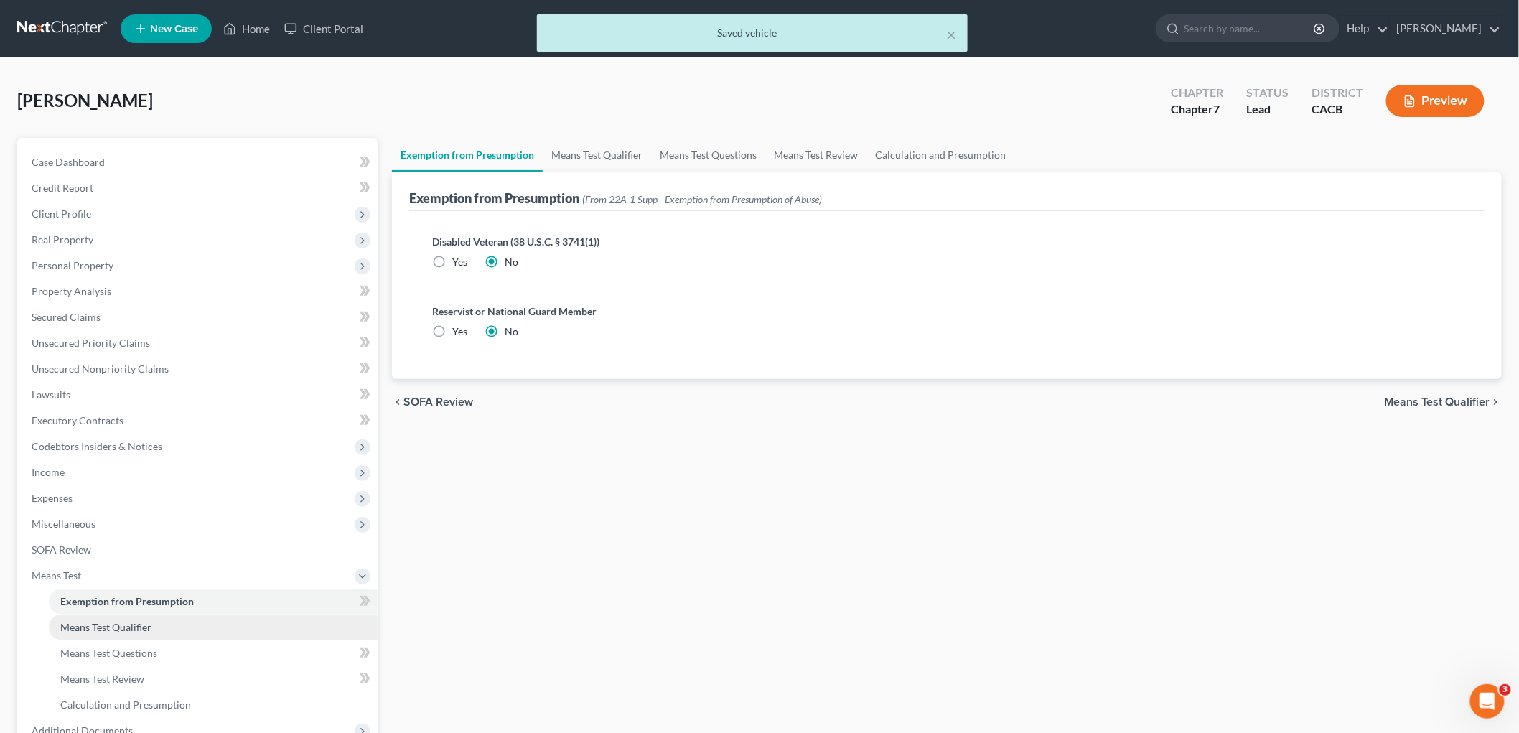
click at [117, 633] on link "Means Test Qualifier" at bounding box center [213, 628] width 329 height 26
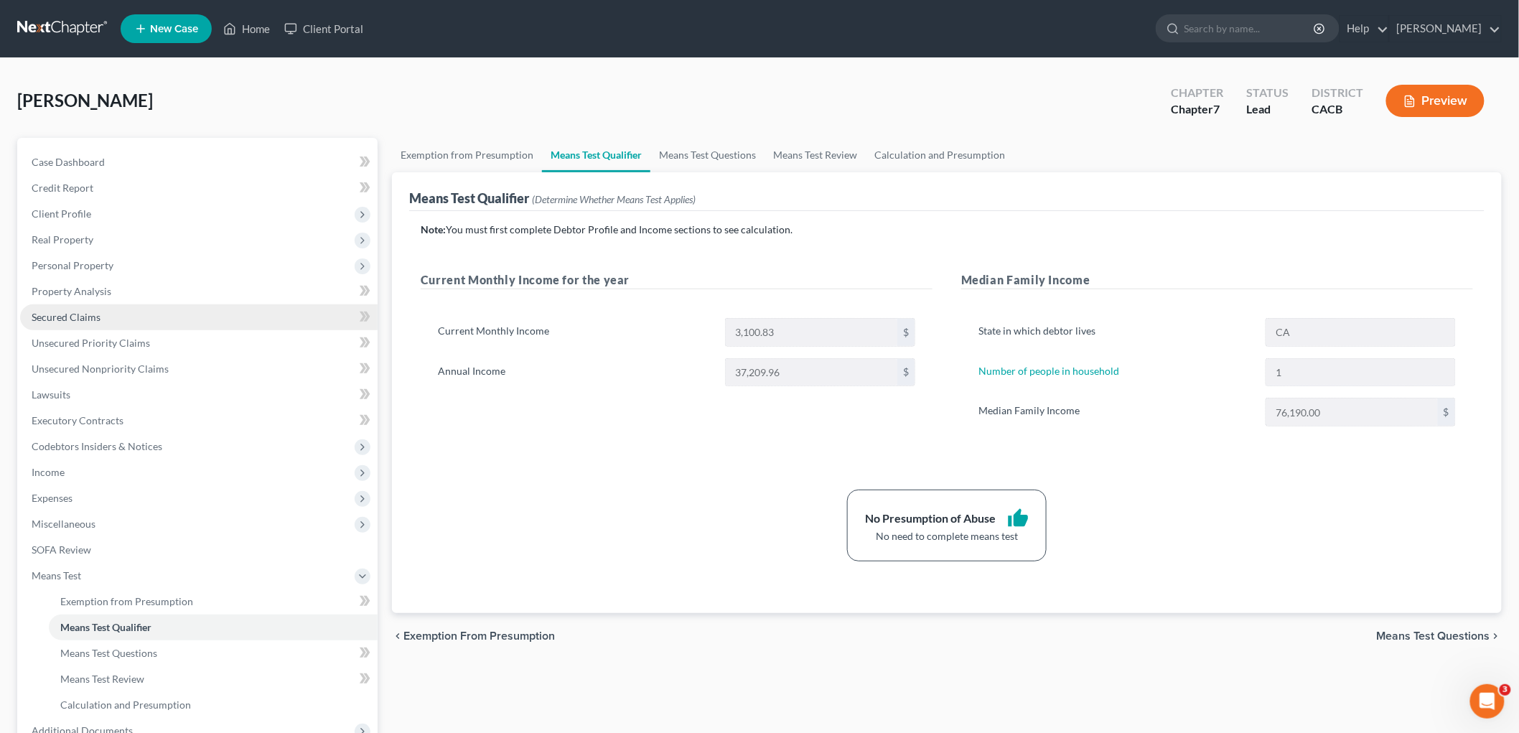
click at [135, 304] on link "Secured Claims" at bounding box center [199, 317] width 358 height 26
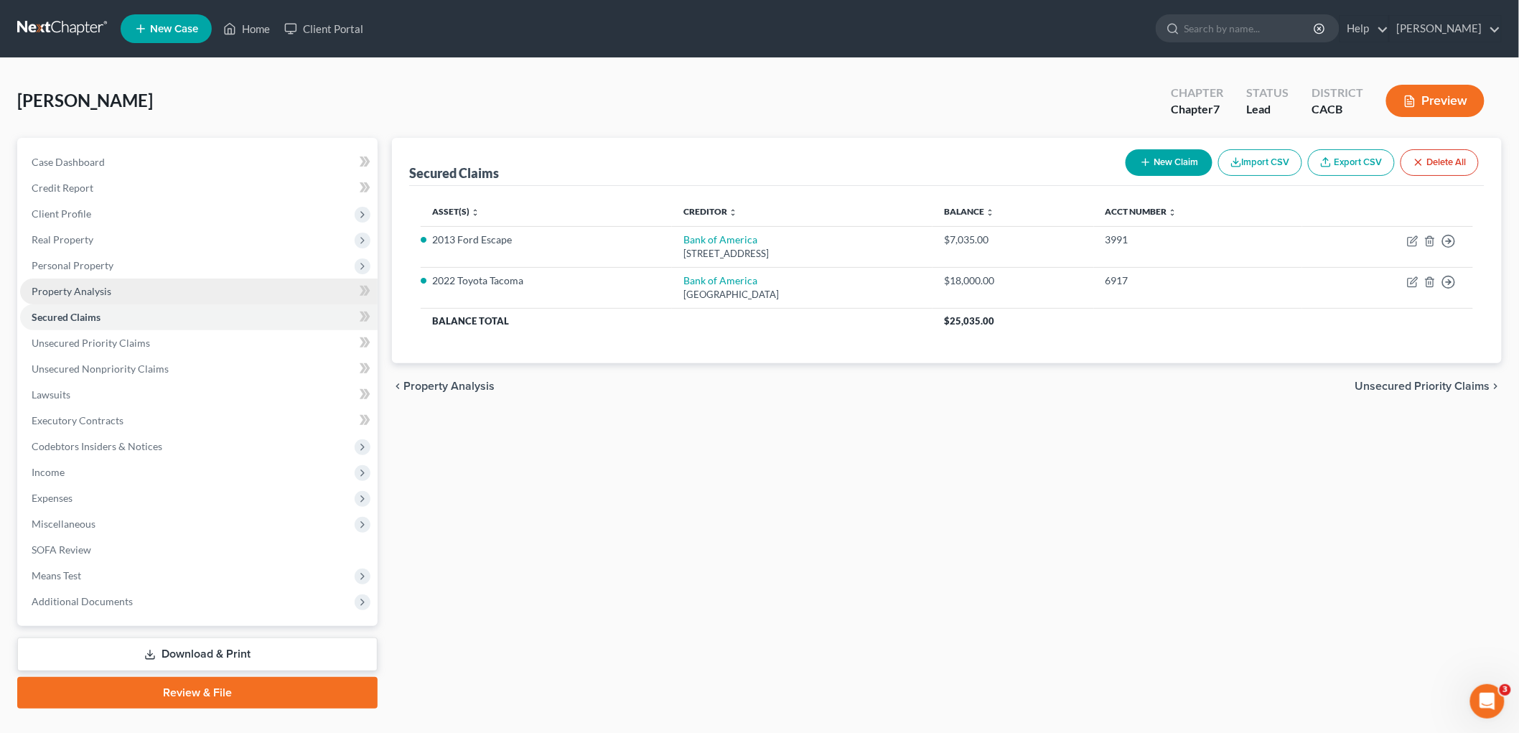
click at [110, 279] on link "Property Analysis" at bounding box center [199, 292] width 358 height 26
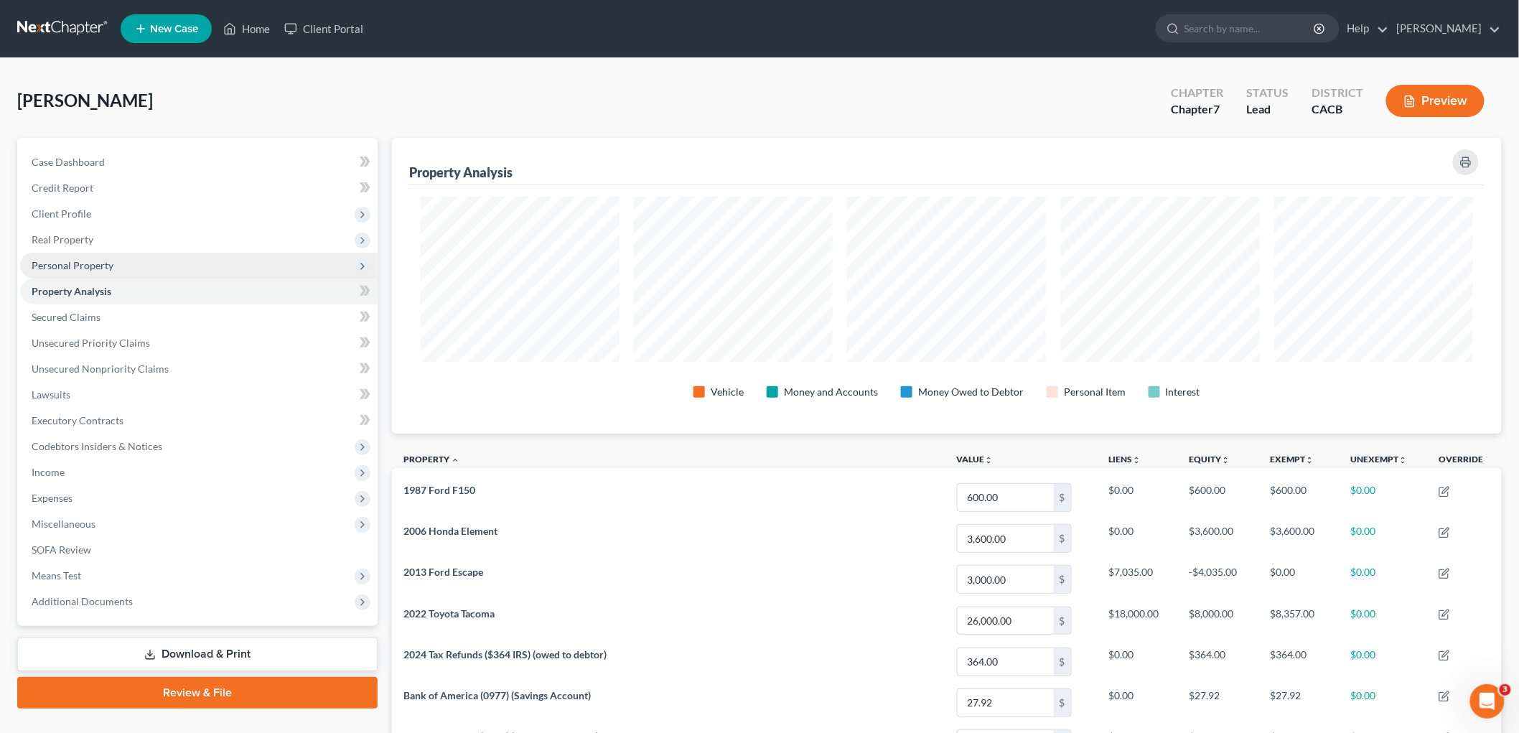
click at [109, 268] on span "Personal Property" at bounding box center [73, 265] width 82 height 12
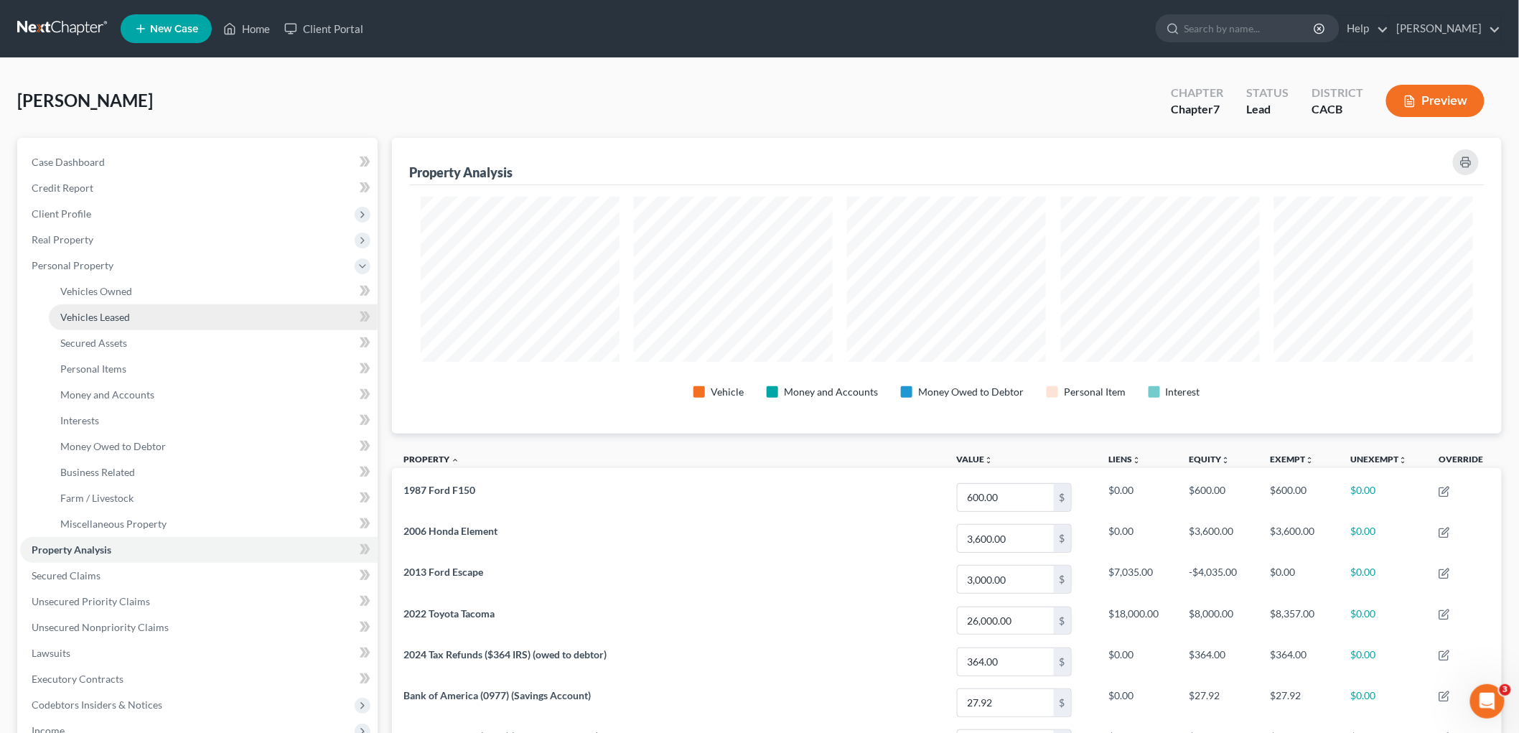
click at [120, 304] on link "Vehicles Leased" at bounding box center [213, 317] width 329 height 26
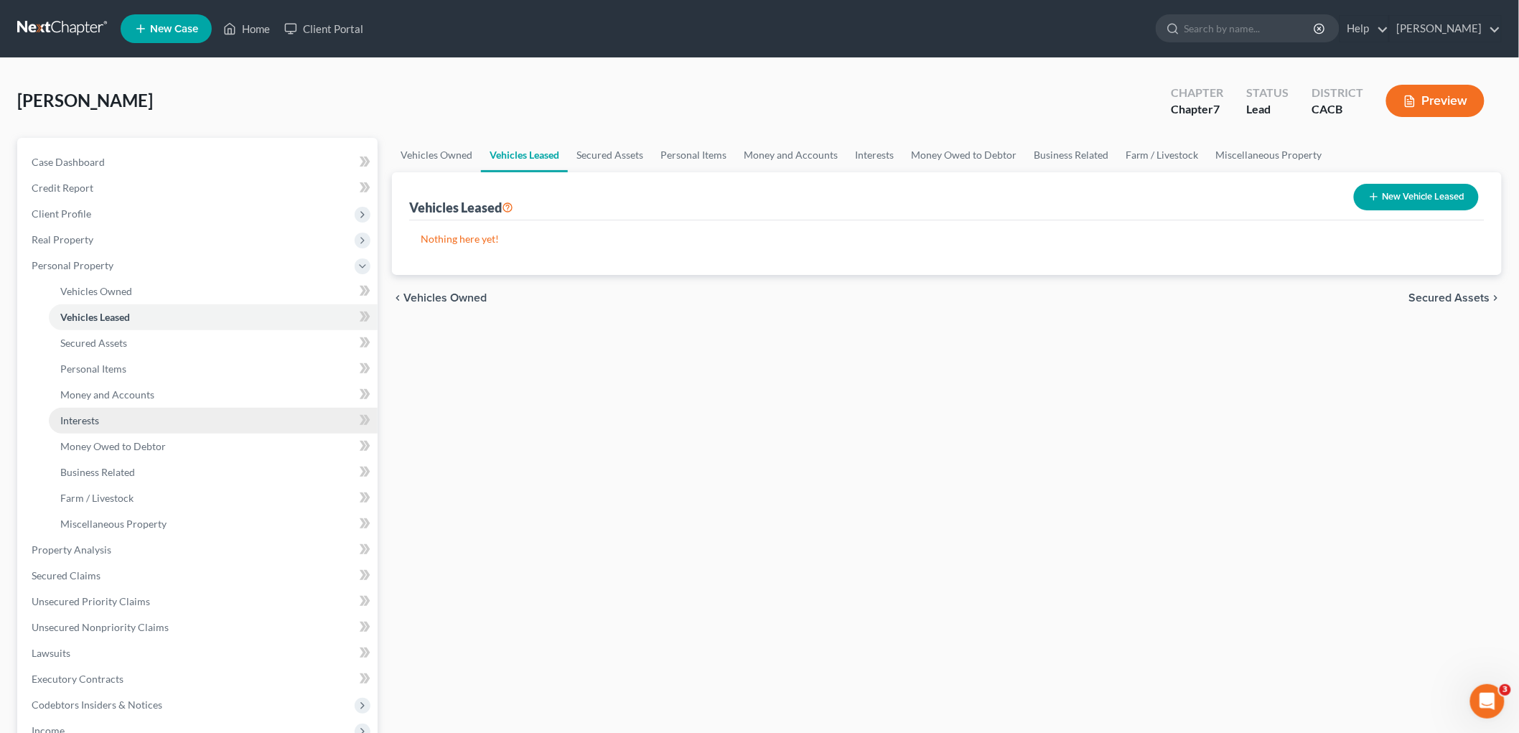
click at [123, 408] on link "Interests" at bounding box center [213, 421] width 329 height 26
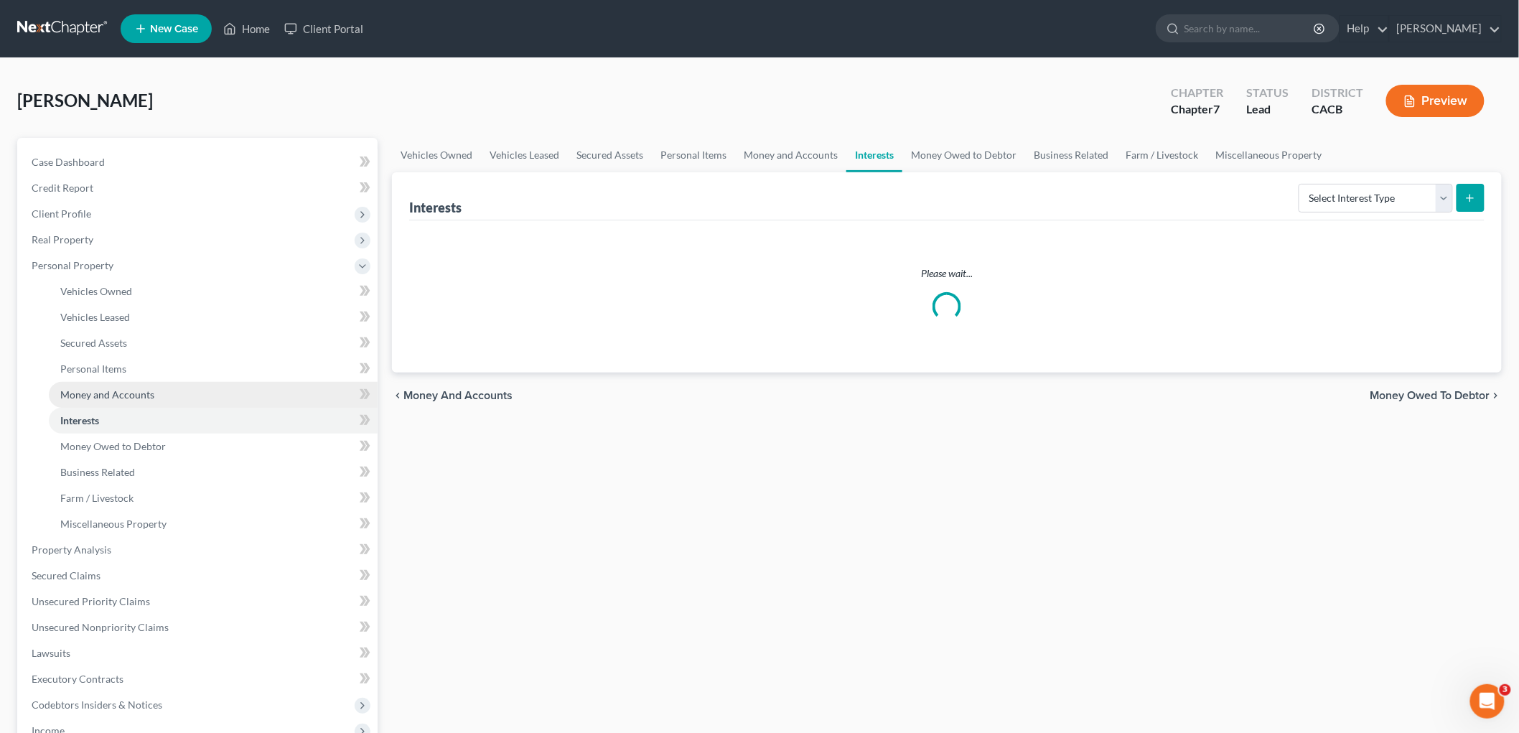
click at [122, 398] on span "Money and Accounts" at bounding box center [107, 394] width 94 height 12
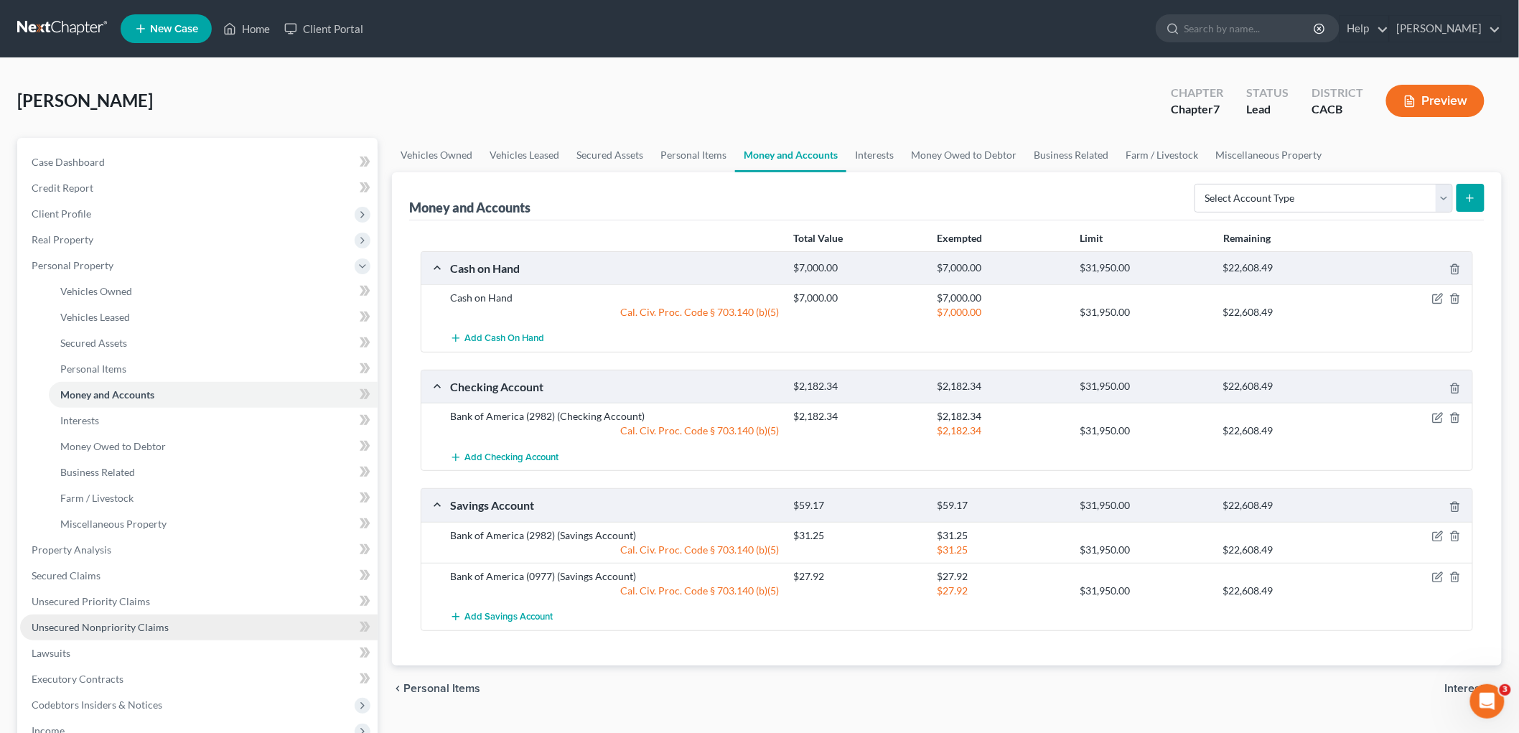
click at [144, 633] on link "Unsecured Nonpriority Claims" at bounding box center [199, 628] width 358 height 26
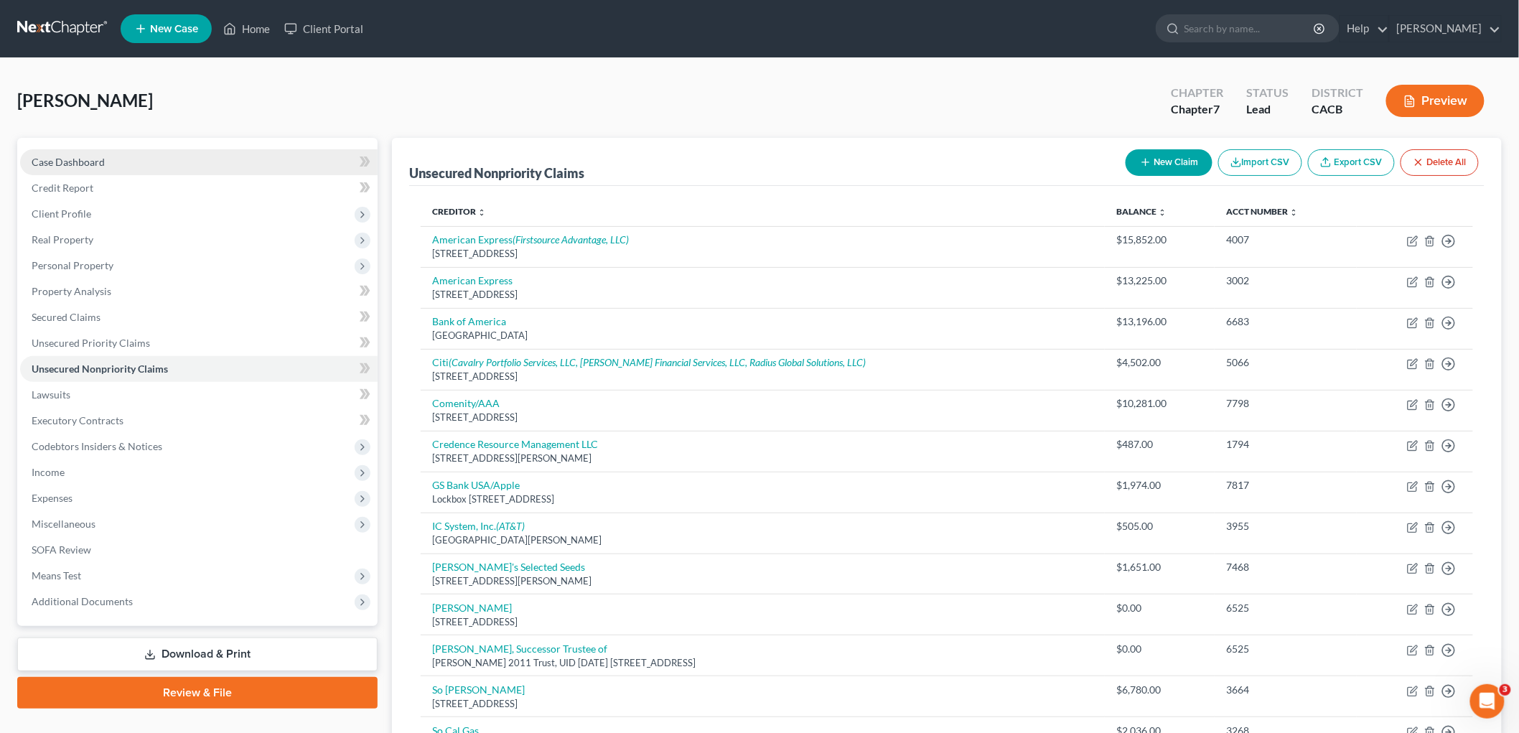
click at [39, 165] on span "Case Dashboard" at bounding box center [68, 162] width 73 height 12
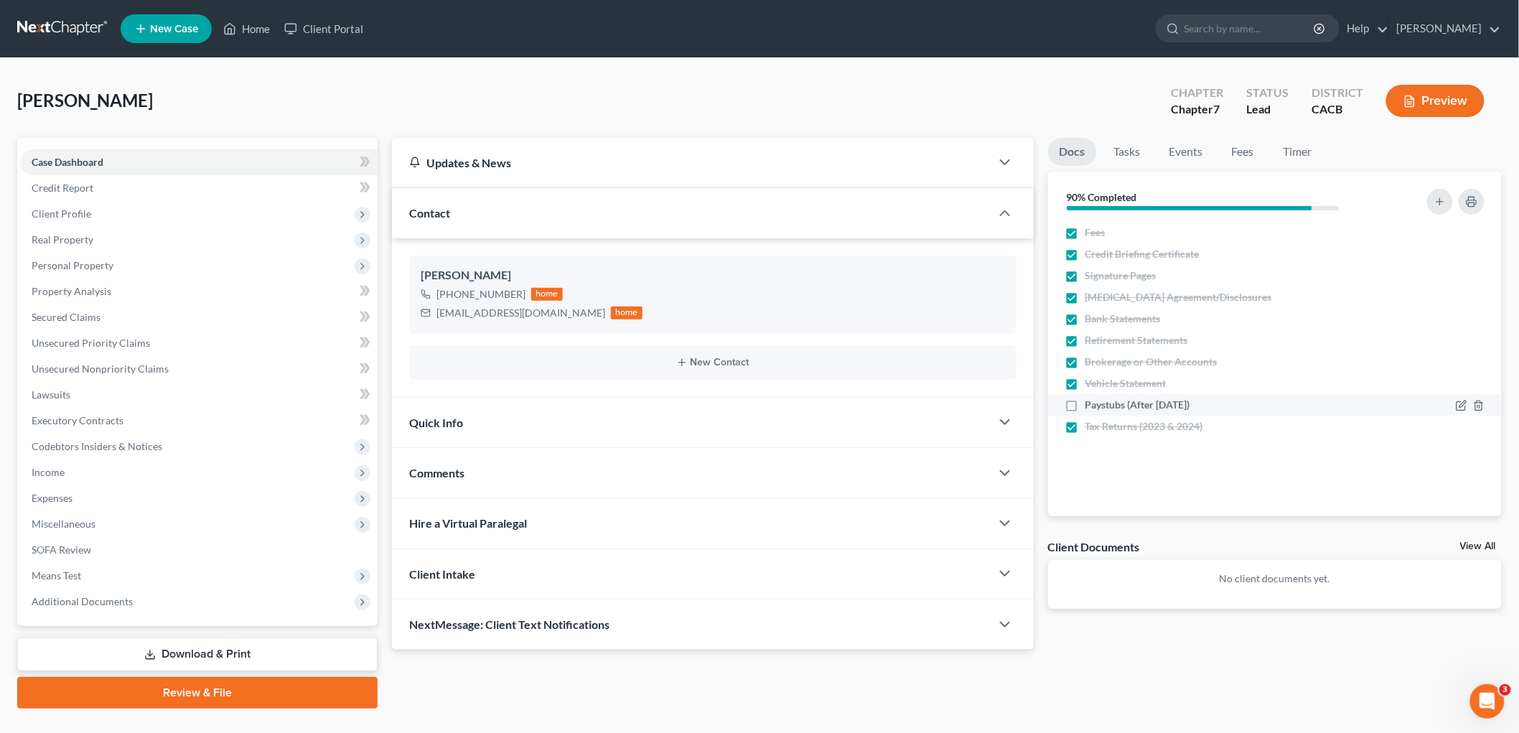
click at [1086, 399] on label "Paystubs (After [DATE])" at bounding box center [1138, 405] width 105 height 14
click at [1091, 399] on input "Paystubs (After [DATE])" at bounding box center [1095, 402] width 9 height 9
checkbox input "true"
click at [30, 17] on link at bounding box center [63, 29] width 92 height 26
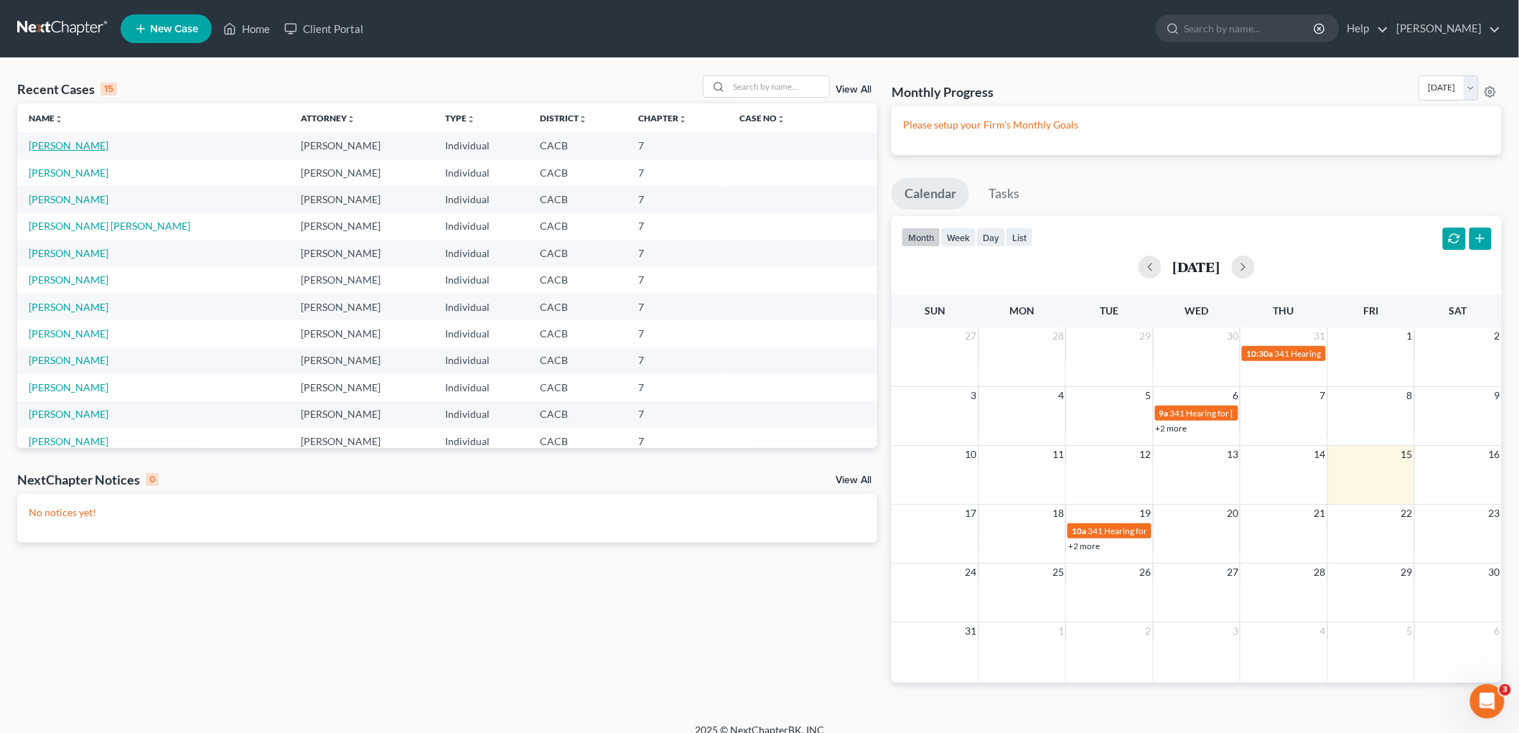
click at [77, 146] on link "Scherry, Jonathan" at bounding box center [69, 145] width 80 height 12
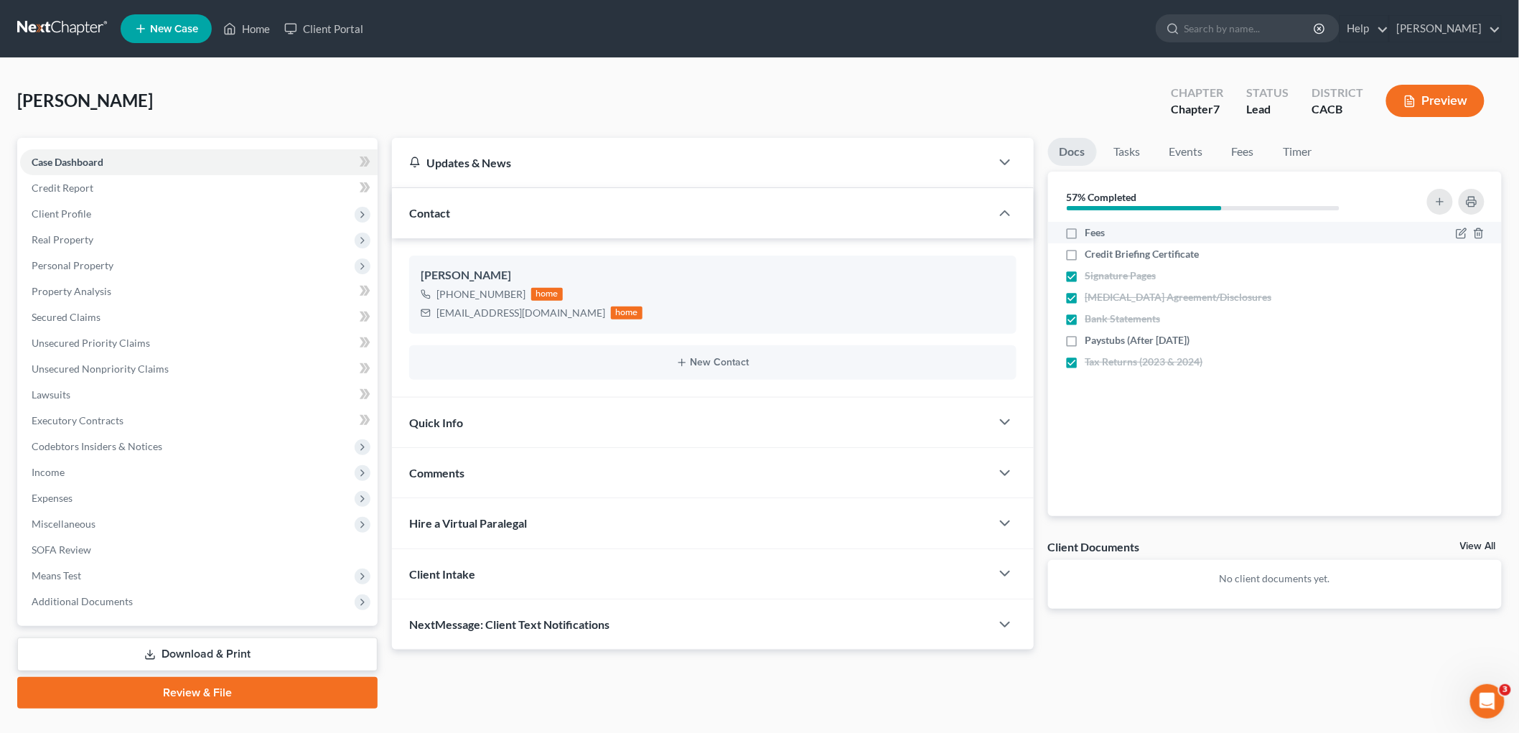
click at [1086, 233] on label "Fees" at bounding box center [1096, 232] width 20 height 14
click at [1091, 233] on input "Fees" at bounding box center [1095, 229] width 9 height 9
checkbox input "true"
click at [1086, 260] on label "Credit Briefing Certificate" at bounding box center [1143, 254] width 114 height 14
click at [1091, 256] on input "Credit Briefing Certificate" at bounding box center [1095, 251] width 9 height 9
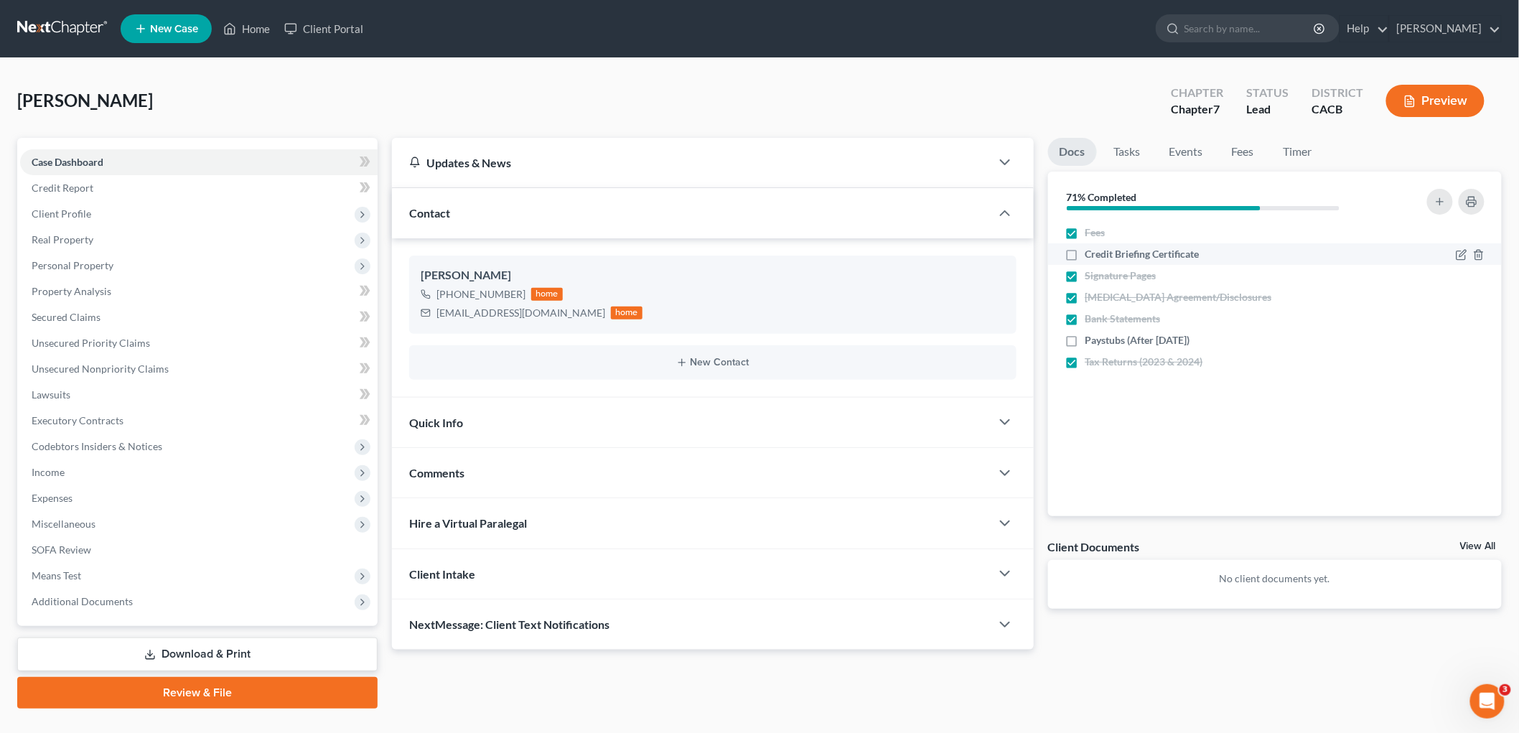
checkbox input "true"
click at [1086, 340] on label "Paystubs (After 07-31-25)" at bounding box center [1138, 340] width 105 height 14
click at [1091, 340] on input "Paystubs (After 07-31-25)" at bounding box center [1095, 337] width 9 height 9
checkbox input "true"
click at [62, 19] on link at bounding box center [63, 29] width 92 height 26
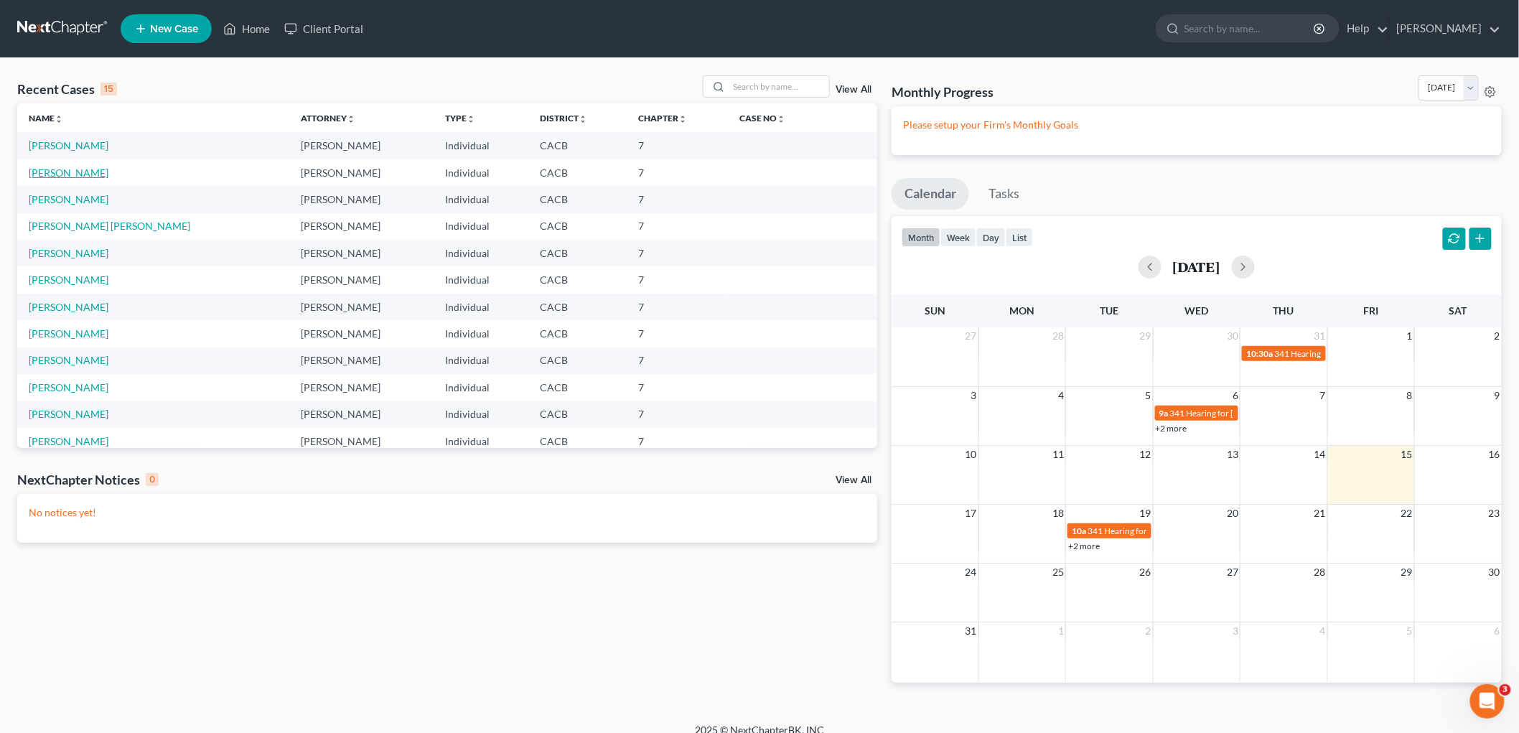
click at [65, 176] on link "Mandell, Lee" at bounding box center [69, 173] width 80 height 12
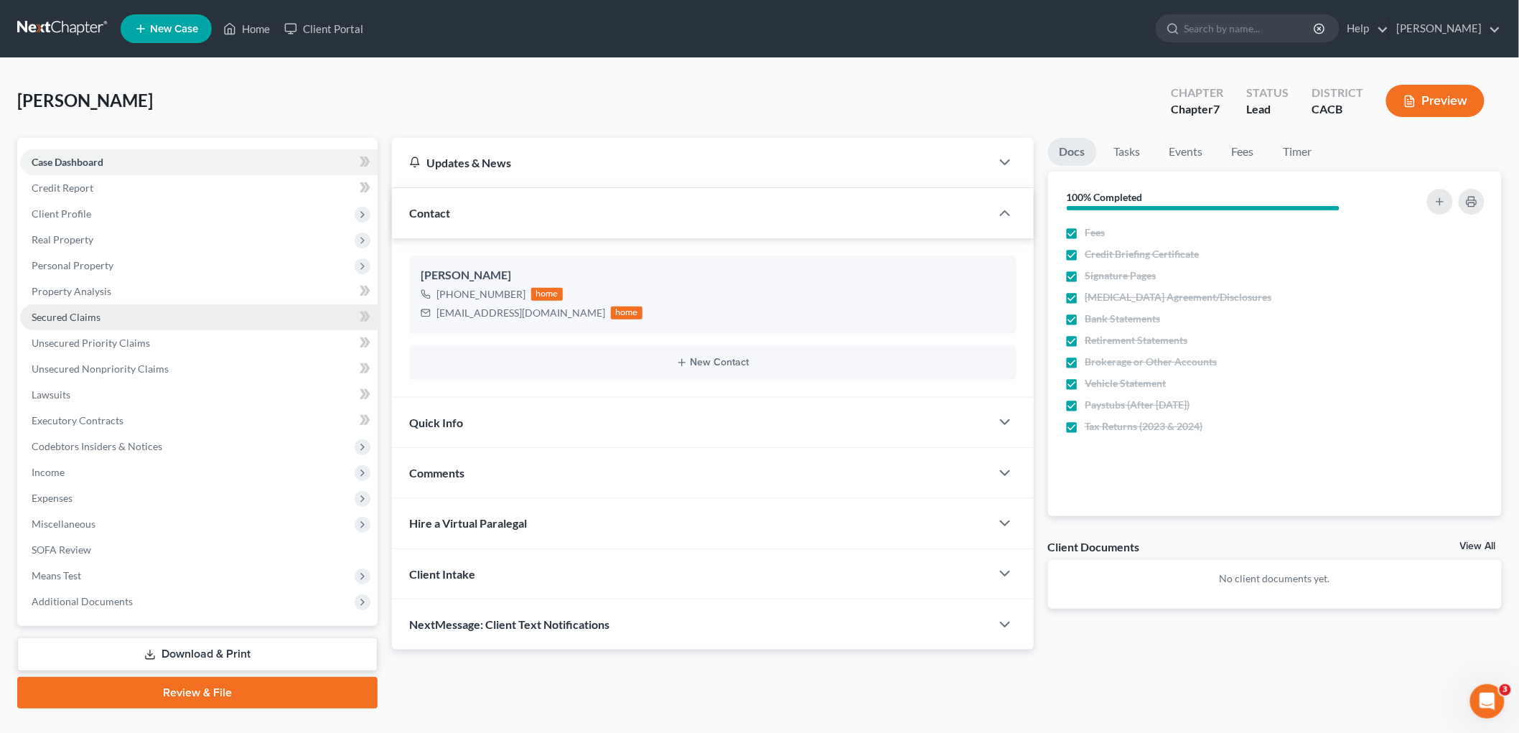
click at [93, 304] on link "Secured Claims" at bounding box center [199, 317] width 358 height 26
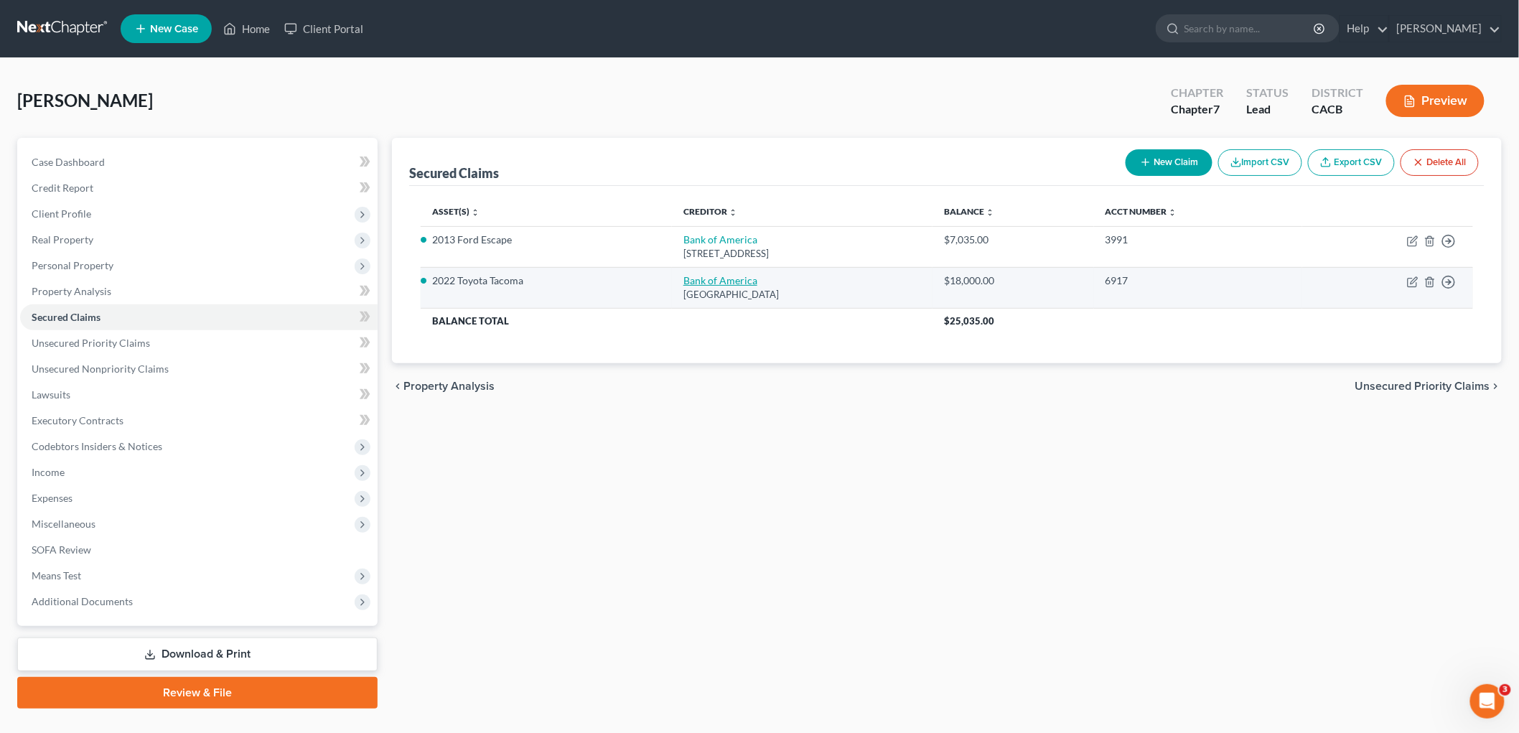
click at [689, 281] on link "Bank of America" at bounding box center [720, 280] width 74 height 12
select select "9"
select select "4"
select select "3"
select select "0"
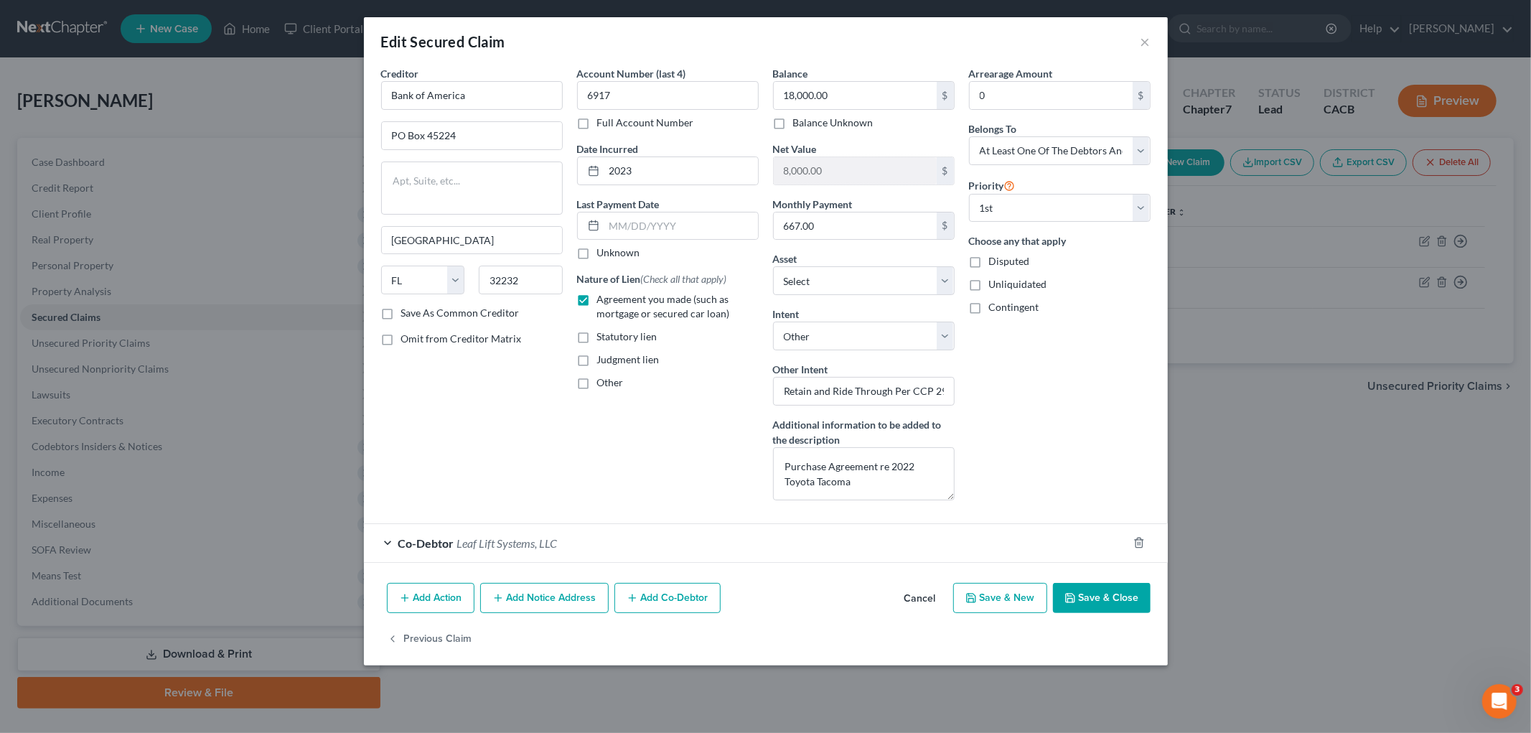
click at [1107, 593] on button "Save & Close" at bounding box center [1102, 598] width 98 height 30
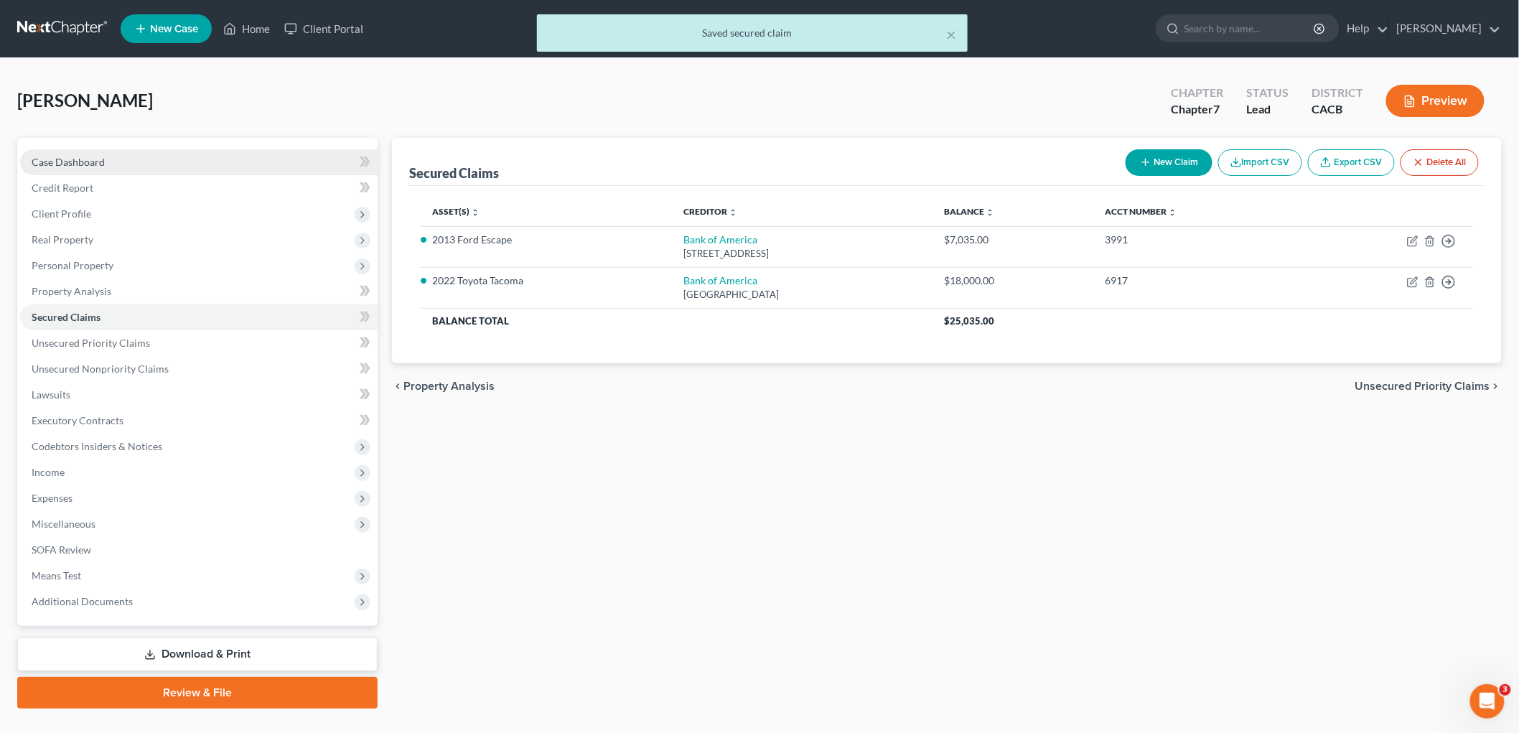
click at [62, 164] on span "Case Dashboard" at bounding box center [68, 162] width 73 height 12
